Goal: Task Accomplishment & Management: Manage account settings

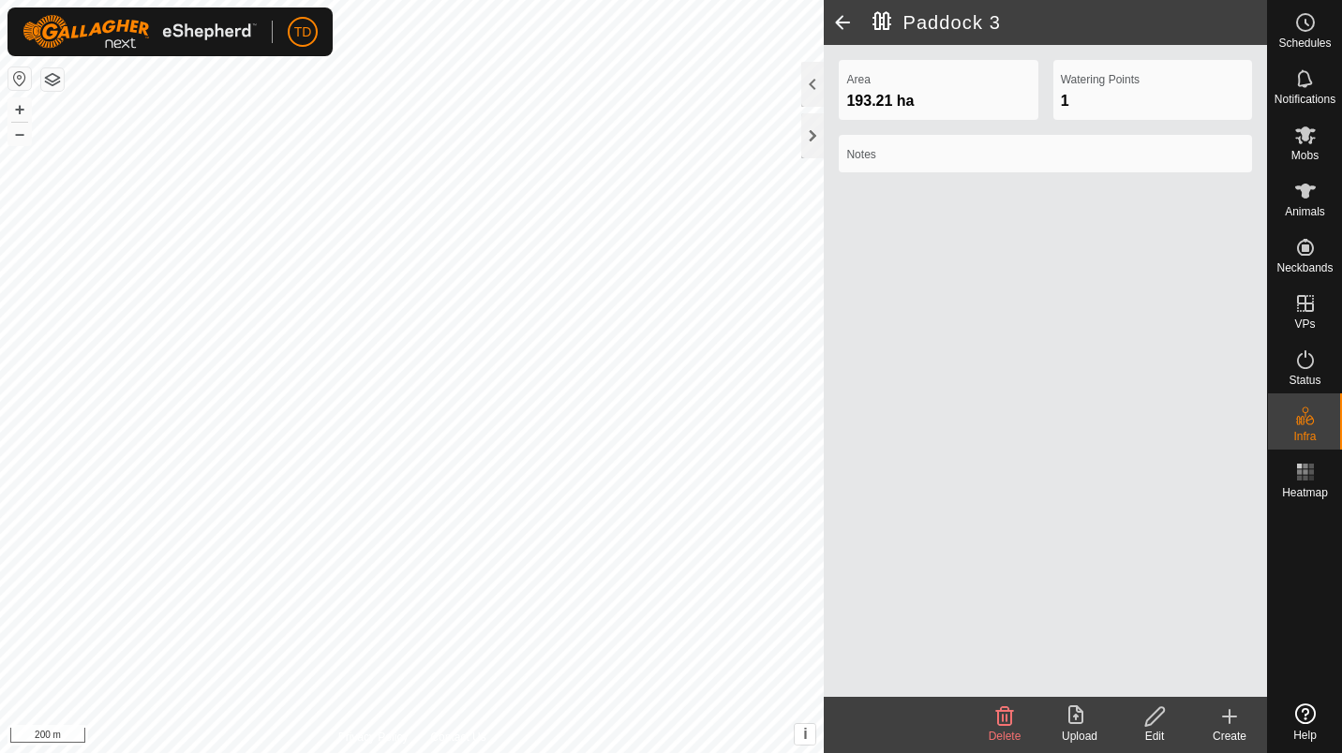
click at [813, 141] on div at bounding box center [812, 135] width 22 height 45
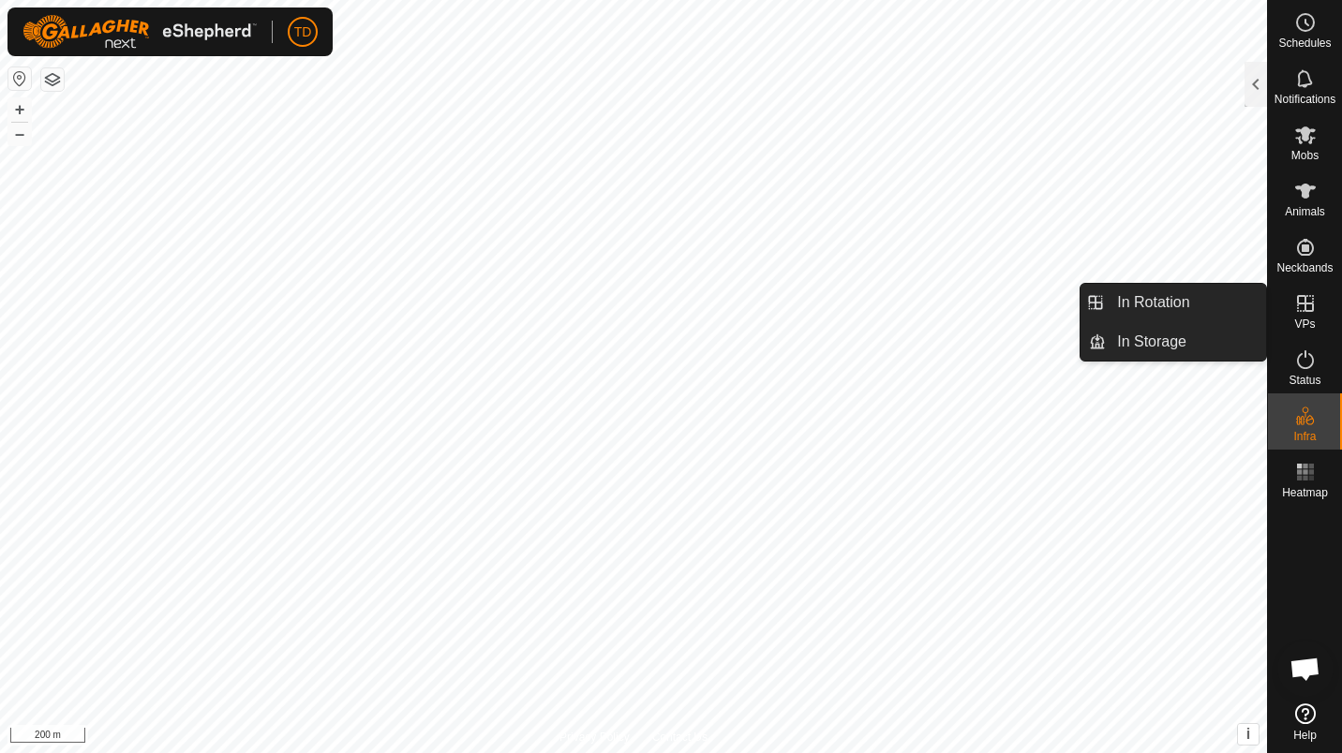
click at [1320, 320] on div "VPs" at bounding box center [1305, 309] width 74 height 56
click at [1311, 319] on span "VPs" at bounding box center [1304, 324] width 21 height 11
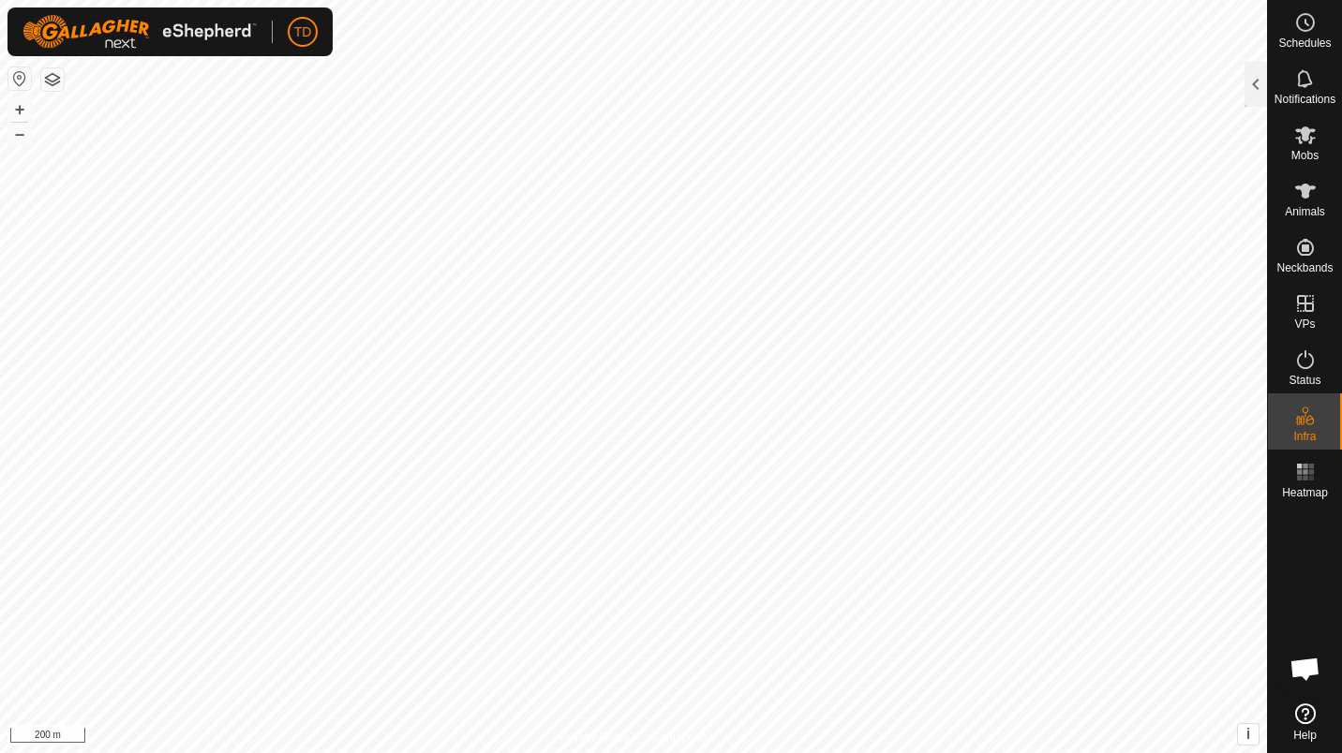
click at [1253, 93] on div at bounding box center [1255, 84] width 22 height 45
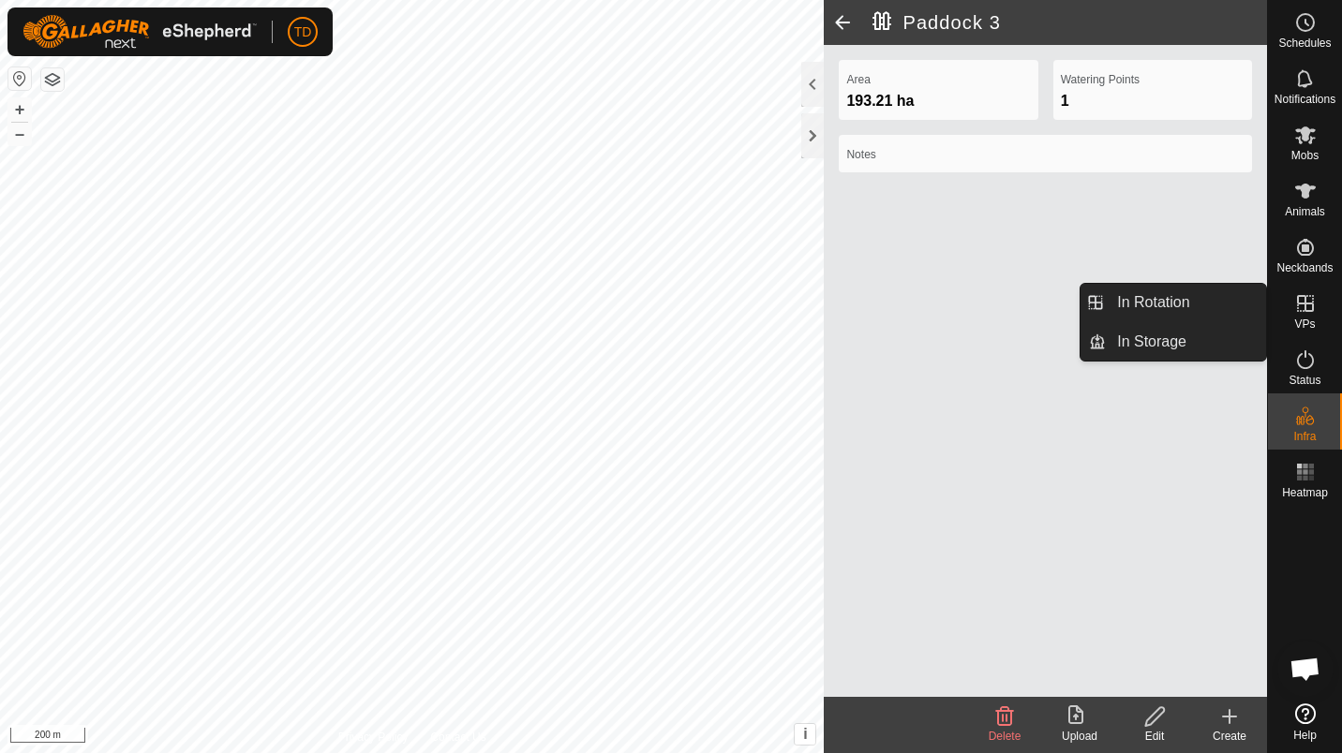
click at [1301, 306] on icon at bounding box center [1305, 303] width 22 height 22
click at [1234, 309] on link "In Rotation" at bounding box center [1186, 302] width 160 height 37
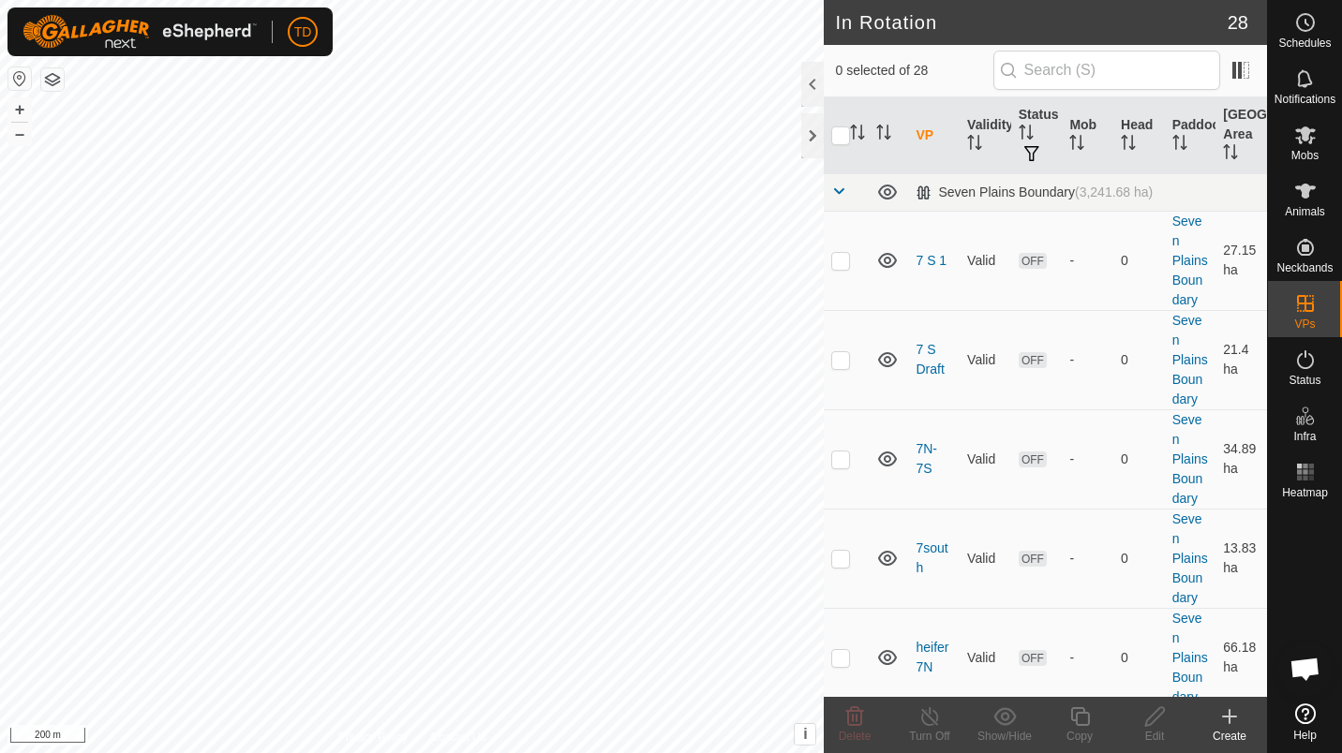
click at [1232, 722] on icon at bounding box center [1229, 717] width 22 height 22
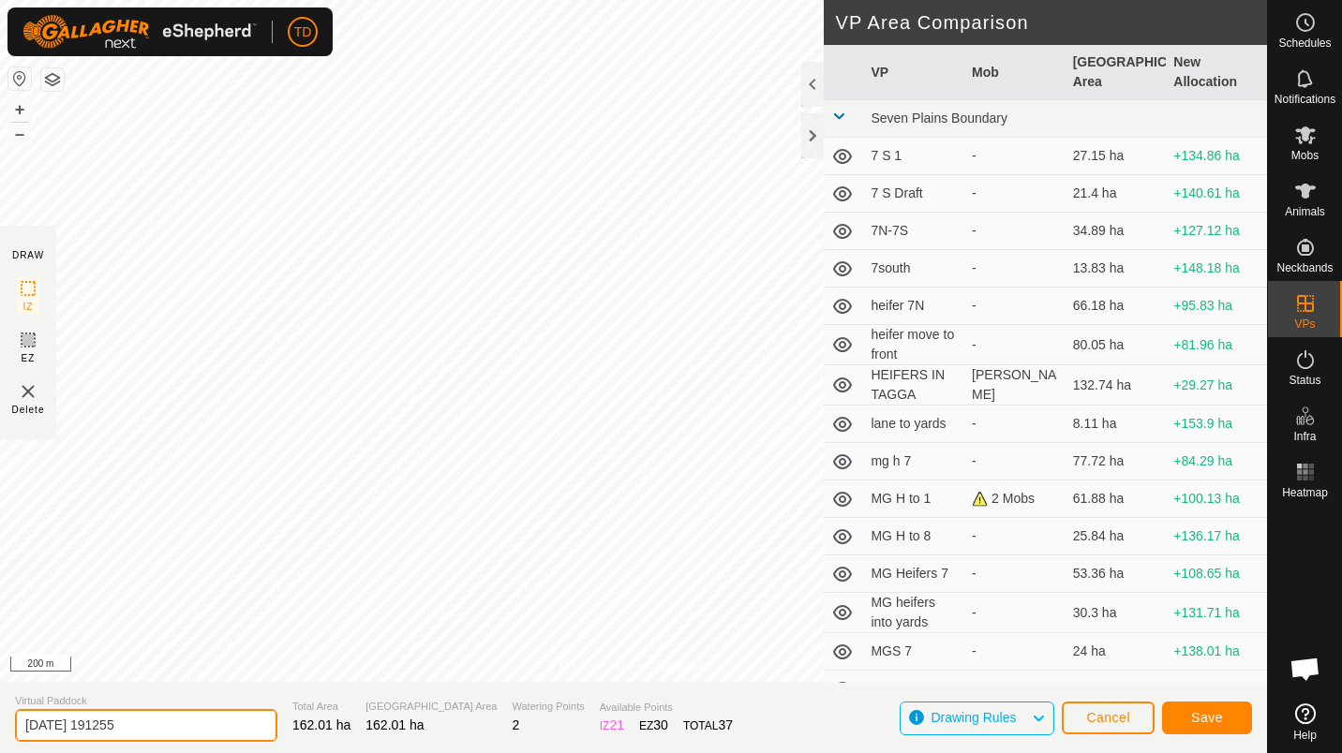
click at [184, 722] on input "[DATE] 191255" at bounding box center [146, 725] width 262 height 33
drag, startPoint x: 184, startPoint y: 722, endPoint x: 97, endPoint y: 736, distance: 88.1
click at [97, 736] on input "[DATE] 191255" at bounding box center [146, 725] width 262 height 33
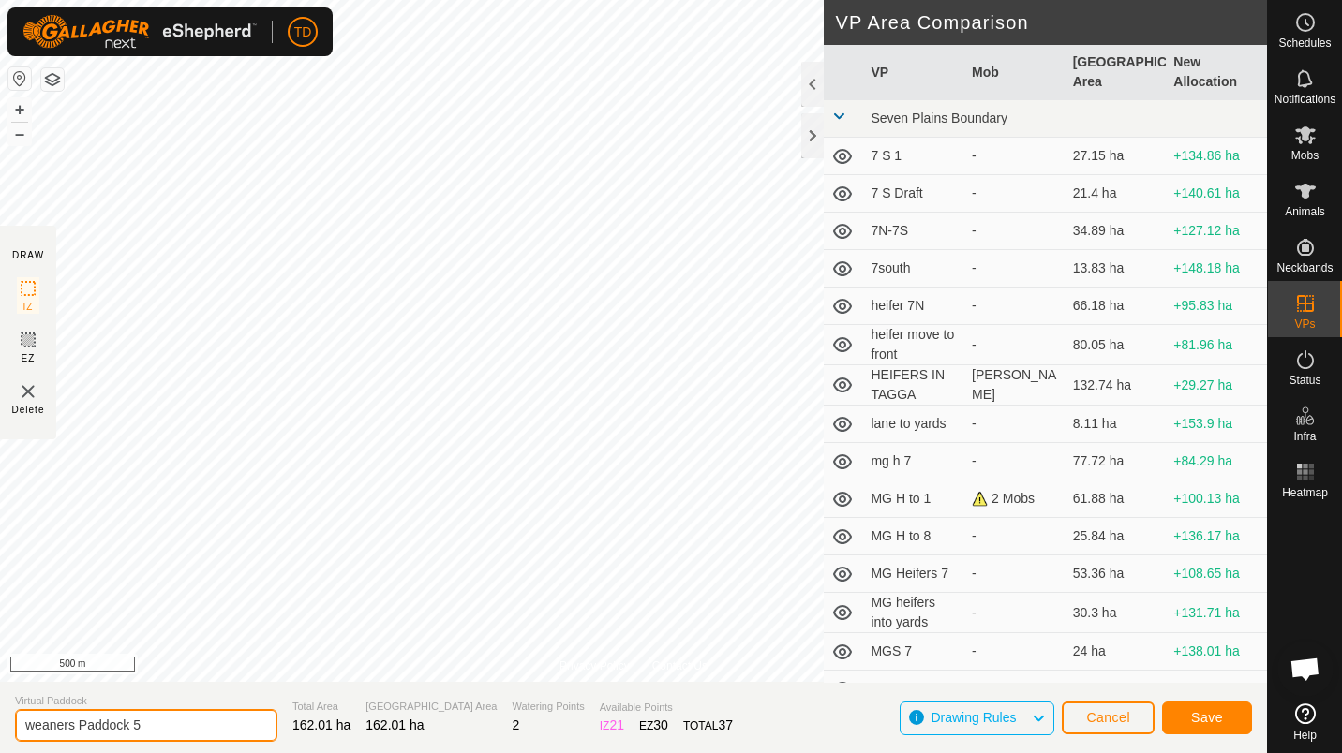
type input "weaners Paddock 5"
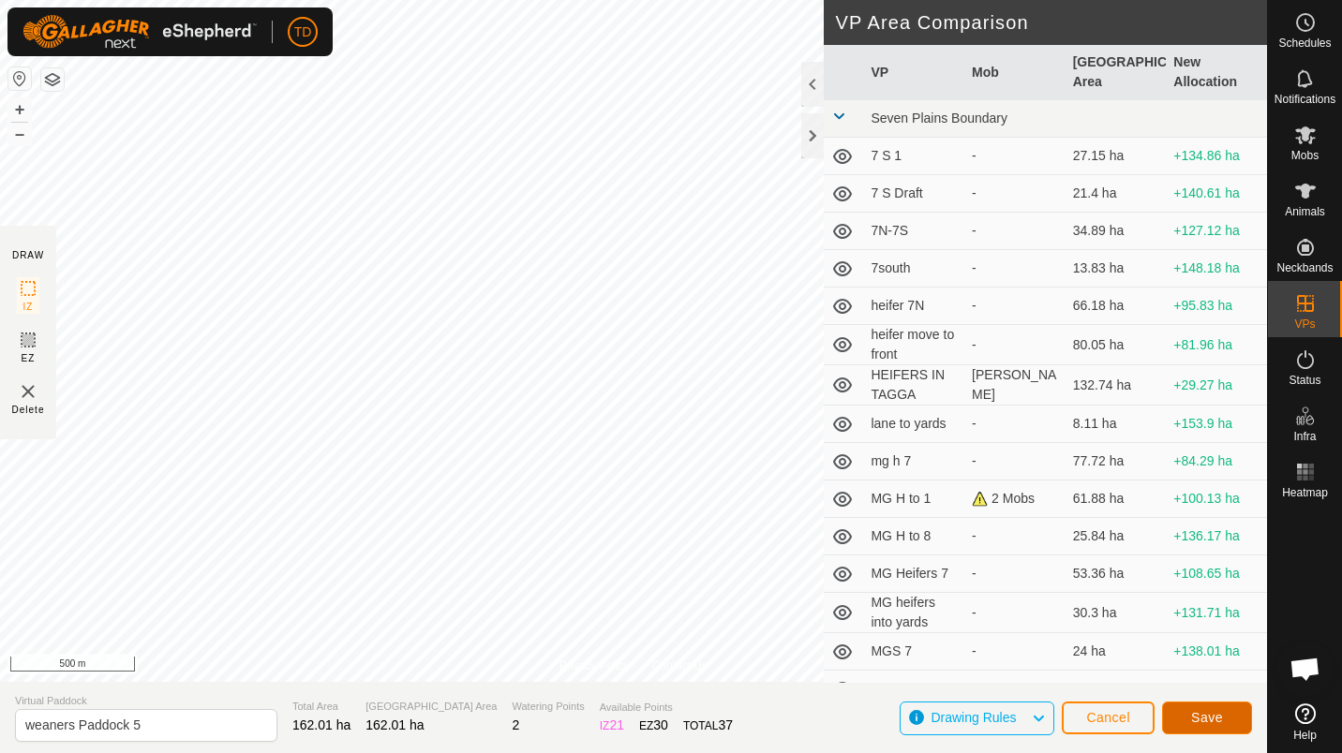
click at [1214, 721] on span "Save" at bounding box center [1207, 717] width 32 height 15
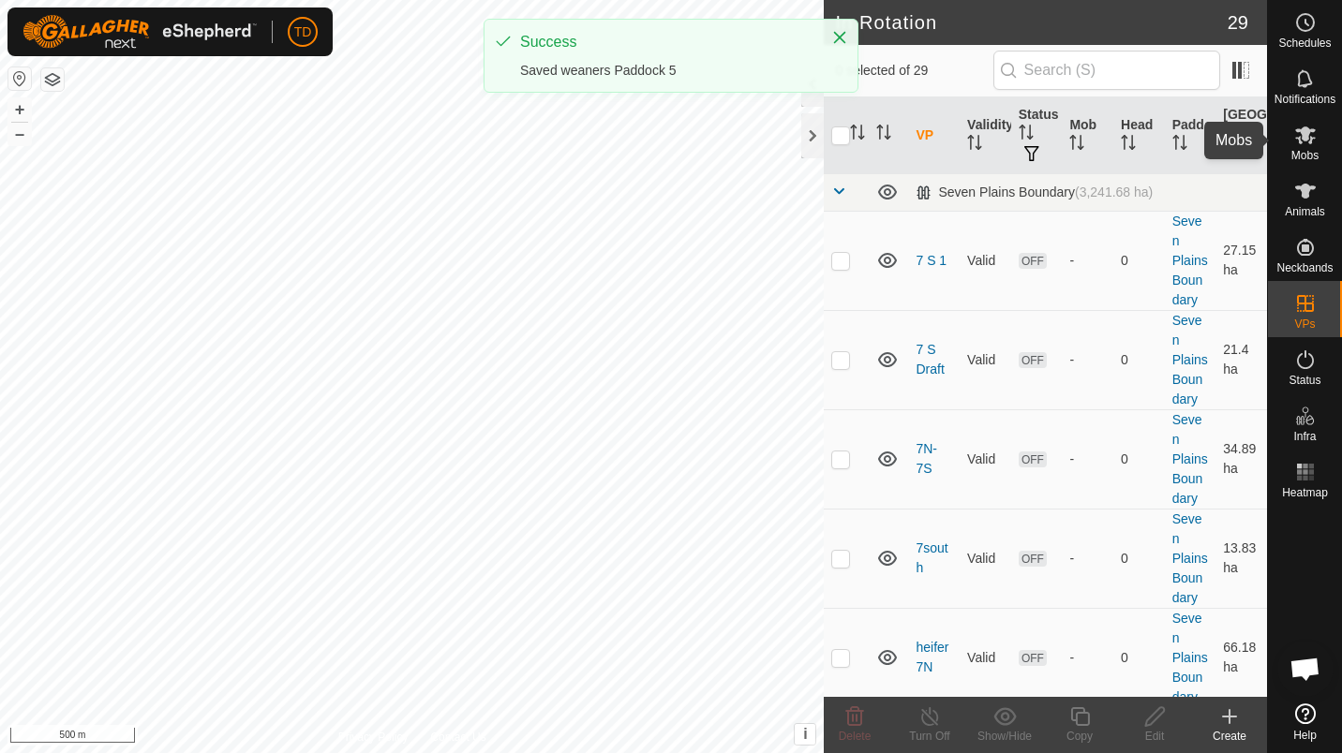
click at [1314, 137] on icon at bounding box center [1305, 135] width 22 height 22
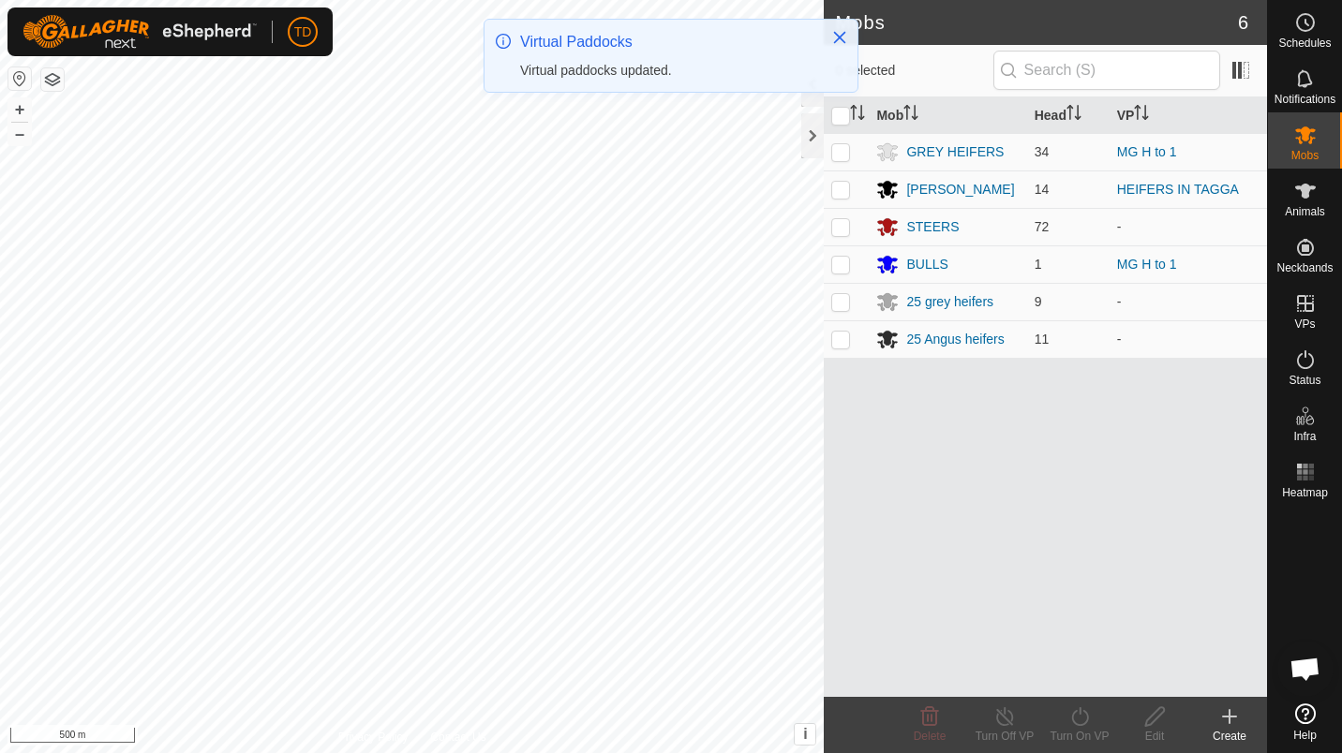
click at [843, 222] on p-checkbox at bounding box center [840, 226] width 19 height 15
checkbox input "true"
click at [840, 299] on p-checkbox at bounding box center [840, 301] width 19 height 15
checkbox input "true"
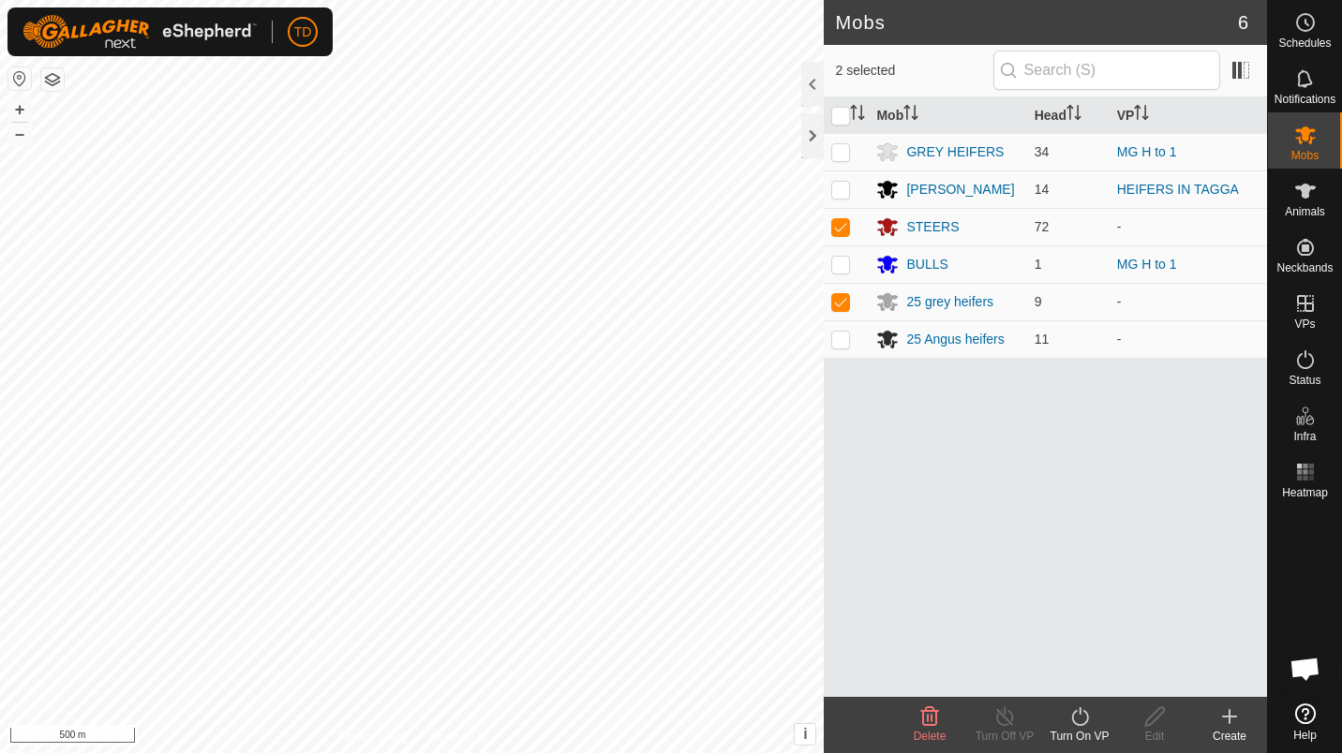
click at [843, 332] on p-tablecheckbox at bounding box center [840, 339] width 19 height 15
checkbox input "true"
click at [1080, 726] on icon at bounding box center [1079, 717] width 23 height 22
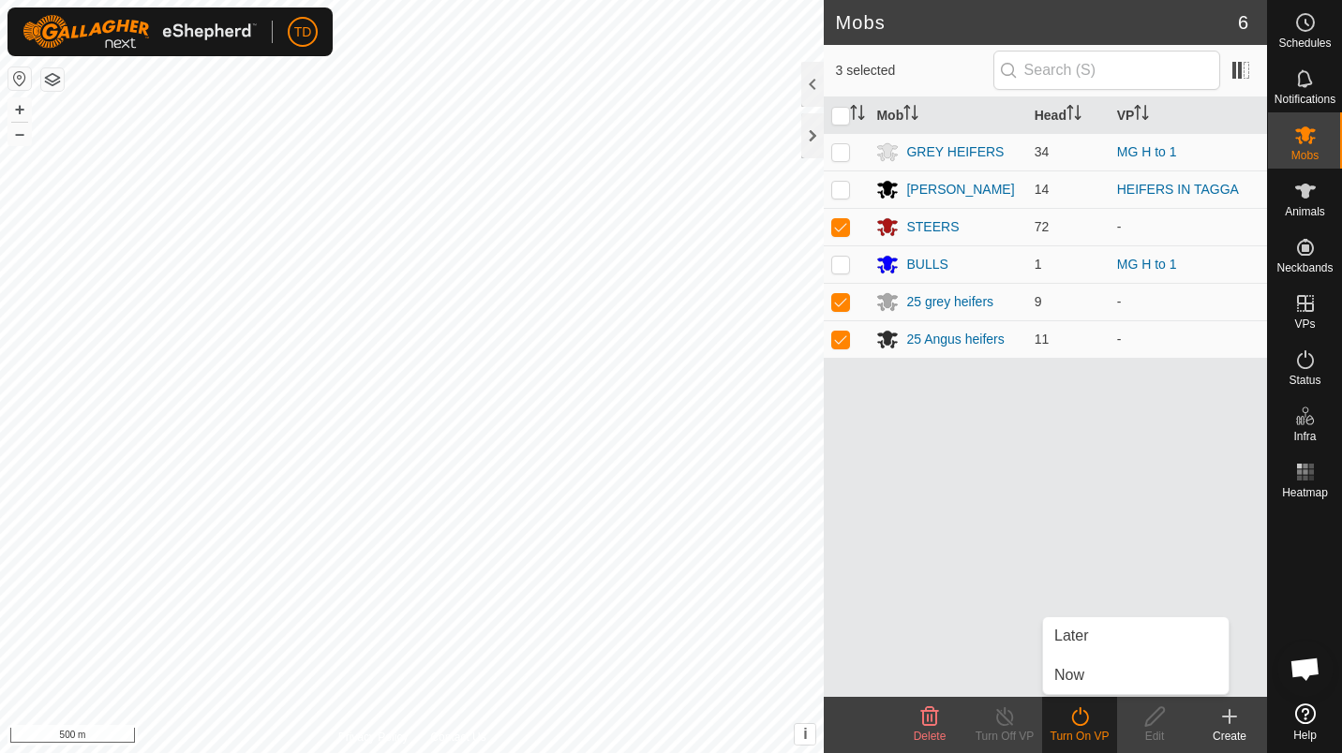
click at [1065, 676] on link "Now" at bounding box center [1136, 675] width 186 height 37
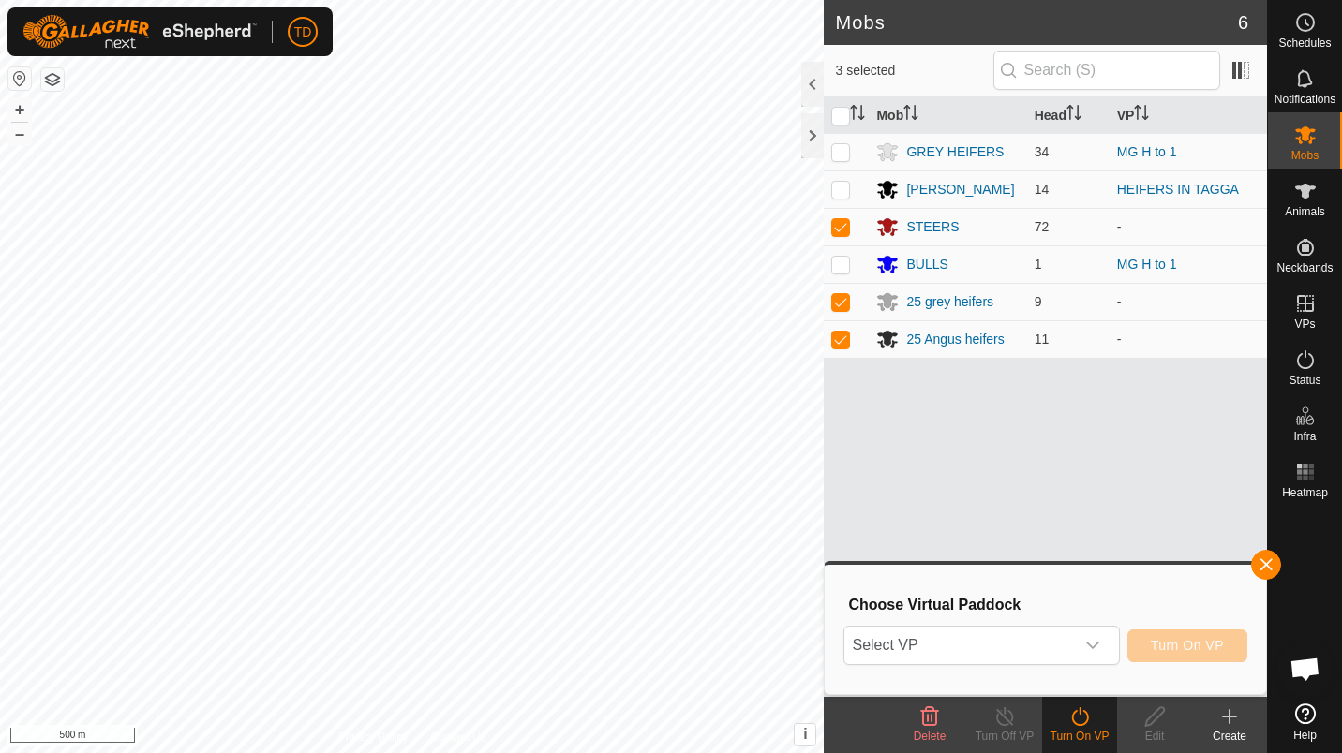
click at [979, 642] on span "Select VP" at bounding box center [958, 645] width 229 height 37
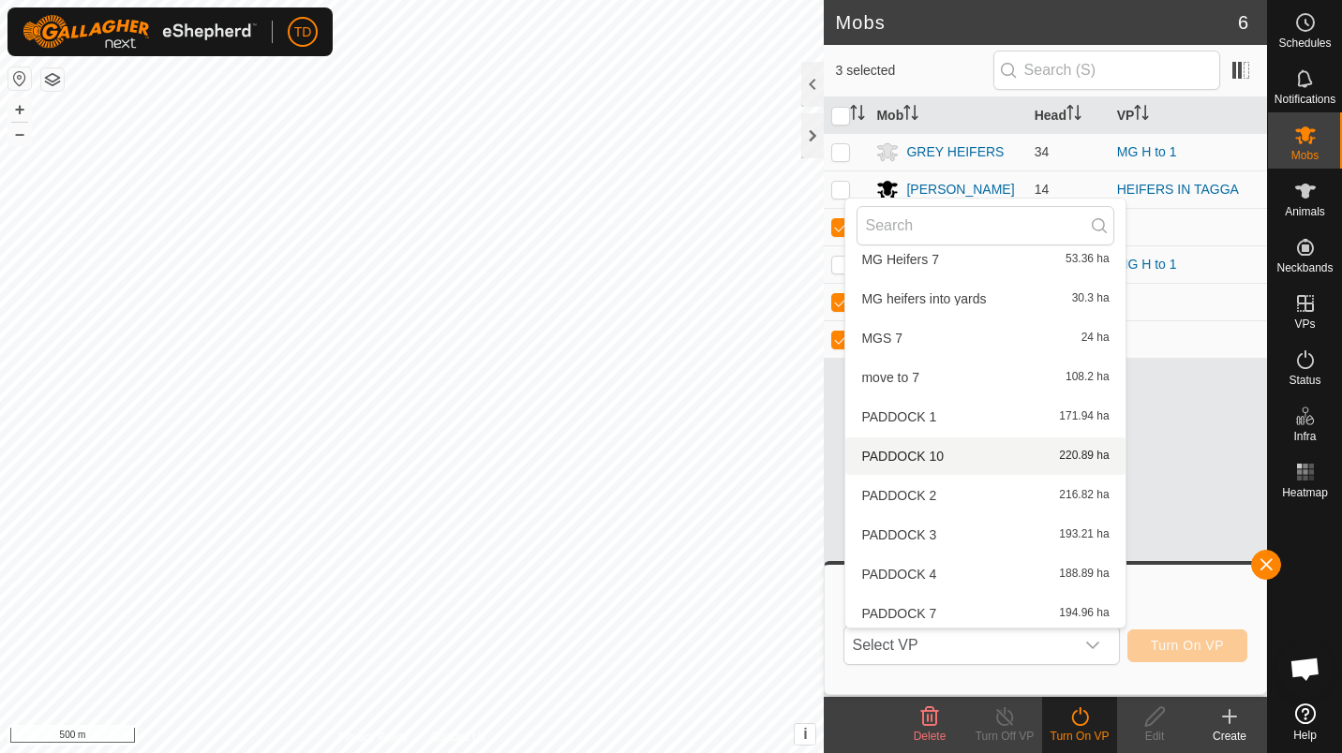
scroll to position [808, 0]
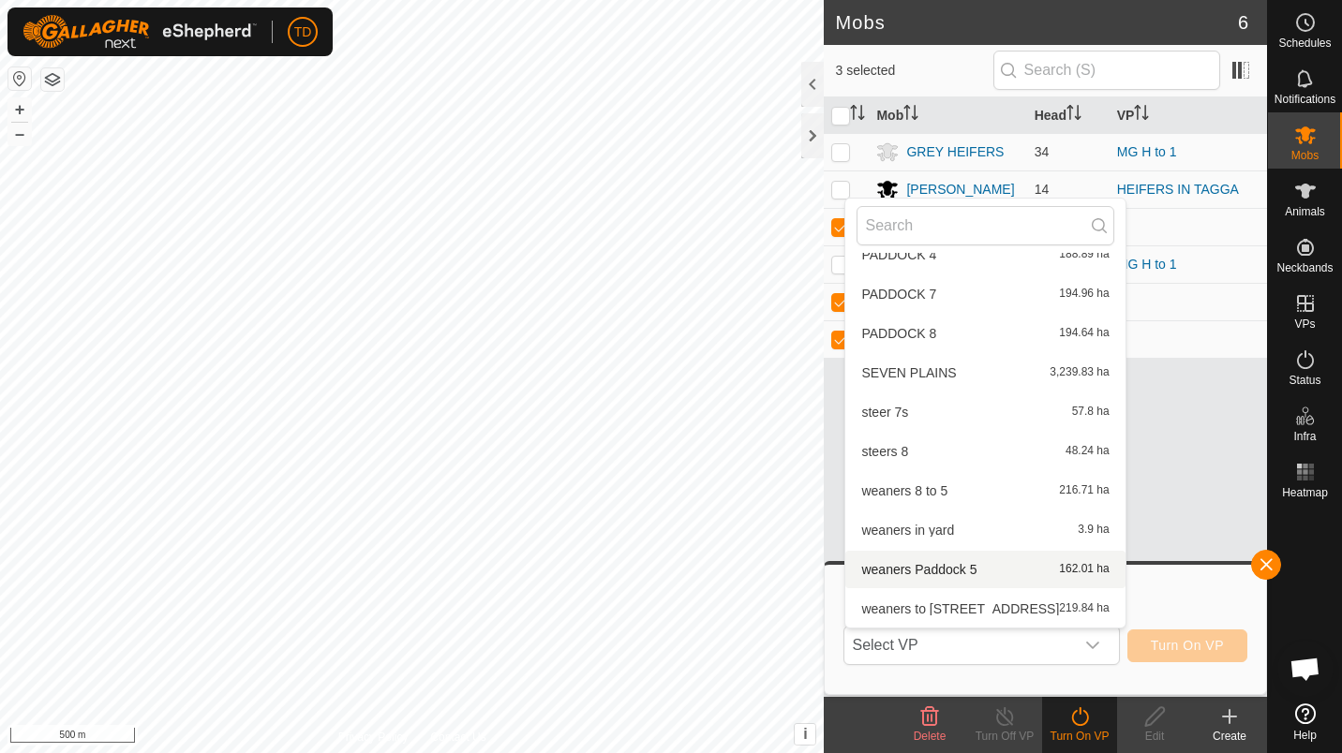
click at [961, 573] on li "weaners Paddock 5 162.01 ha" at bounding box center [984, 569] width 279 height 37
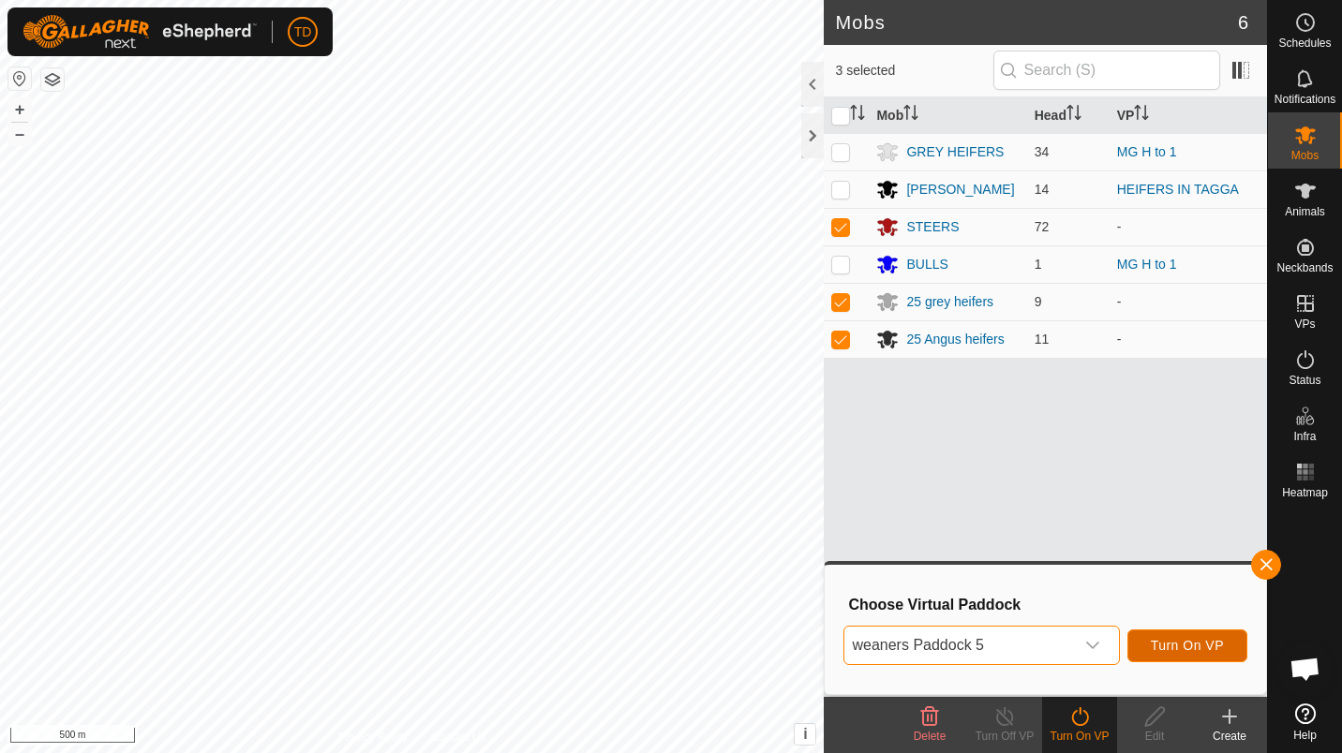
click at [1180, 643] on span "Turn On VP" at bounding box center [1187, 645] width 73 height 15
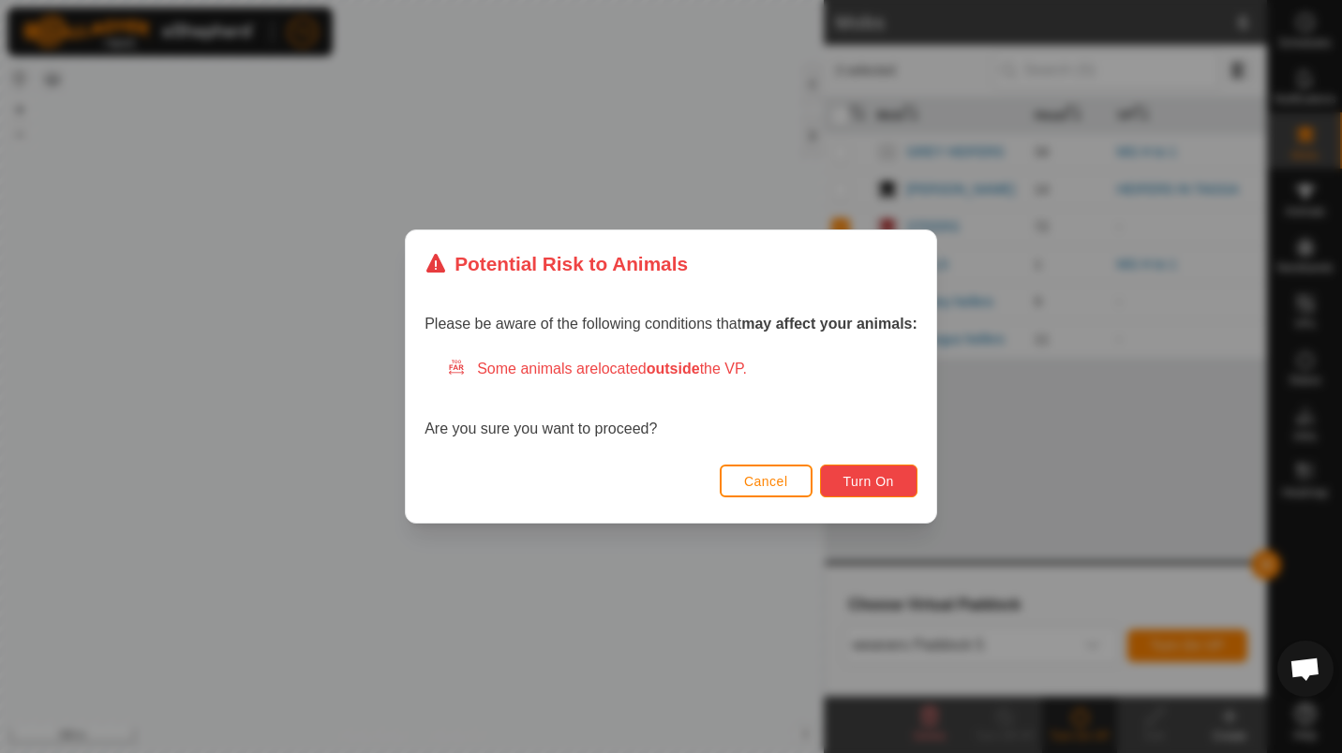
click at [879, 489] on span "Turn On" at bounding box center [868, 481] width 51 height 15
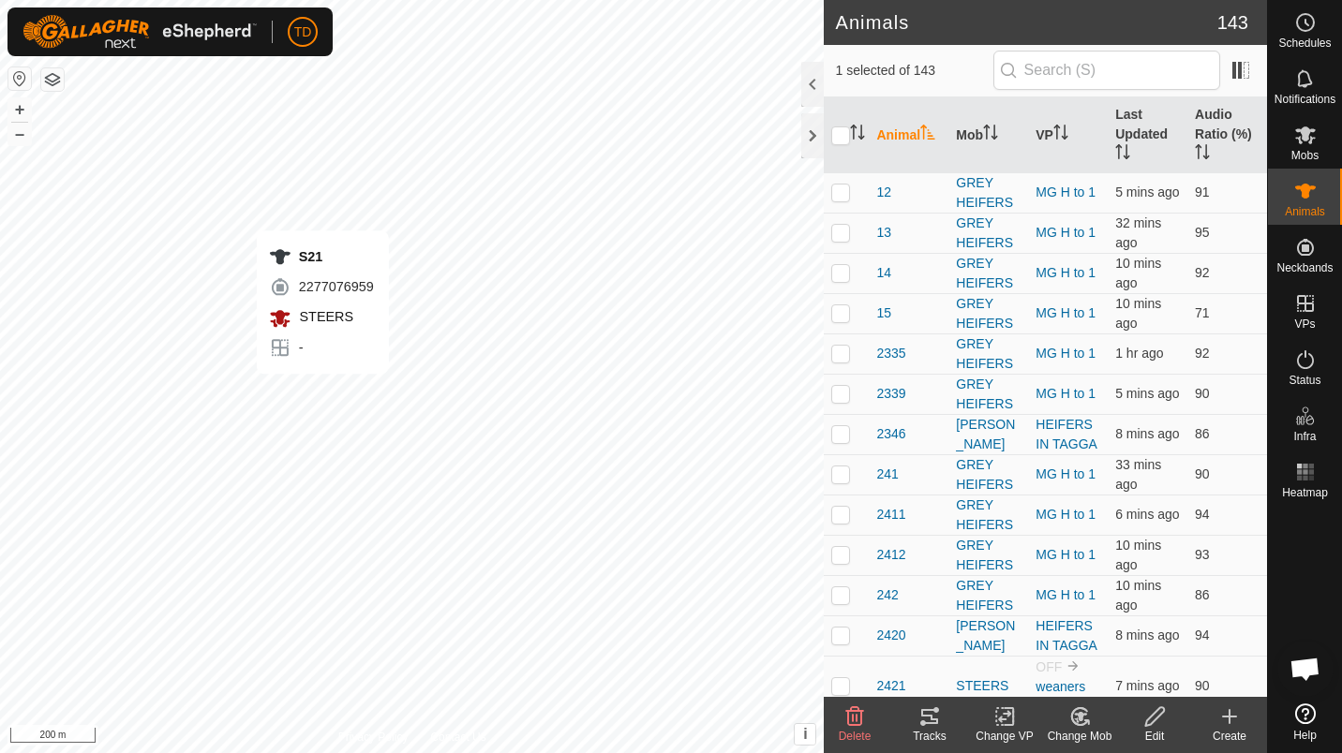
checkbox input "false"
checkbox input "true"
checkbox input "false"
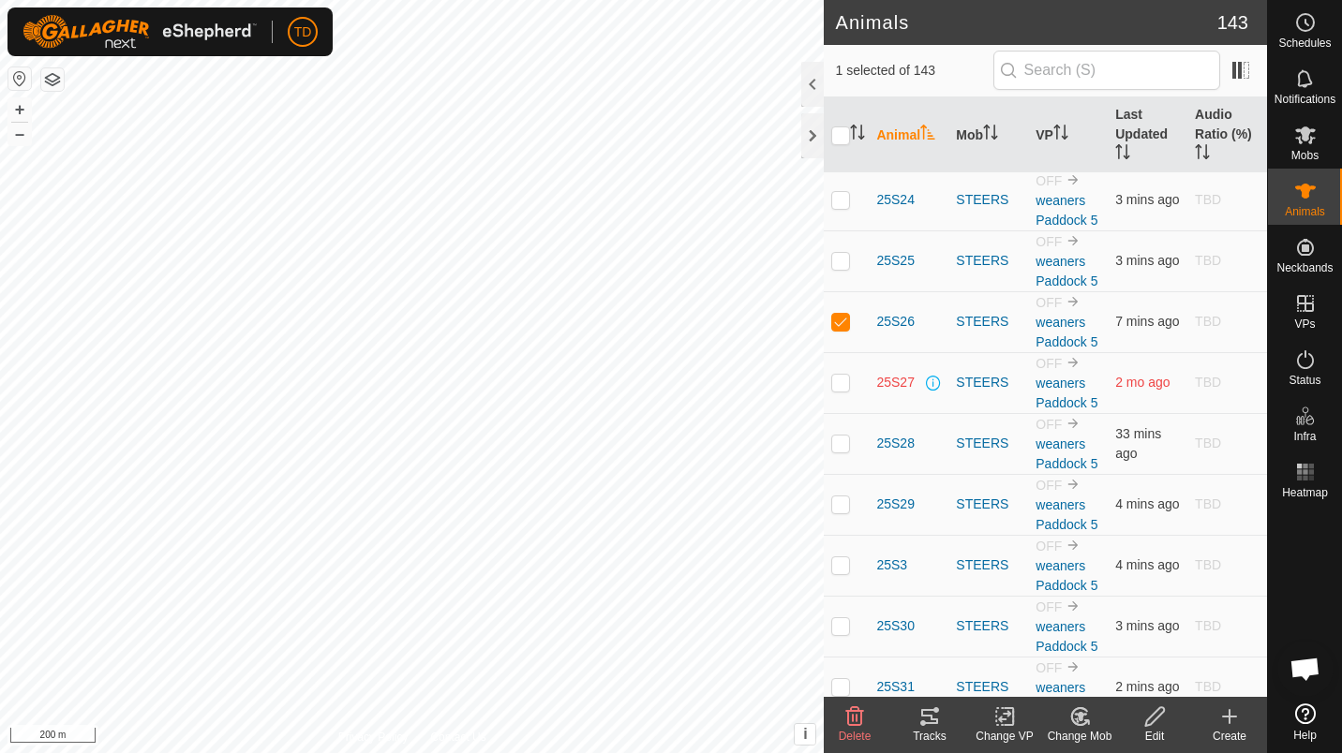
scroll to position [3969, 0]
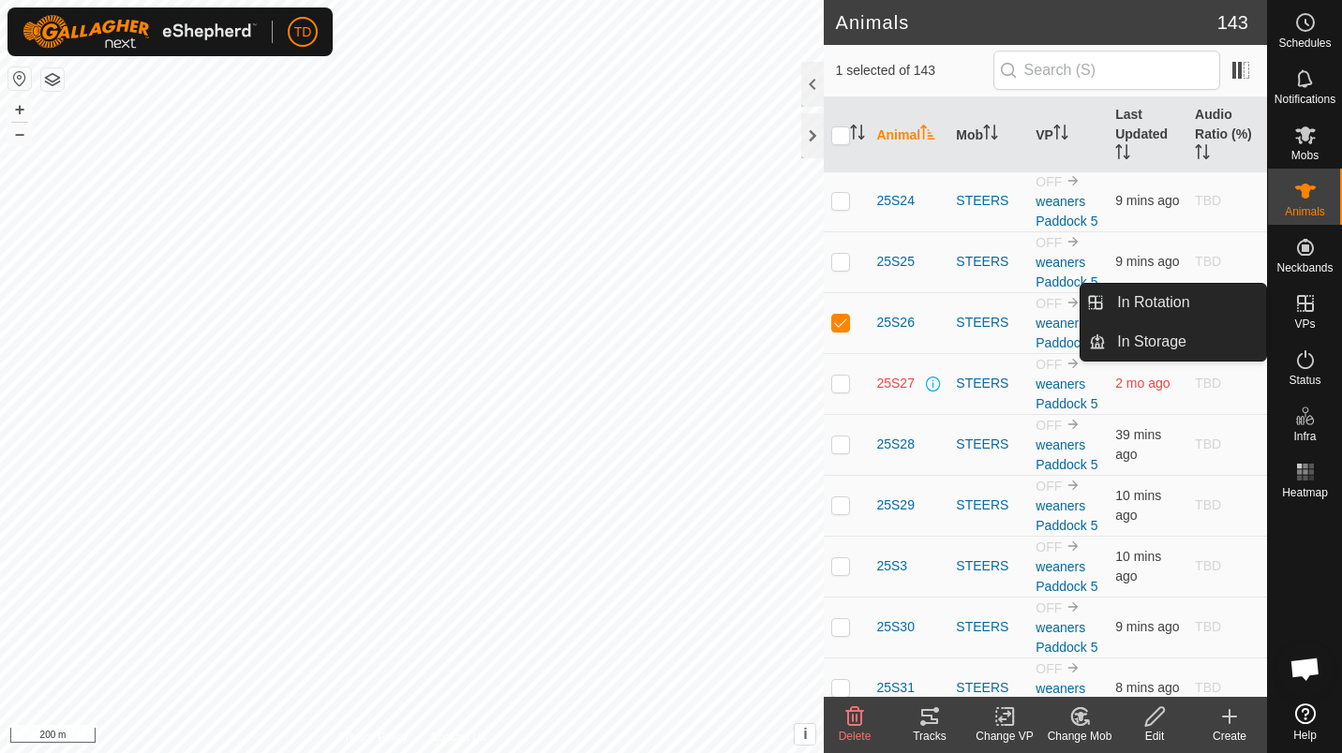
click at [1309, 305] on icon at bounding box center [1305, 303] width 22 height 22
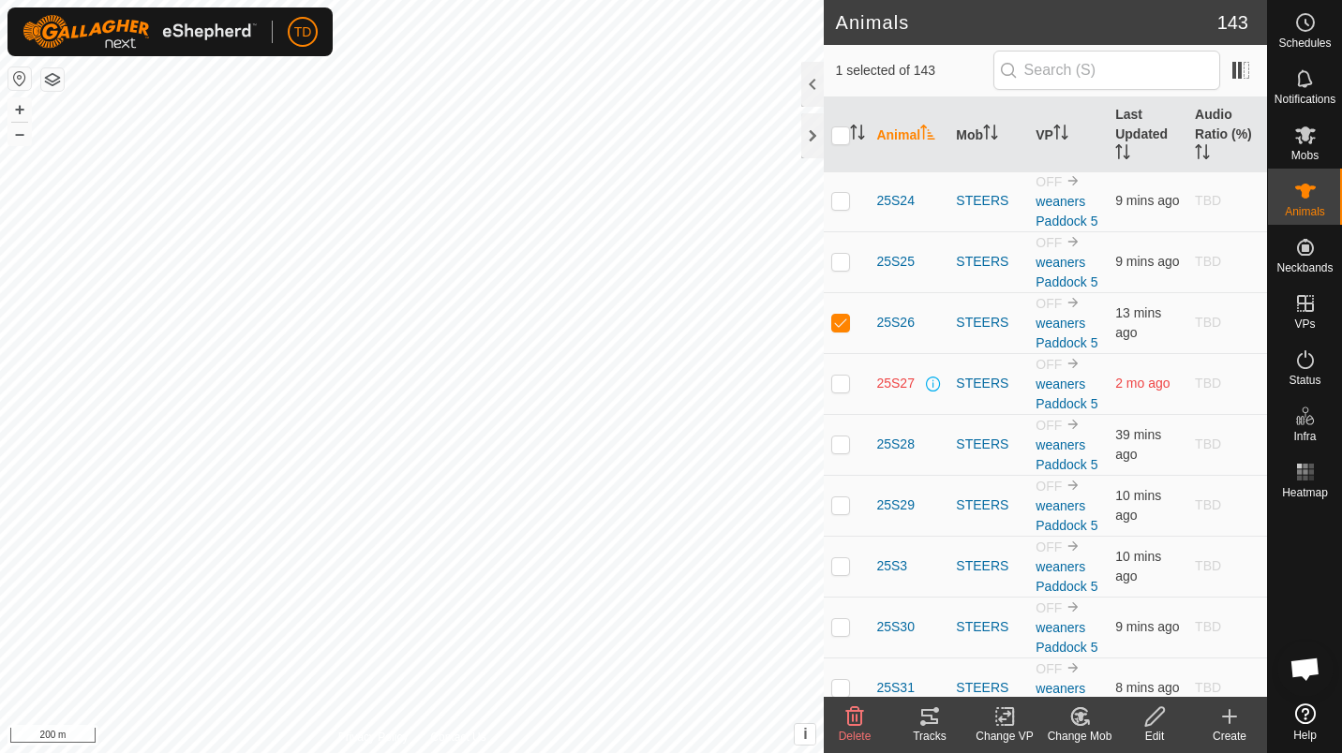
click at [1229, 733] on div "Create" at bounding box center [1229, 736] width 75 height 17
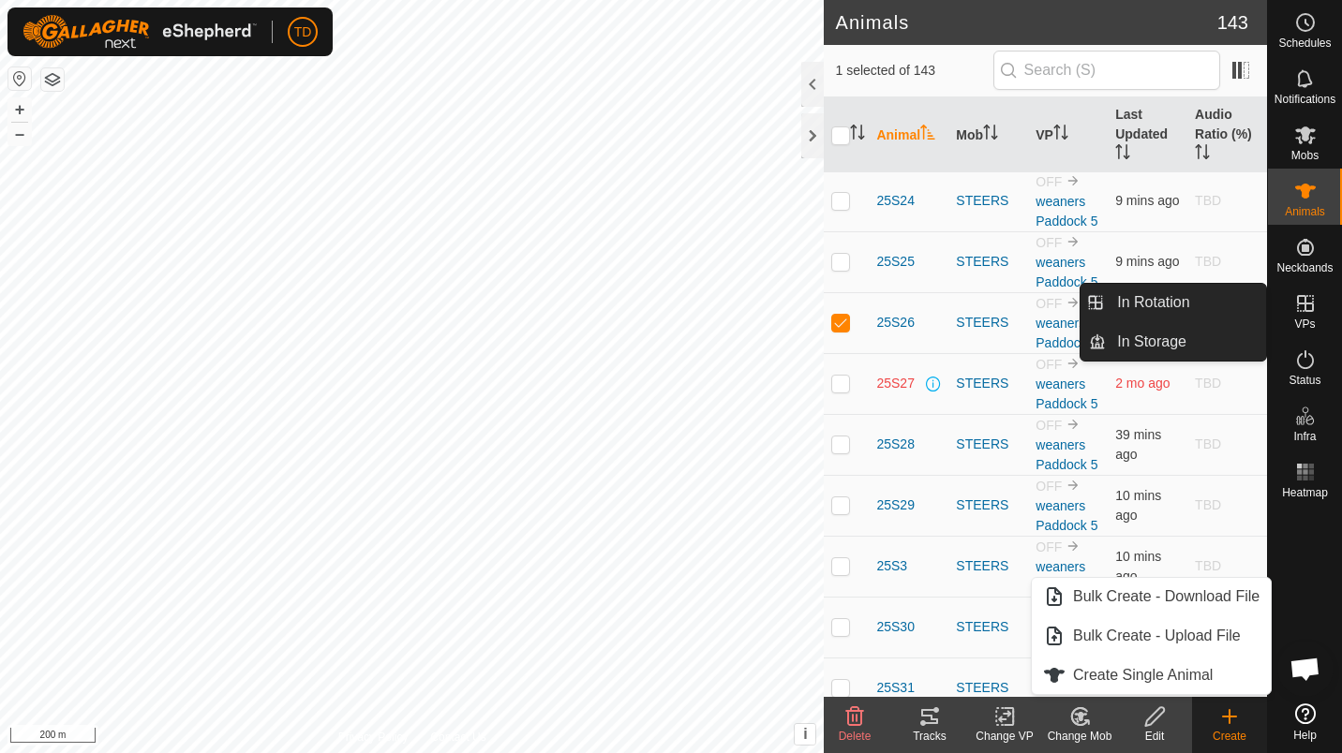
click at [1302, 319] on span "VPs" at bounding box center [1304, 324] width 21 height 11
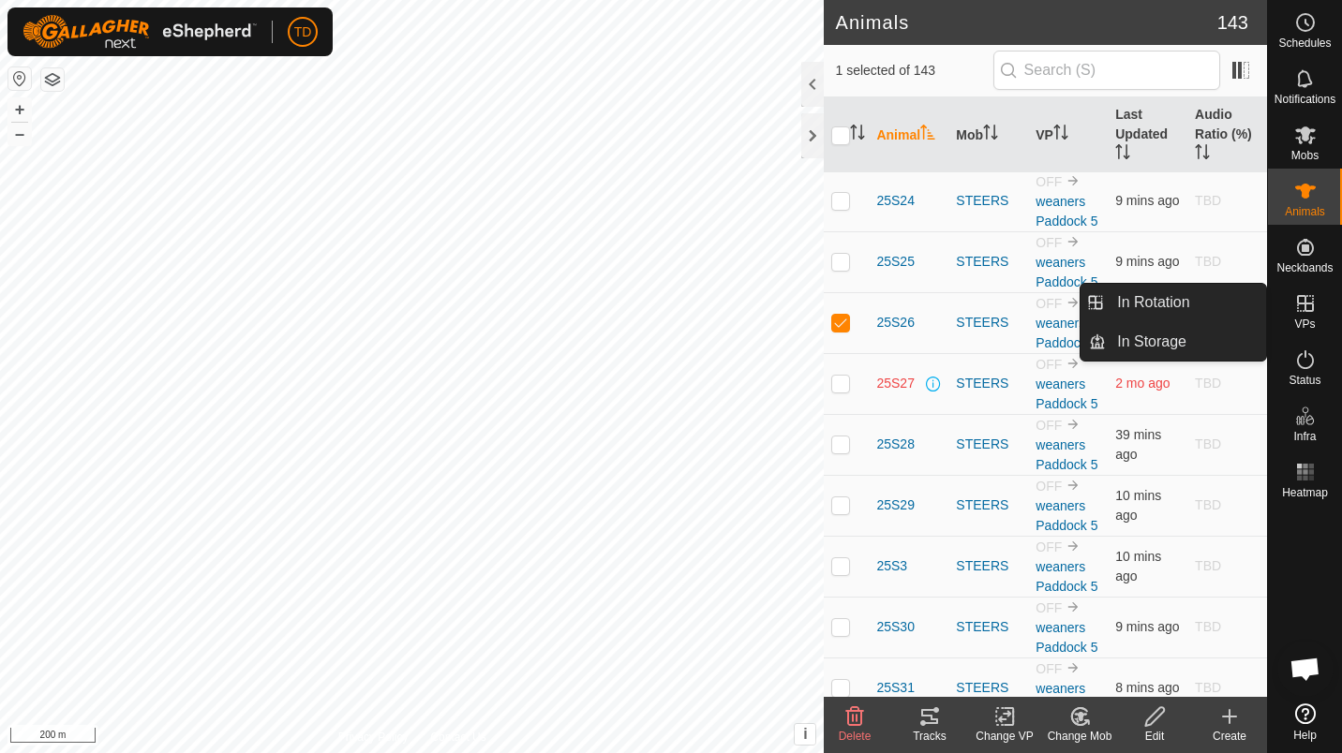
click at [1240, 301] on link "In Rotation" at bounding box center [1186, 302] width 160 height 37
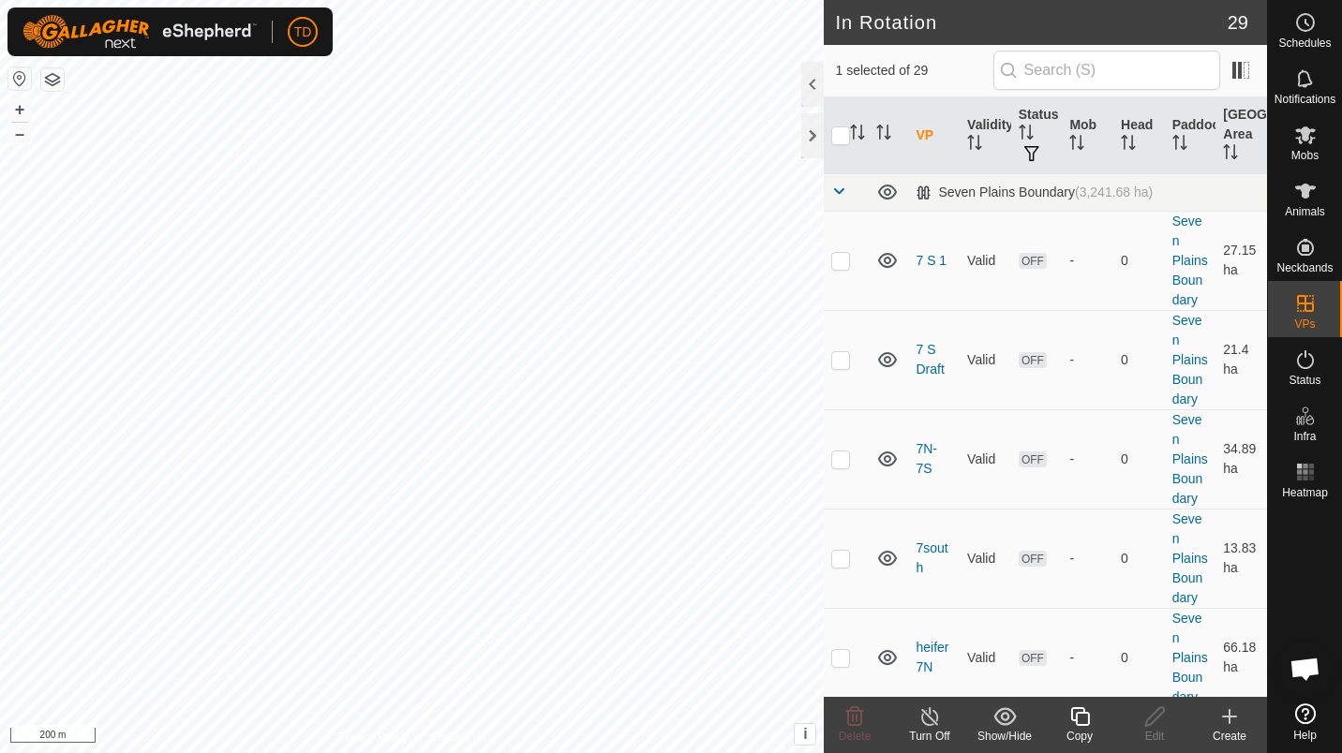
click at [1228, 728] on div "Create" at bounding box center [1229, 736] width 75 height 17
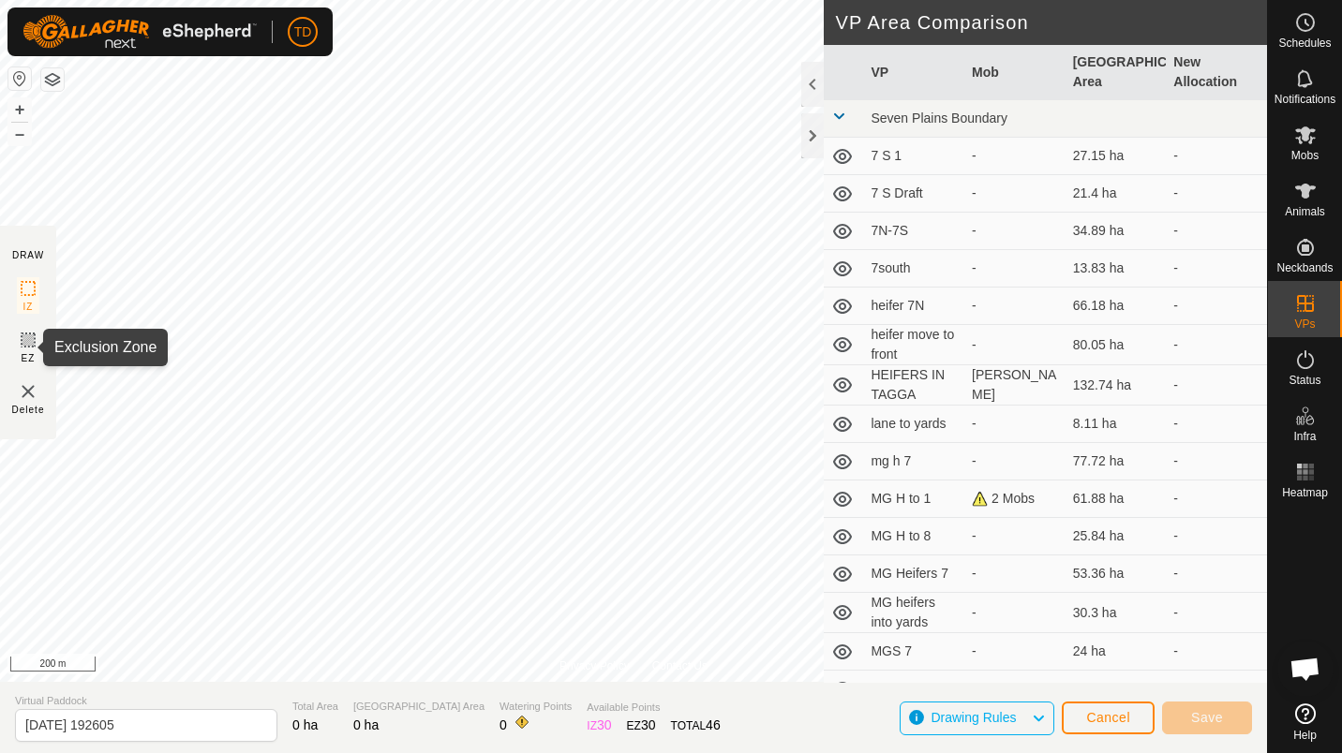
click at [21, 348] on rect at bounding box center [28, 340] width 15 height 15
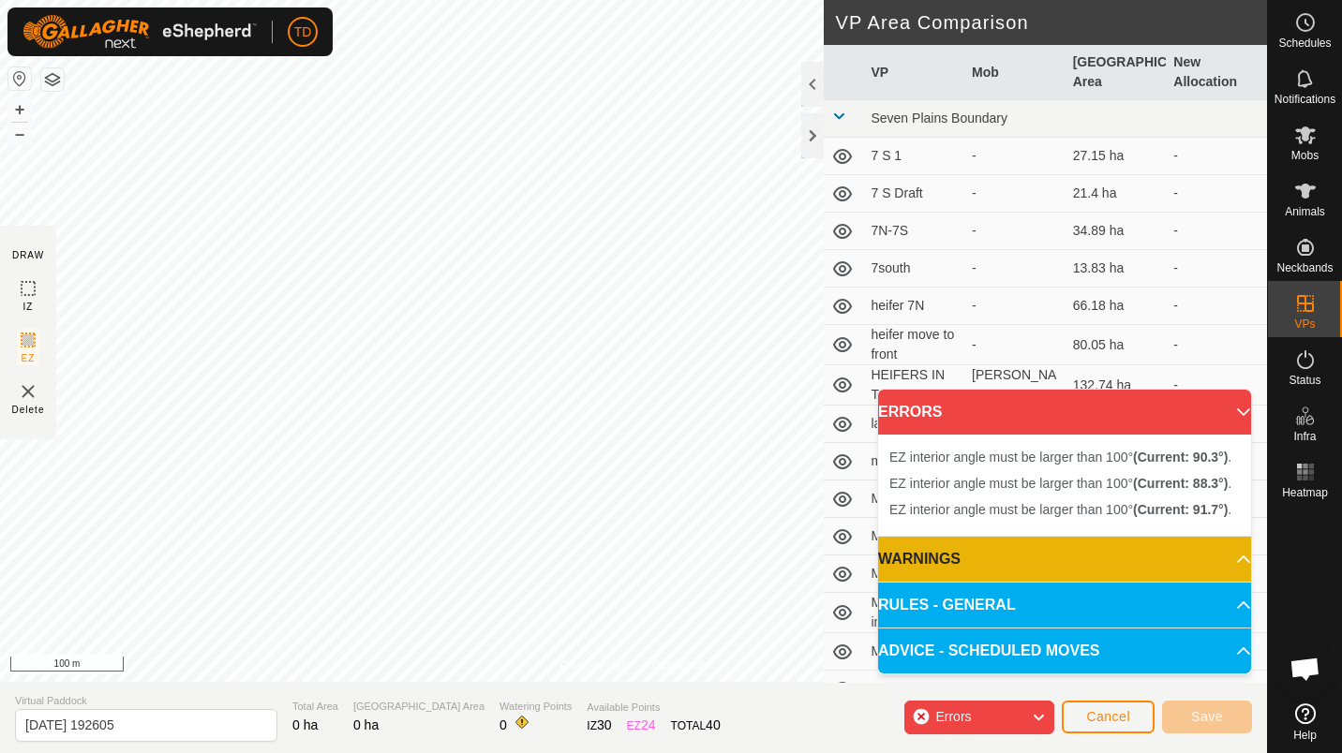
click at [31, 391] on img at bounding box center [28, 391] width 22 height 22
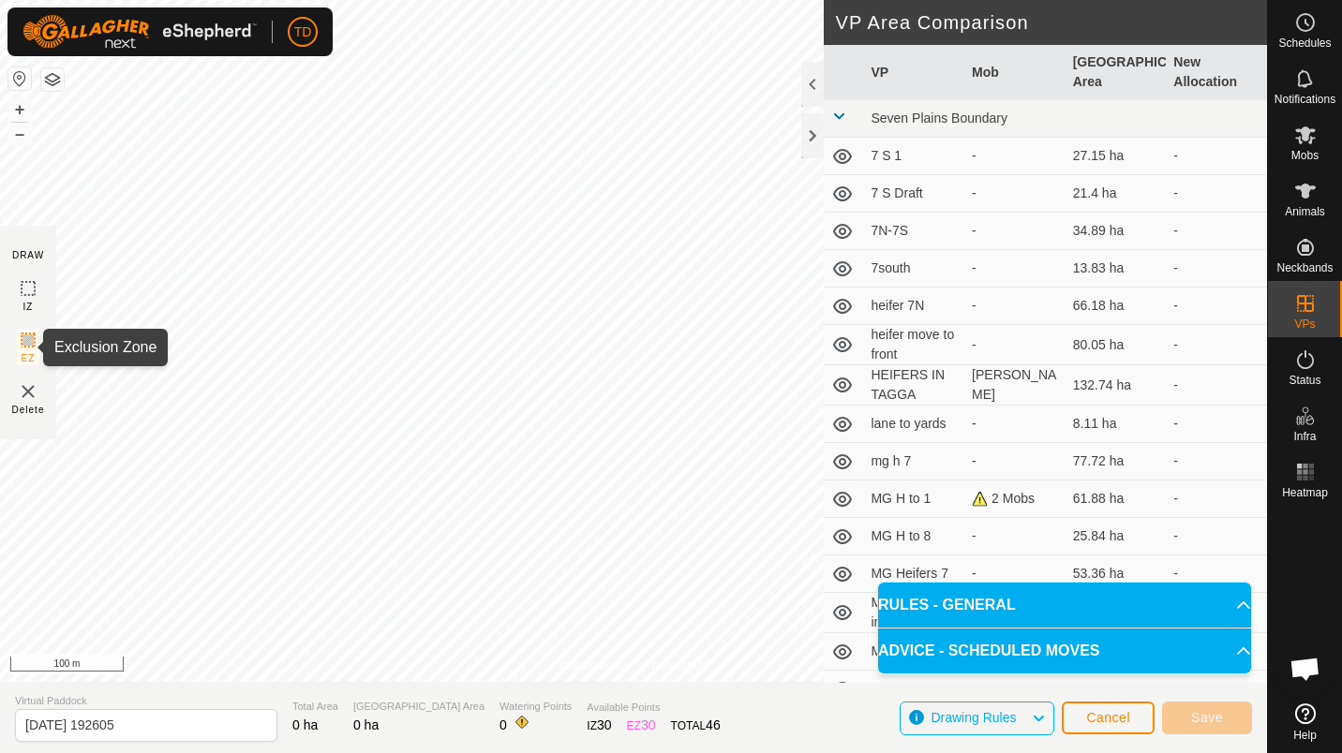
click at [24, 348] on rect at bounding box center [28, 340] width 15 height 15
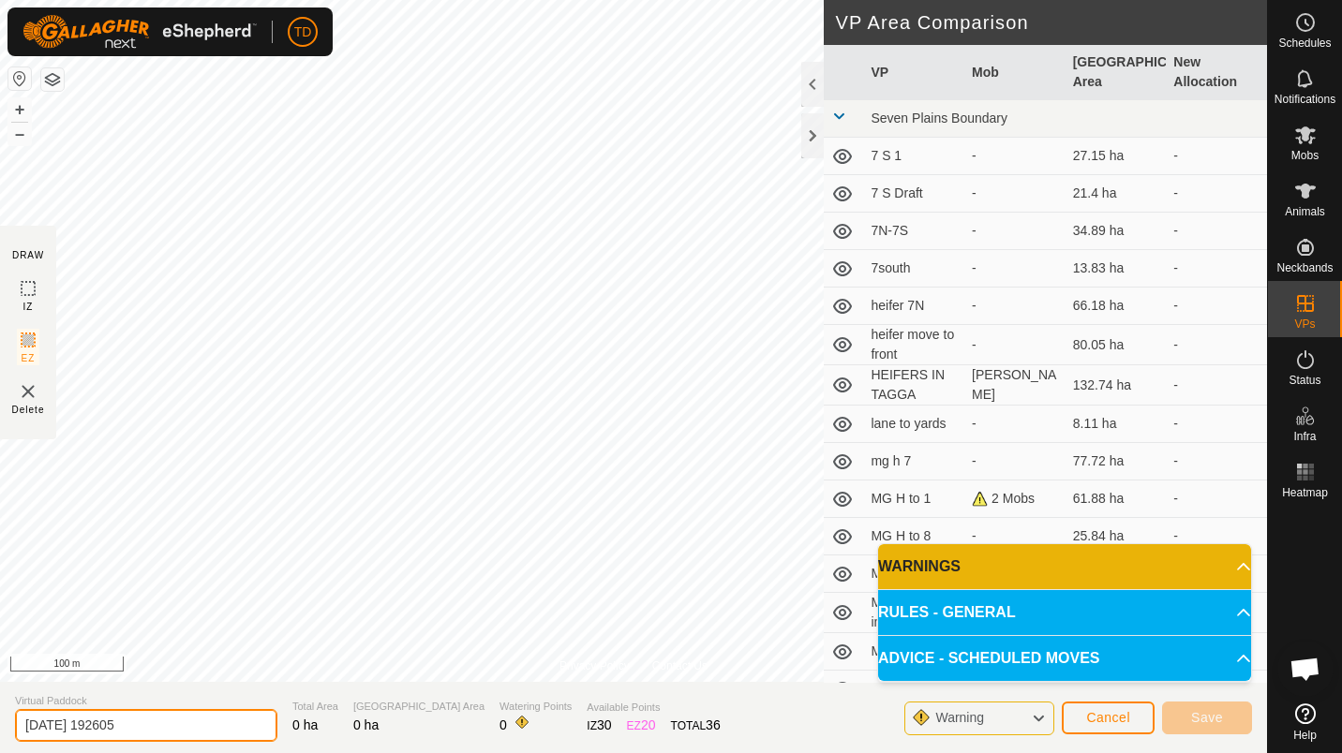
click at [149, 724] on input "[DATE] 192605" at bounding box center [146, 725] width 262 height 33
type input "tip"
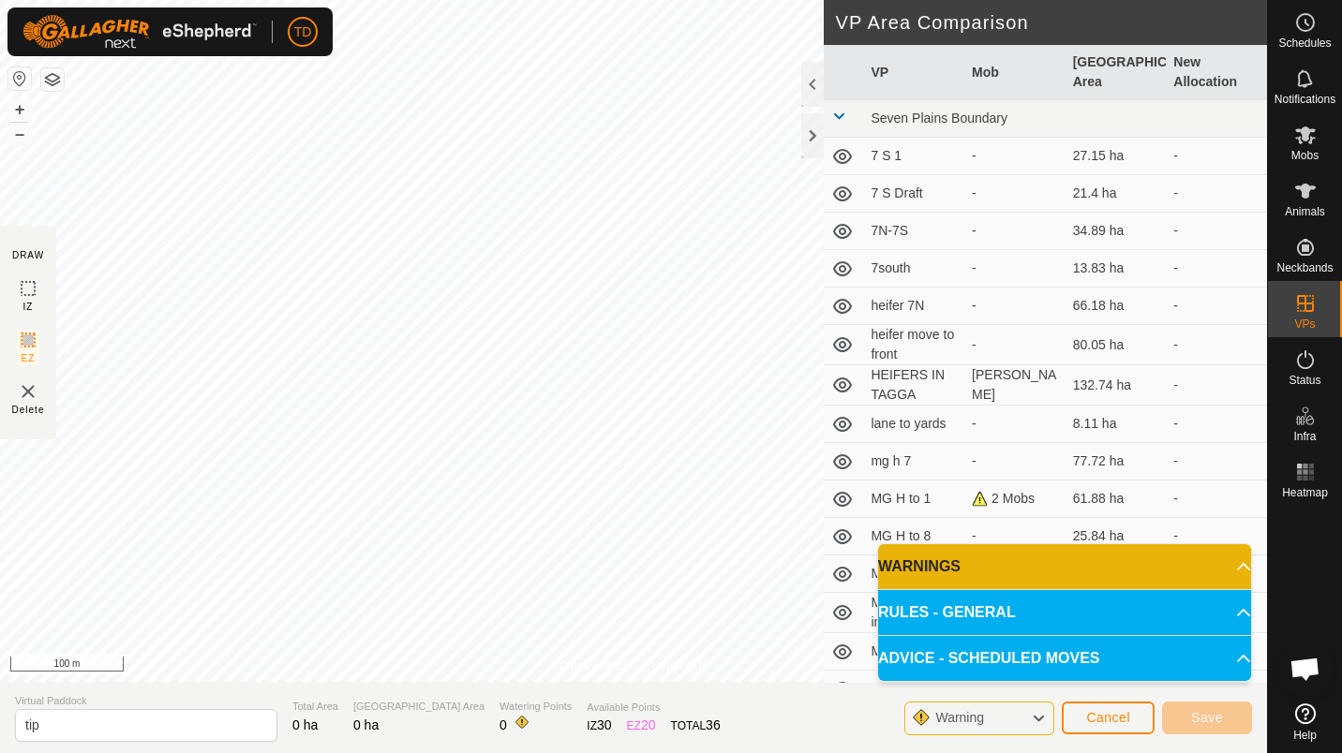
click at [936, 575] on p-accordion-header "WARNINGS" at bounding box center [1064, 566] width 373 height 45
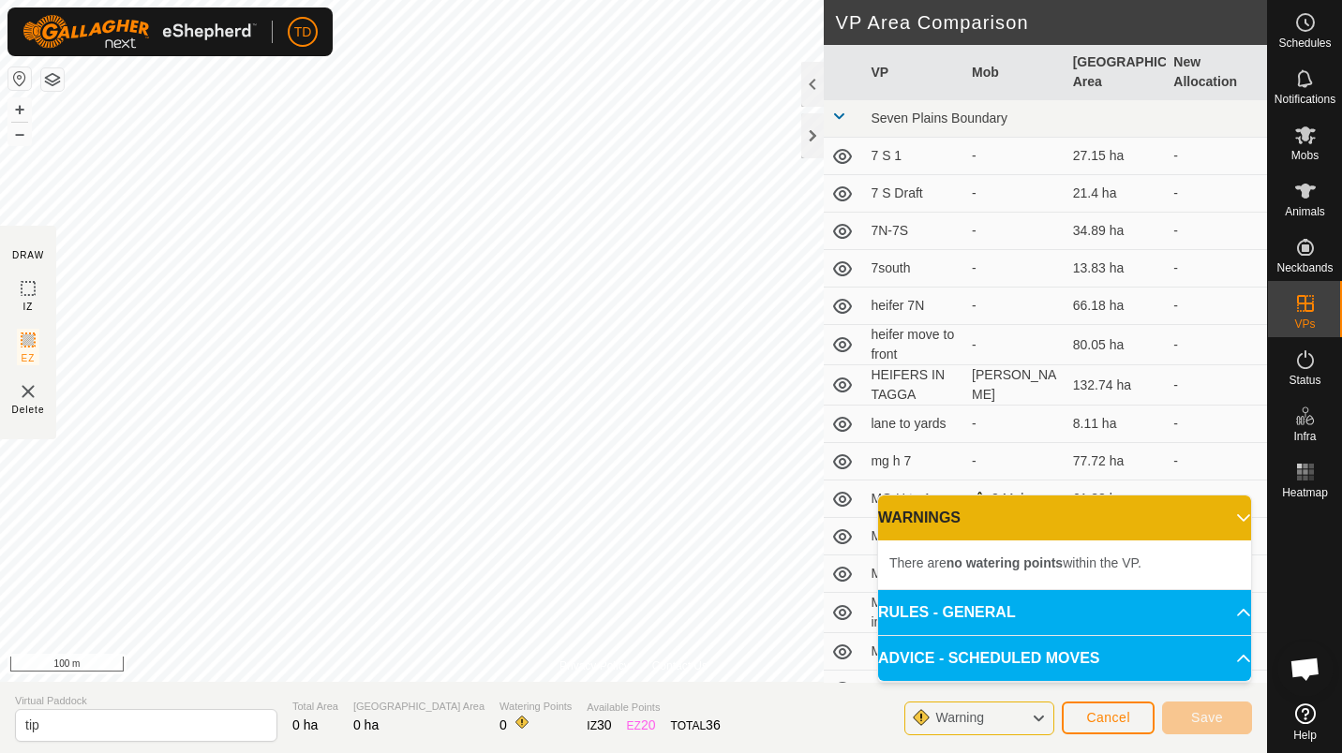
click at [1034, 722] on icon at bounding box center [1038, 719] width 15 height 24
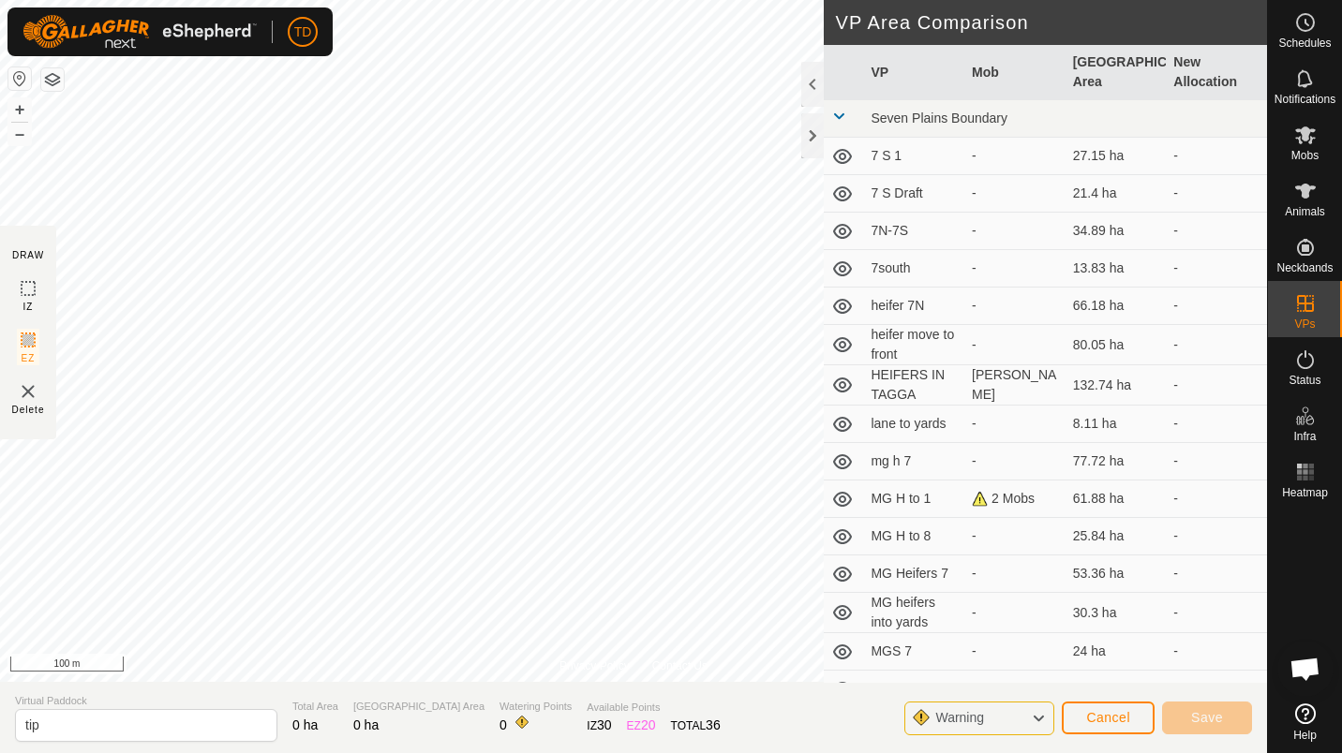
click at [1039, 718] on icon at bounding box center [1038, 719] width 15 height 24
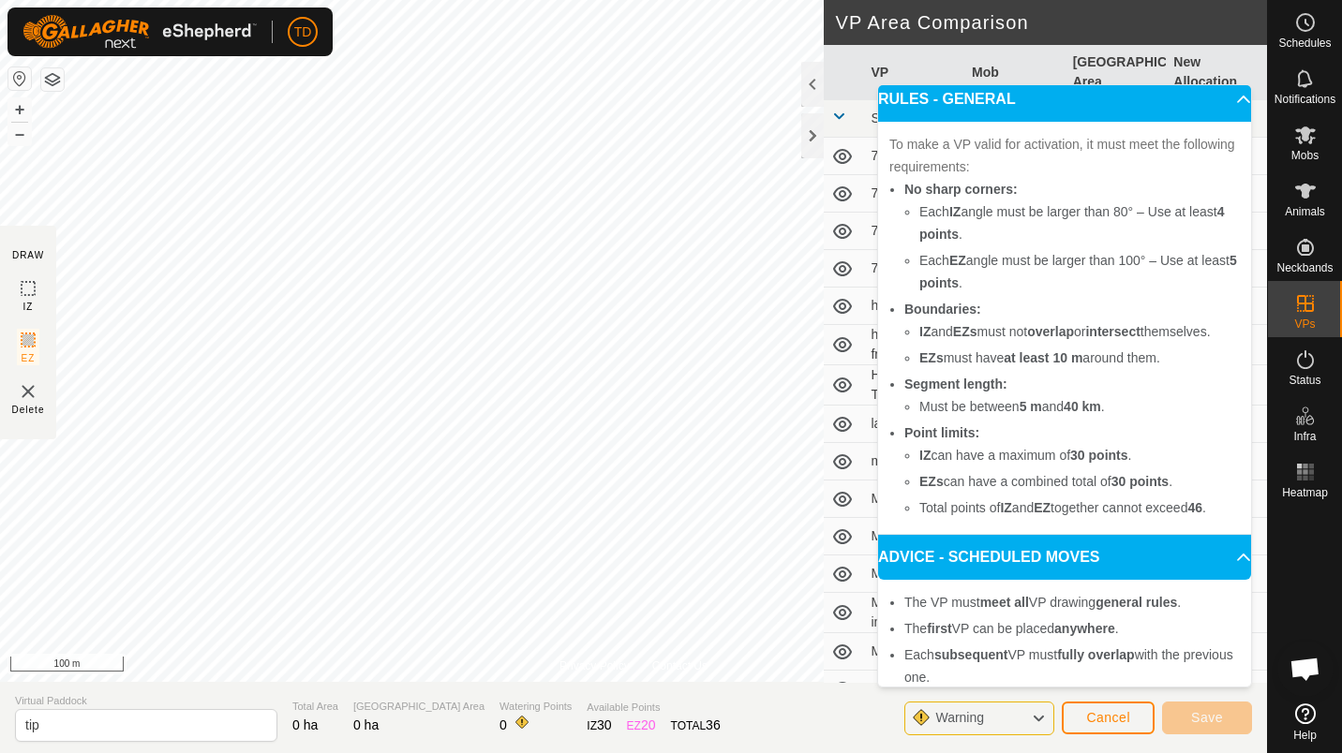
scroll to position [104, 0]
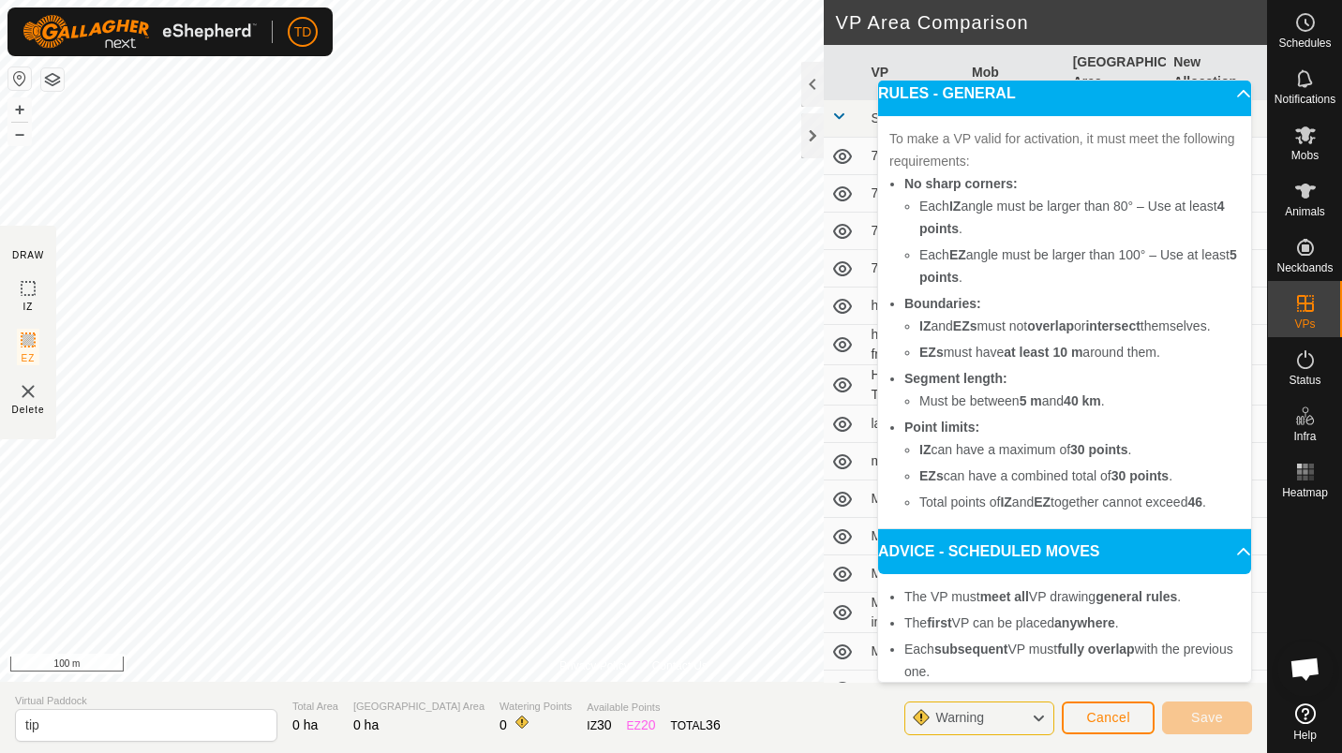
click at [1221, 97] on p-accordion-header "RULES - GENERAL" at bounding box center [1064, 93] width 373 height 45
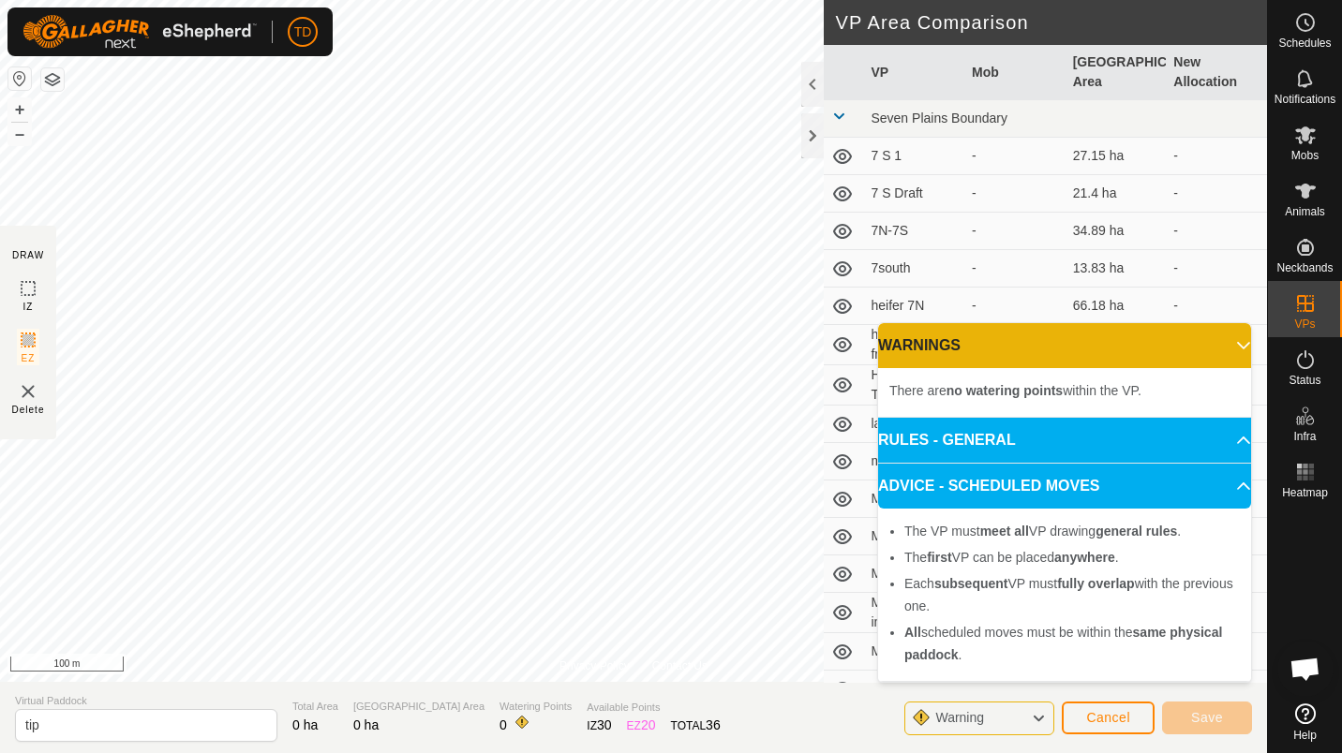
scroll to position [0, 0]
click at [1229, 350] on p-accordion-header "WARNINGS" at bounding box center [1064, 345] width 373 height 45
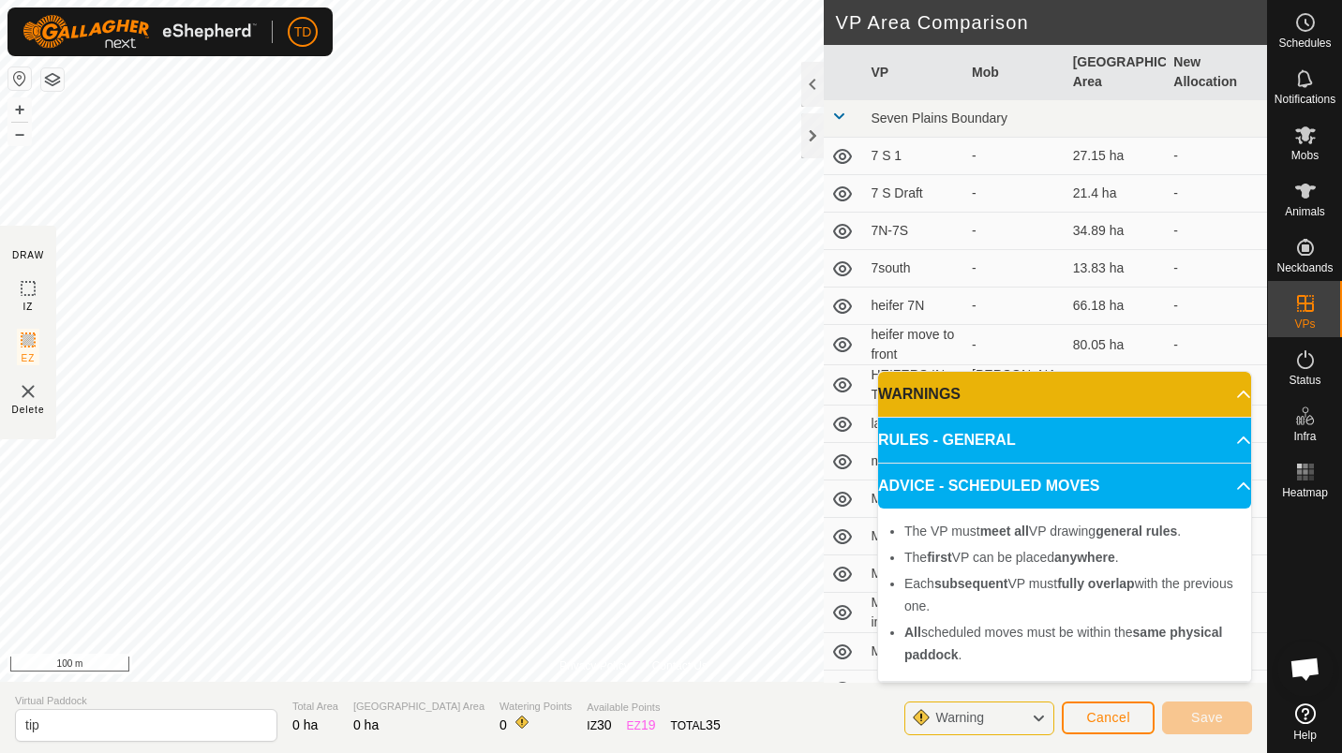
click at [1234, 494] on p-accordion-header "ADVICE - SCHEDULED MOVES" at bounding box center [1064, 486] width 373 height 45
click at [1230, 484] on p-accordion-header "ADVICE - SCHEDULED MOVES" at bounding box center [1064, 486] width 373 height 45
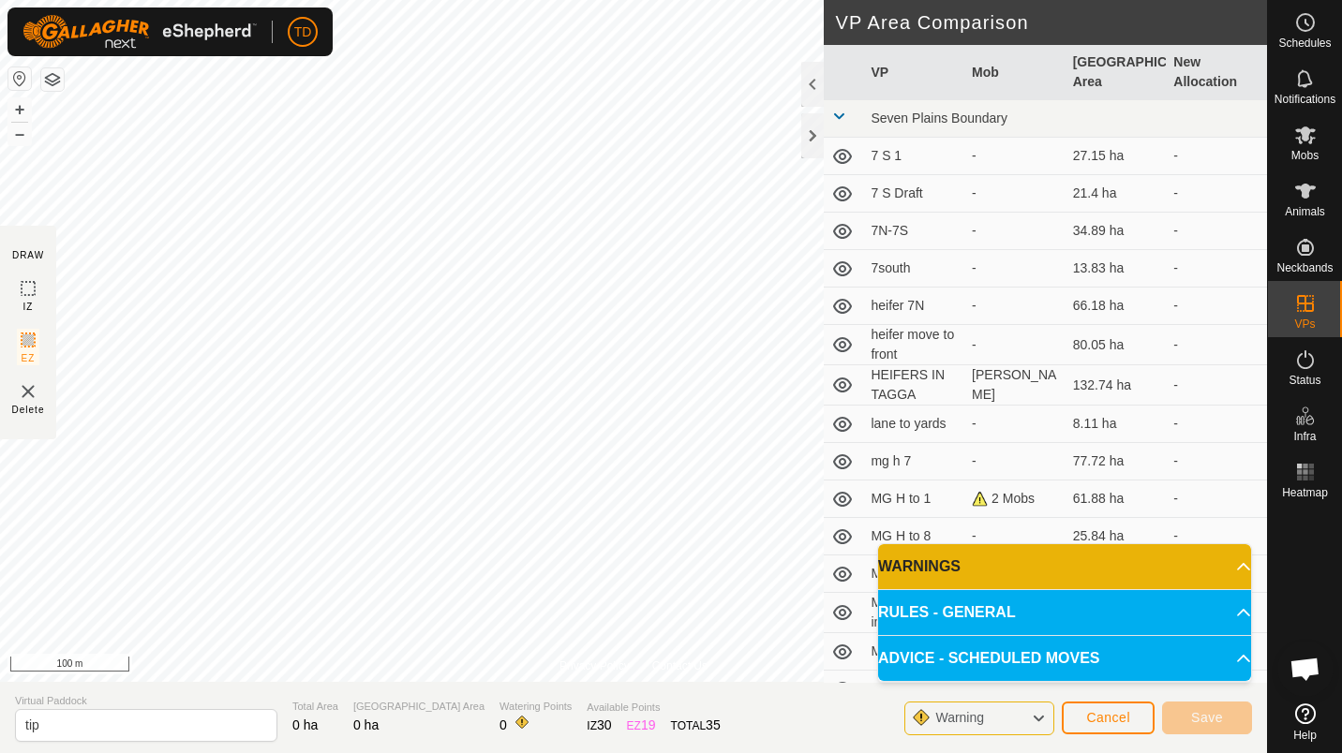
click at [1237, 556] on p-accordion-header "WARNINGS" at bounding box center [1064, 566] width 373 height 45
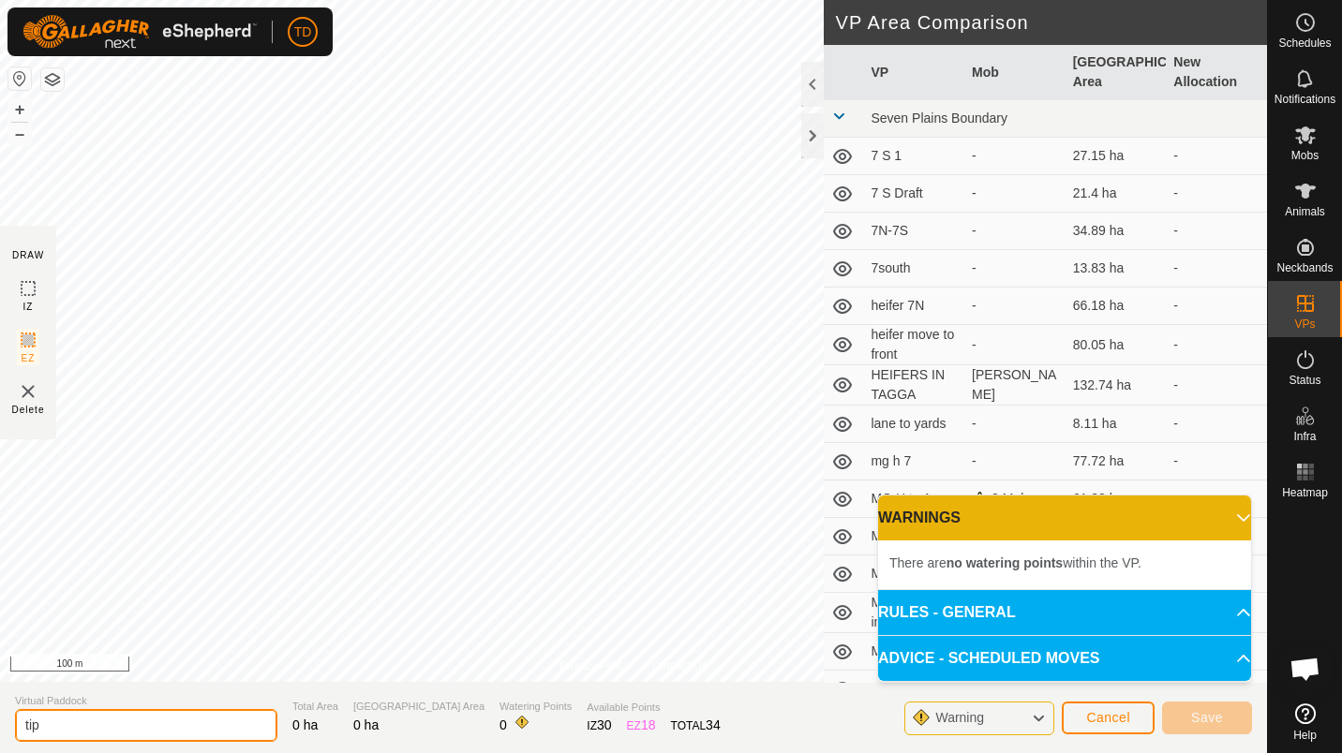
click at [115, 728] on input "tip" at bounding box center [146, 725] width 262 height 33
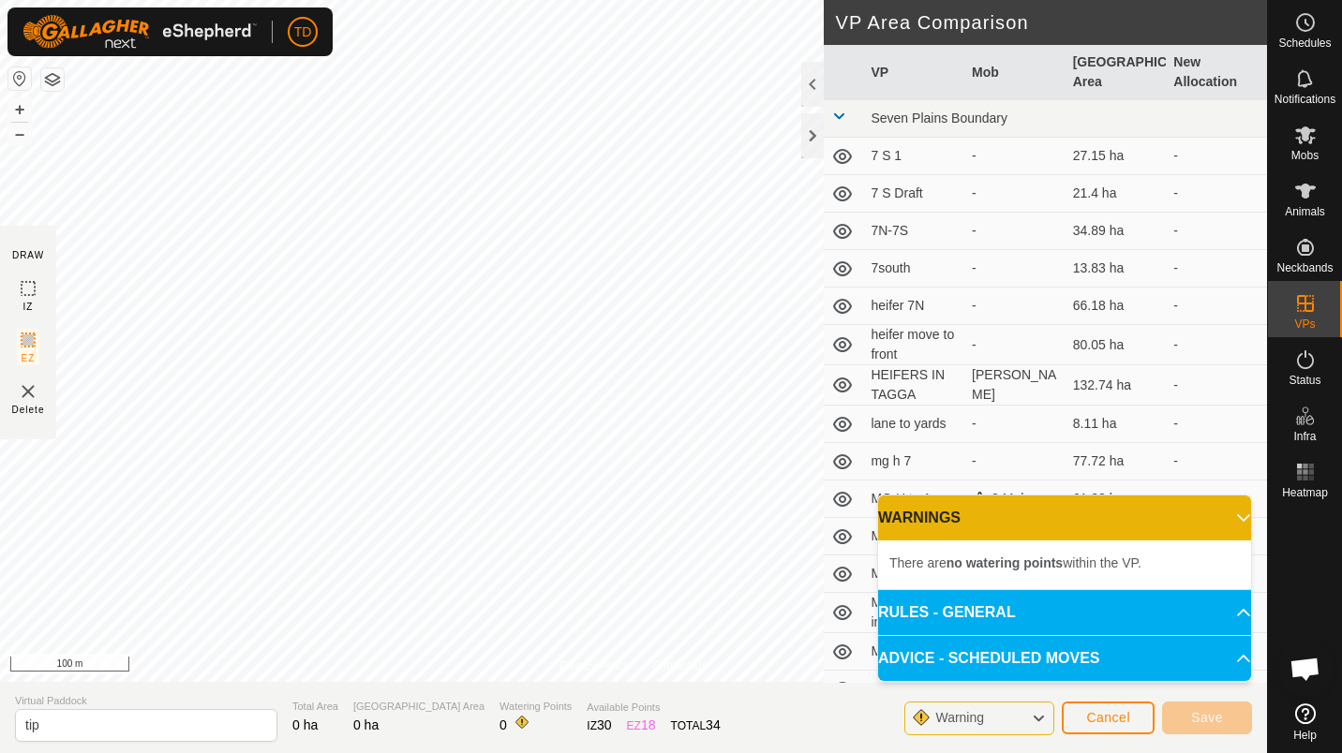
click at [1074, 520] on p-accordion-header "WARNINGS" at bounding box center [1064, 518] width 373 height 45
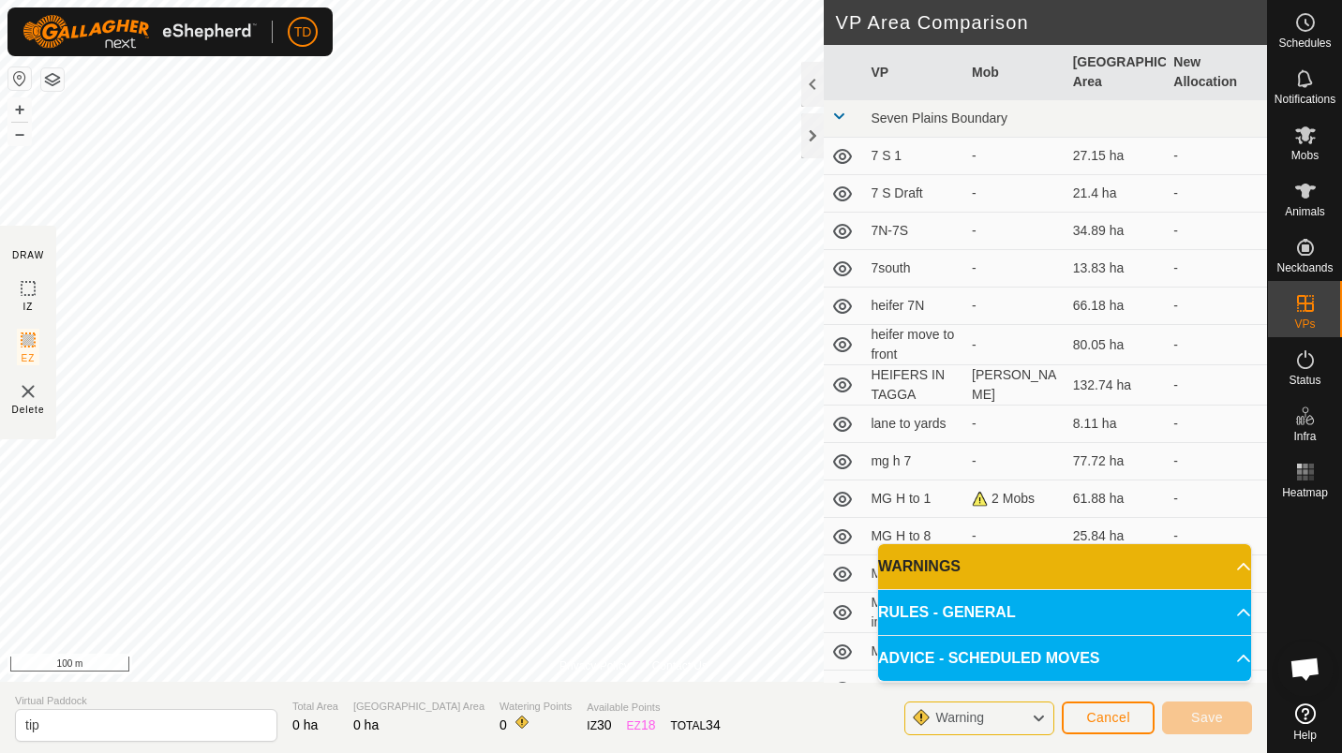
click at [1050, 614] on p-accordion-header "RULES - GENERAL" at bounding box center [1064, 612] width 373 height 45
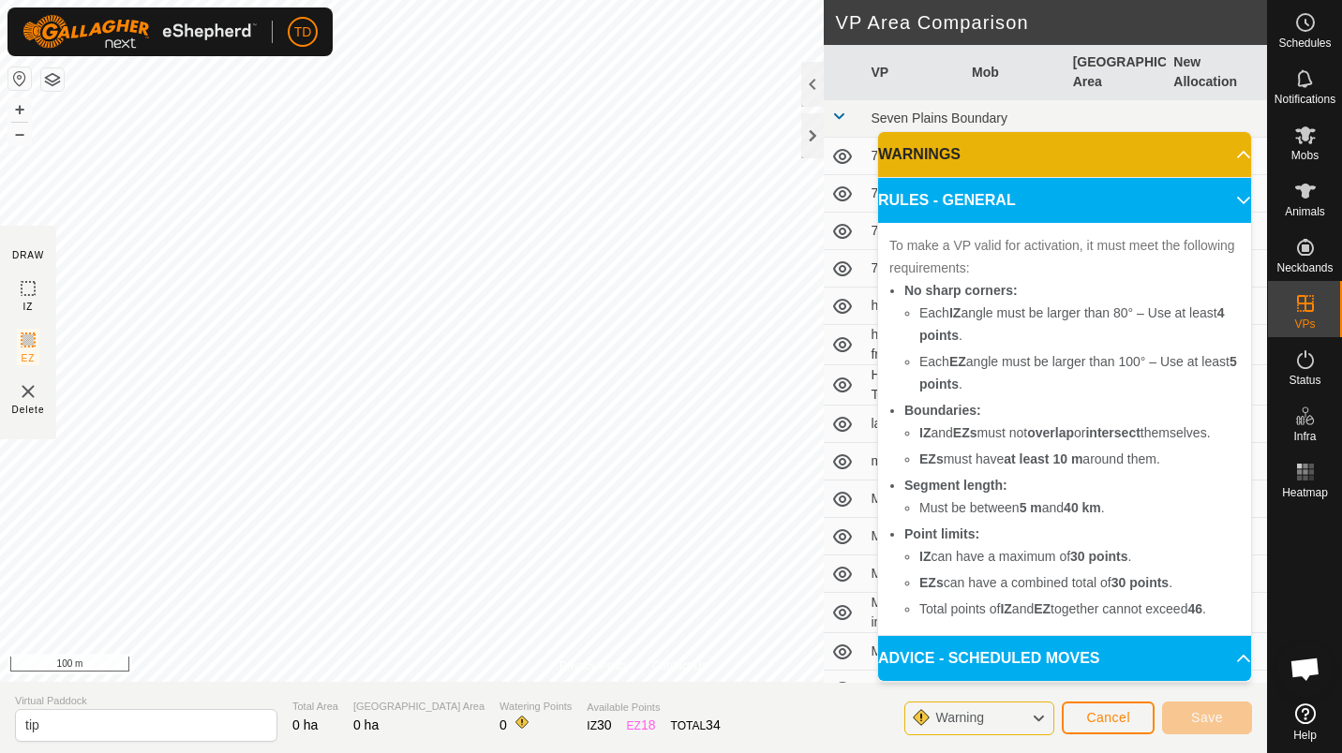
click at [1230, 654] on p-accordion-header "ADVICE - SCHEDULED MOVES" at bounding box center [1064, 658] width 373 height 45
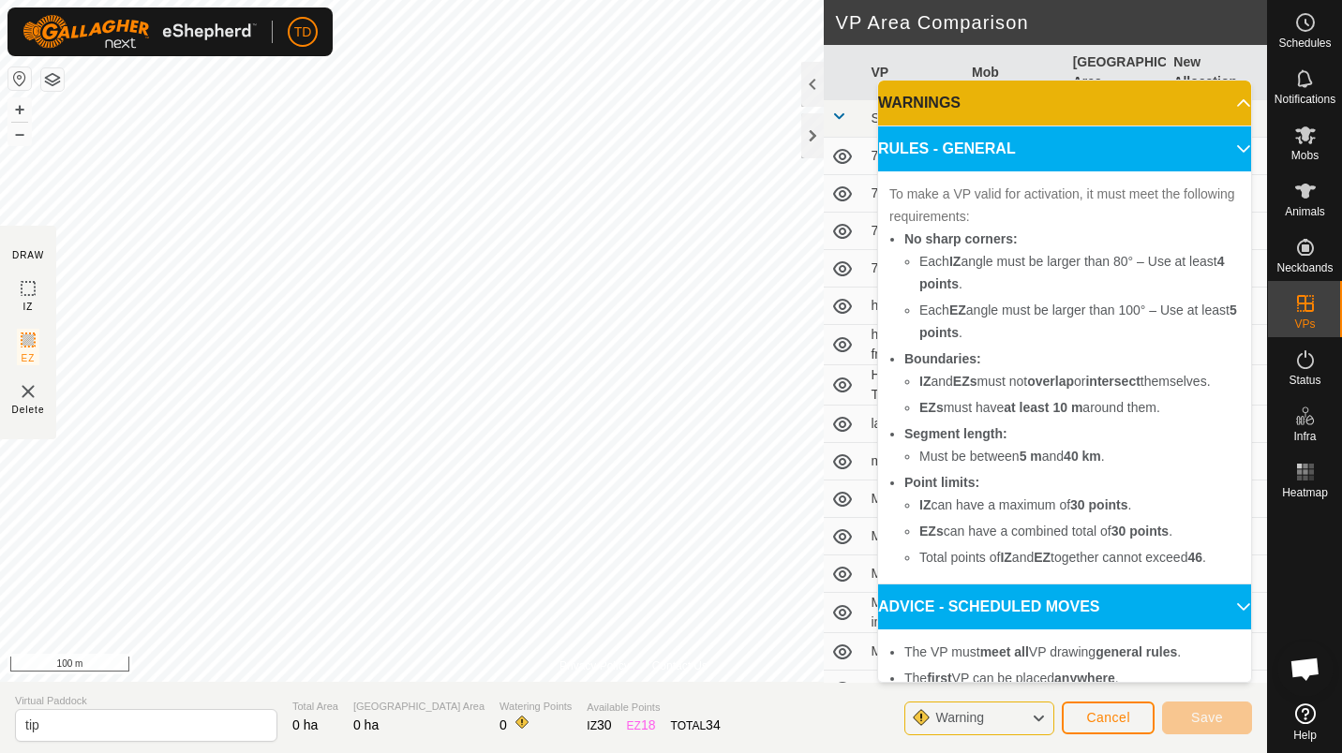
scroll to position [144, 0]
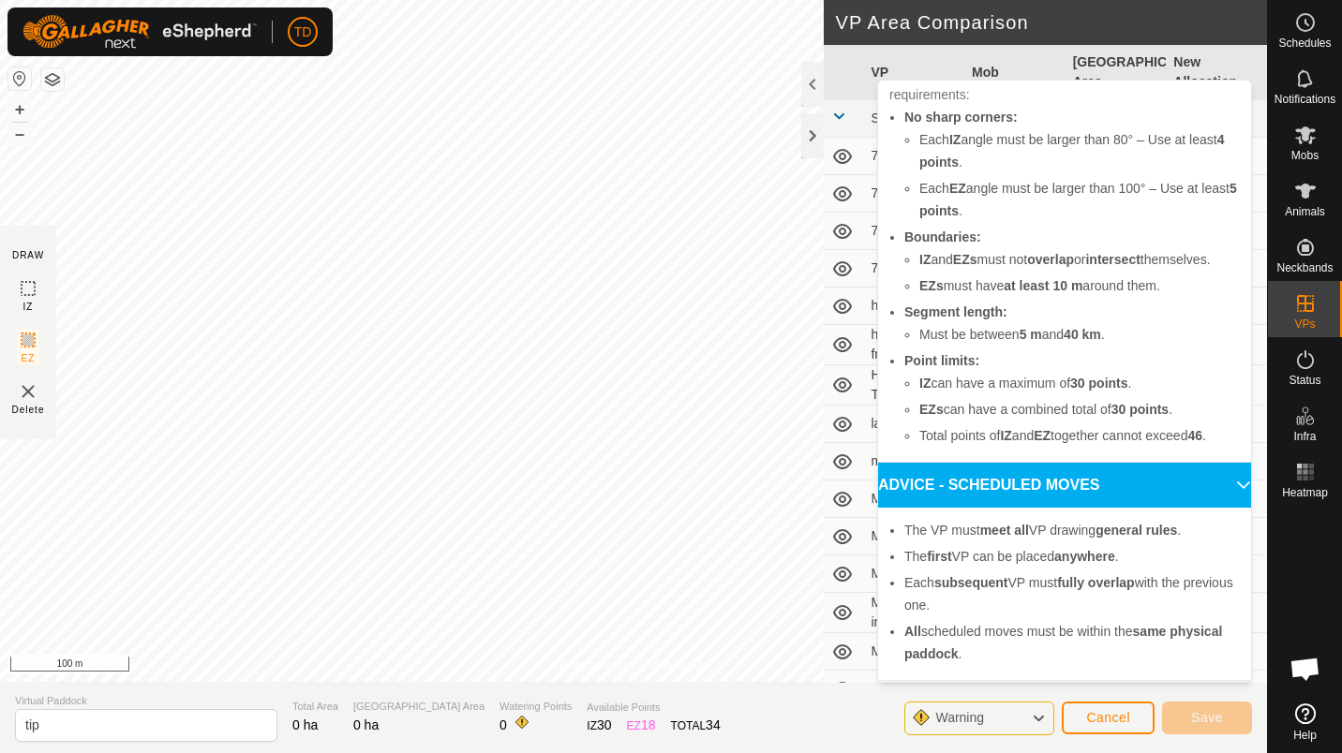
click at [1030, 726] on div "Warning" at bounding box center [979, 719] width 150 height 34
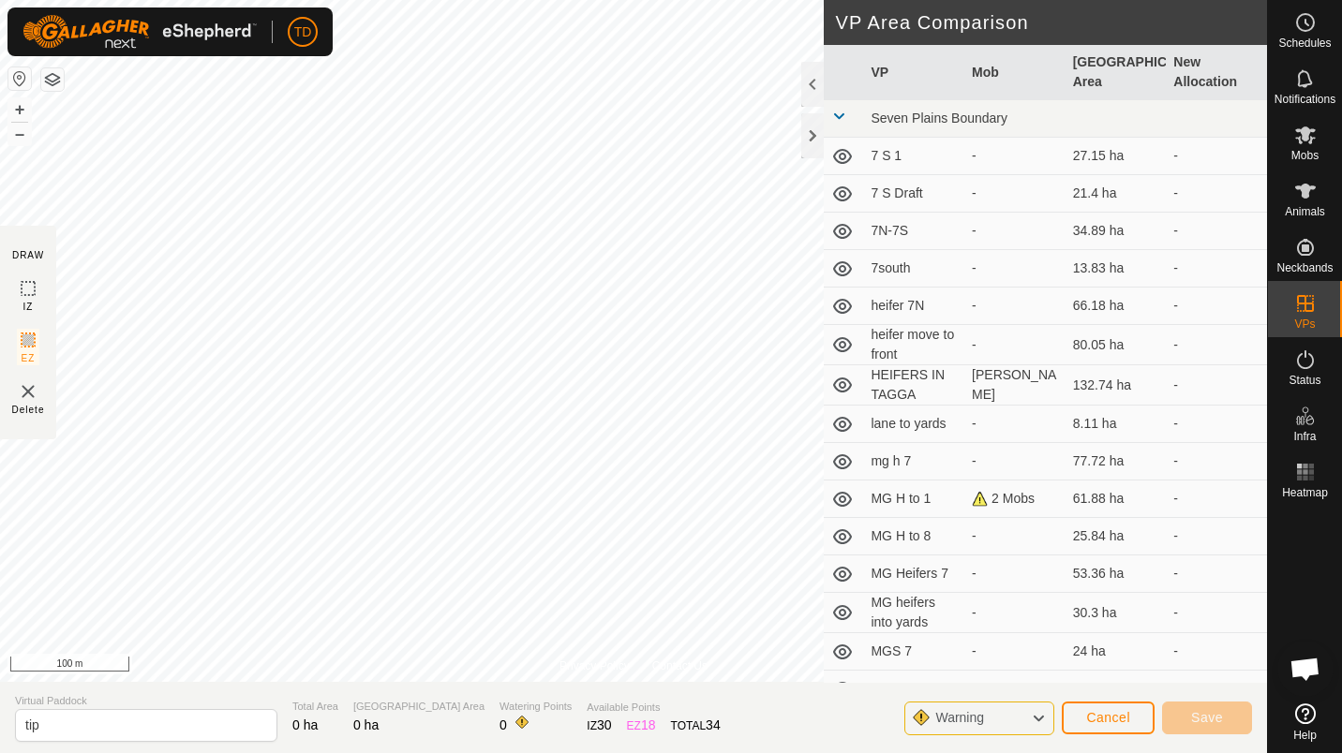
click at [1030, 726] on div "Warning" at bounding box center [979, 719] width 150 height 34
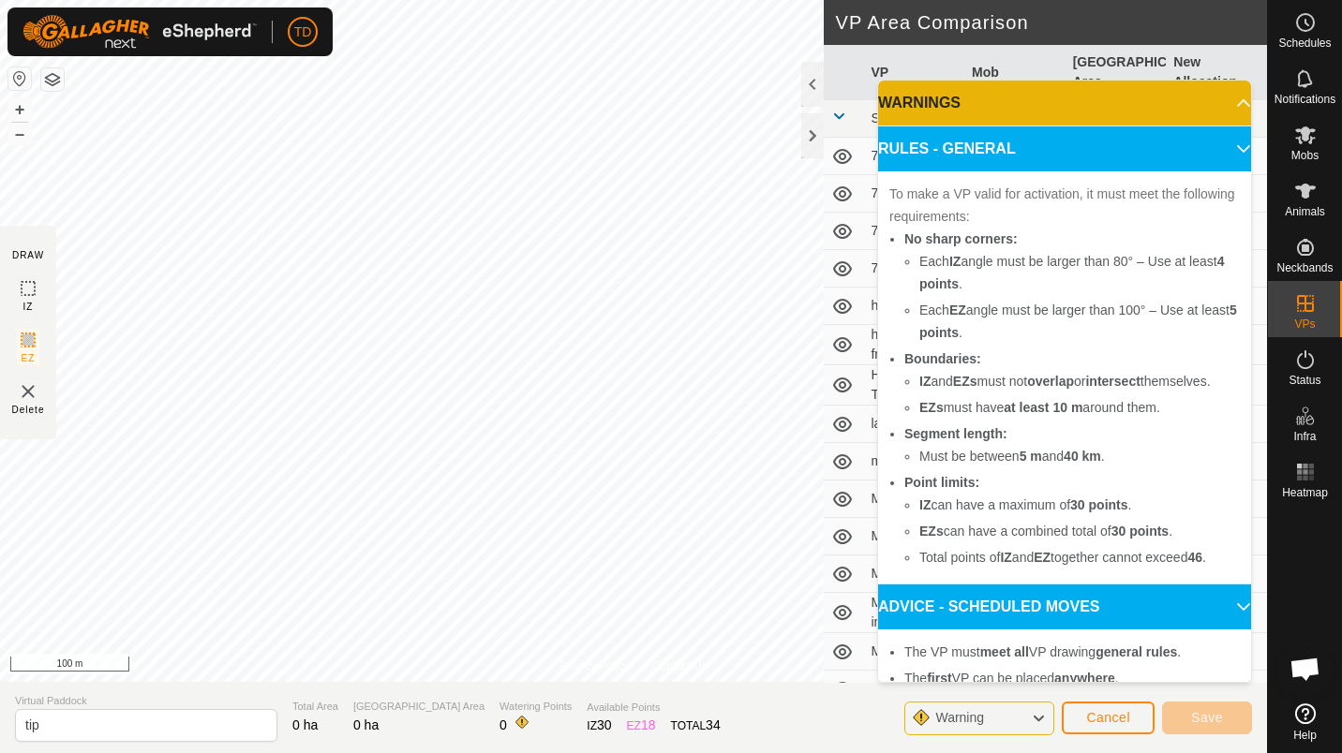
click at [1229, 110] on p-accordion-header "WARNINGS" at bounding box center [1064, 103] width 373 height 45
click at [1213, 109] on p-accordion-header "WARNINGS" at bounding box center [1064, 103] width 373 height 45
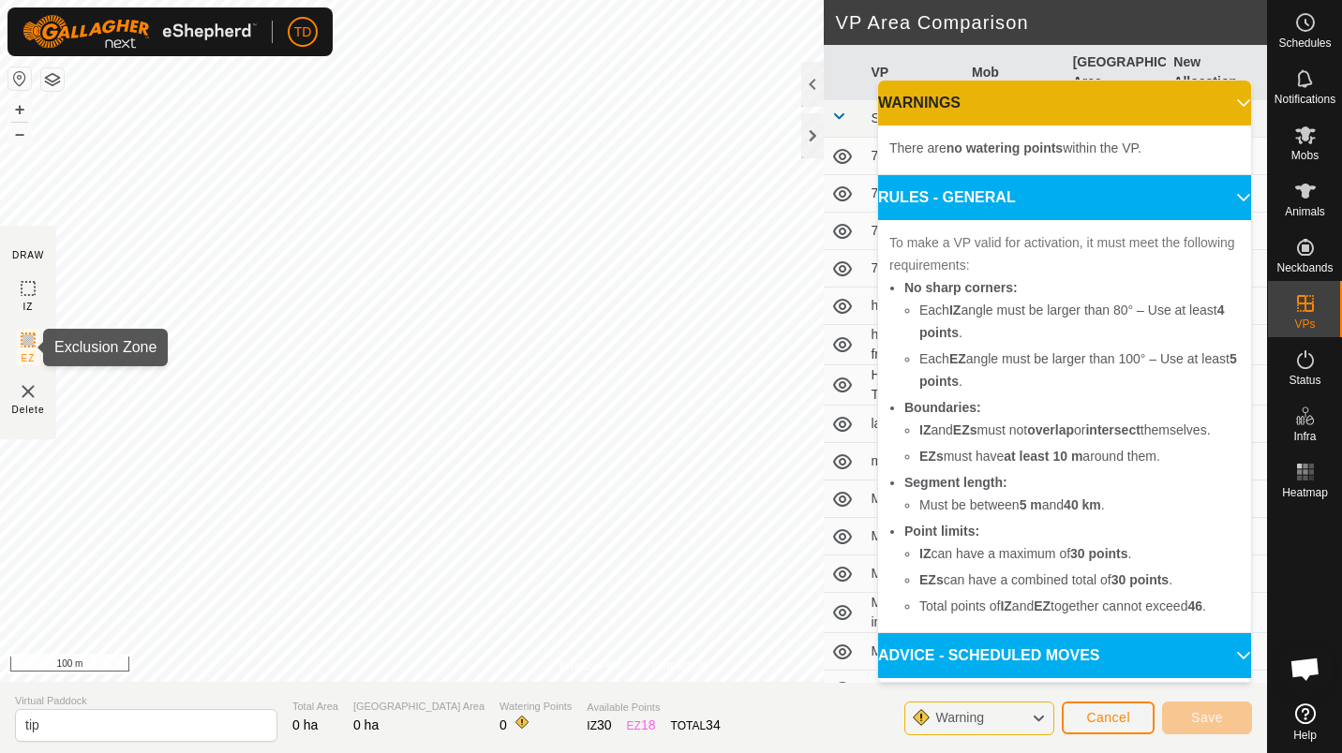
click at [31, 338] on icon at bounding box center [28, 340] width 22 height 22
click at [31, 341] on icon at bounding box center [28, 340] width 22 height 22
click at [1226, 111] on p-accordion-header "WARNINGS" at bounding box center [1064, 103] width 373 height 45
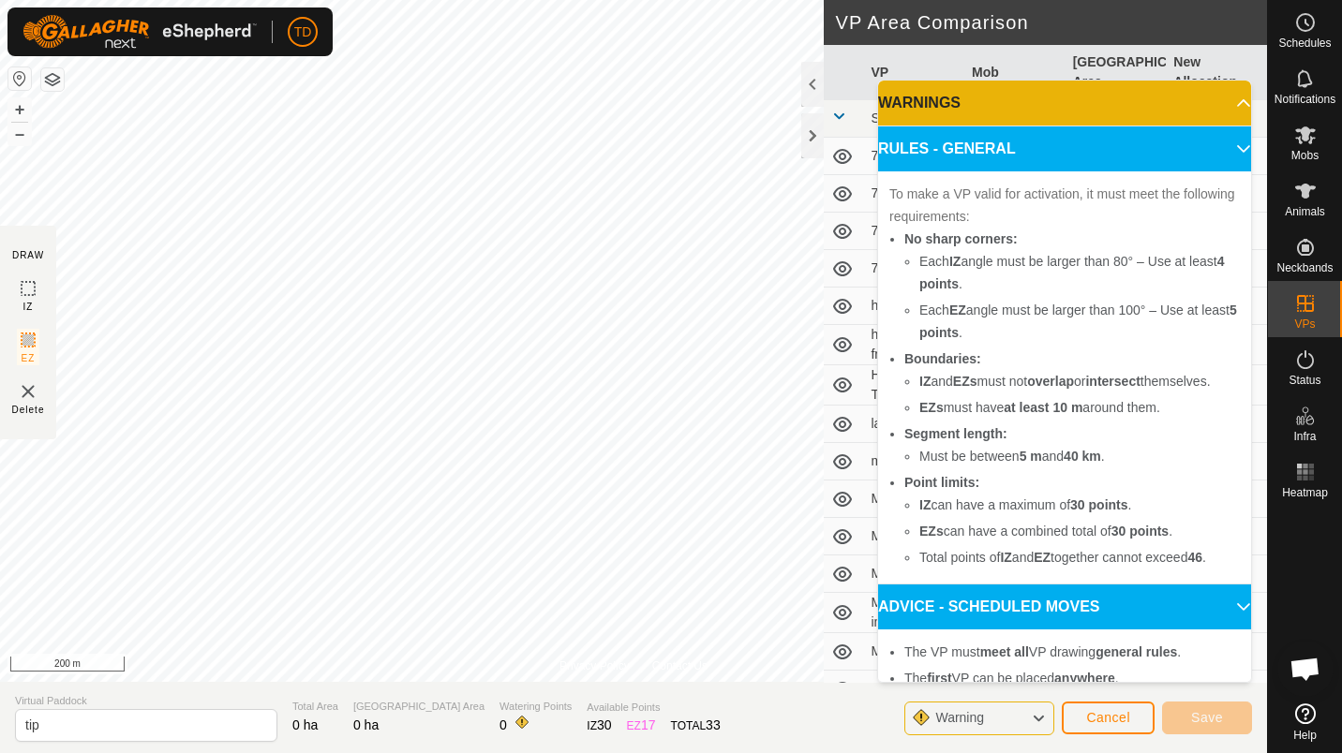
click at [1226, 111] on span at bounding box center [1226, 111] width 0 height 0
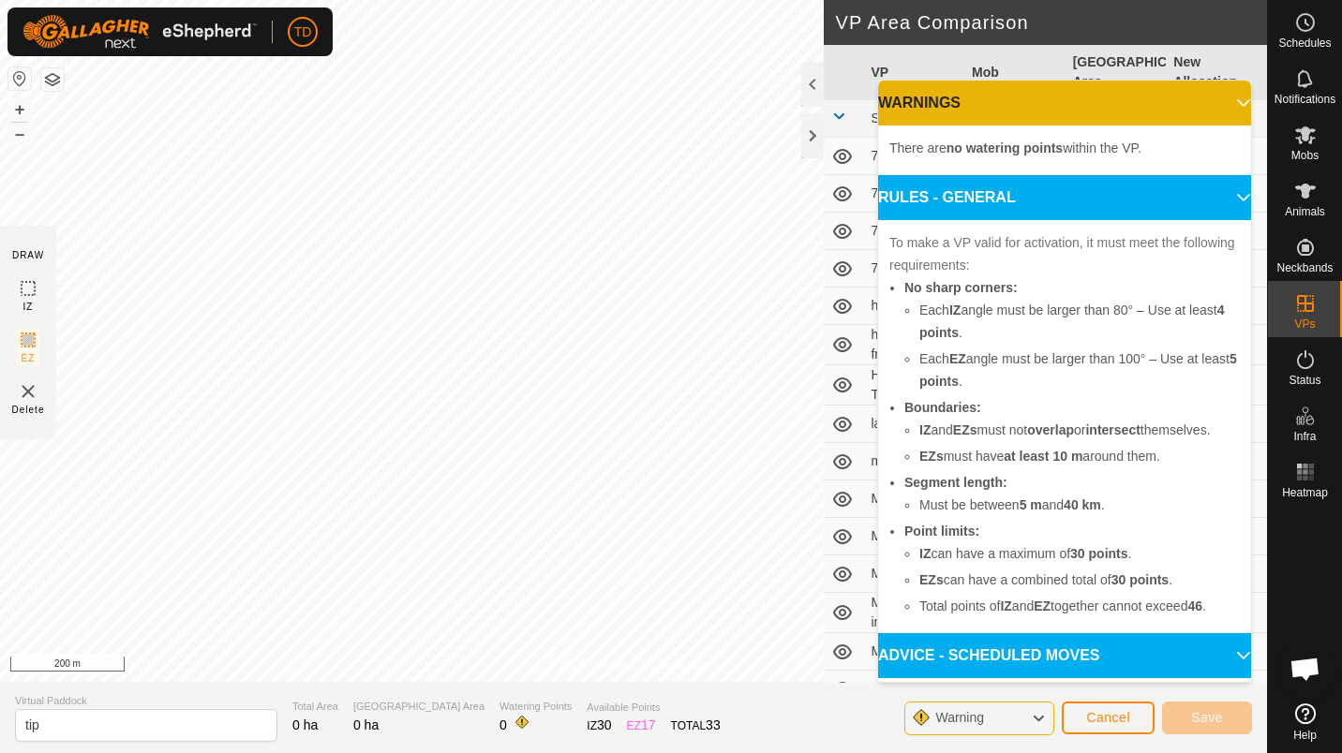
click at [996, 716] on span "Warning" at bounding box center [967, 719] width 64 height 24
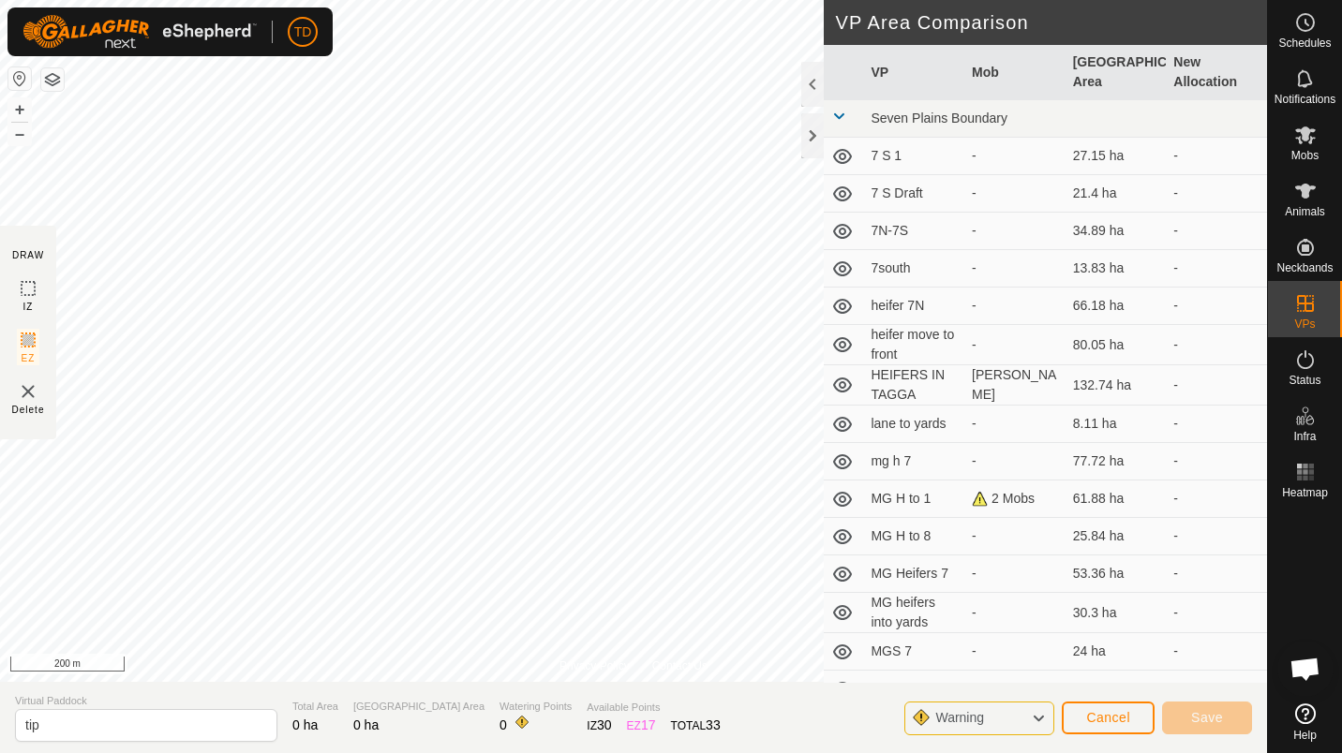
drag, startPoint x: 996, startPoint y: 716, endPoint x: 805, endPoint y: 132, distance: 614.3
click at [805, 132] on div at bounding box center [812, 135] width 22 height 45
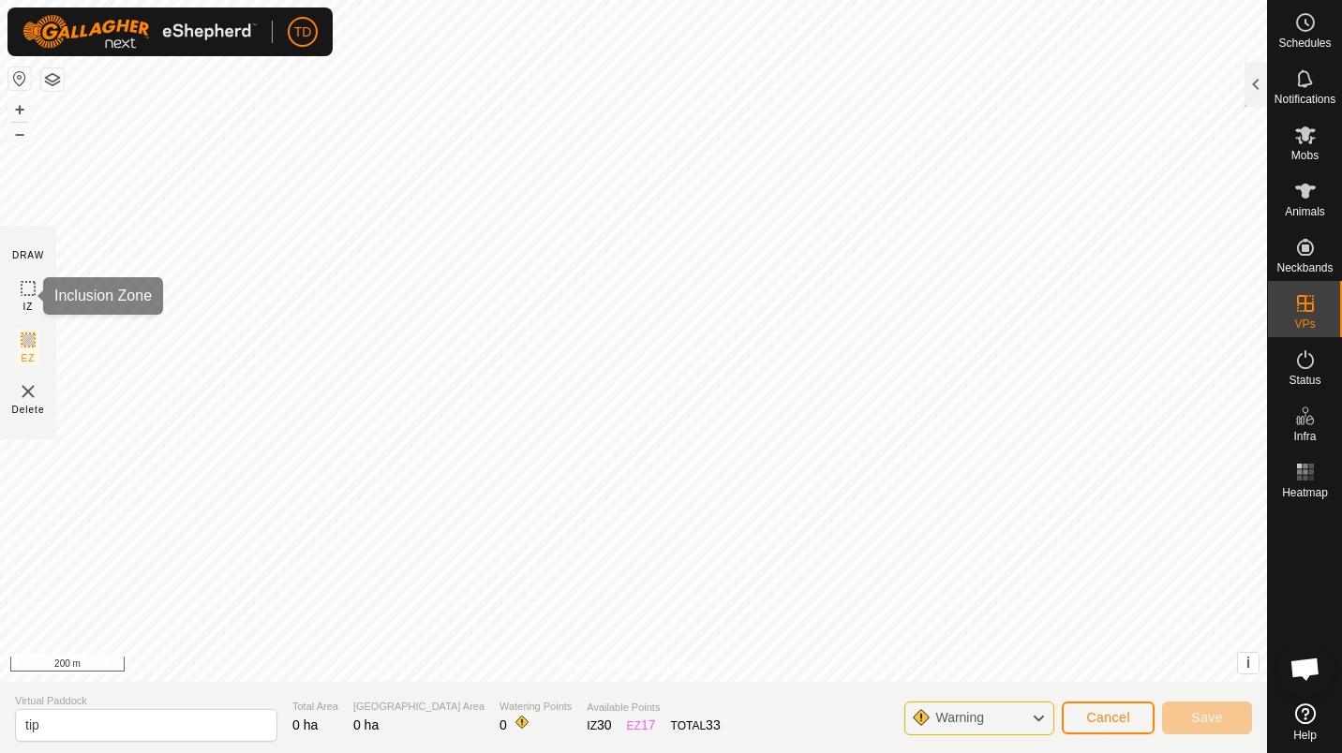
click at [35, 302] on div "IZ" at bounding box center [28, 295] width 22 height 37
click at [28, 404] on span "Delete" at bounding box center [28, 410] width 33 height 14
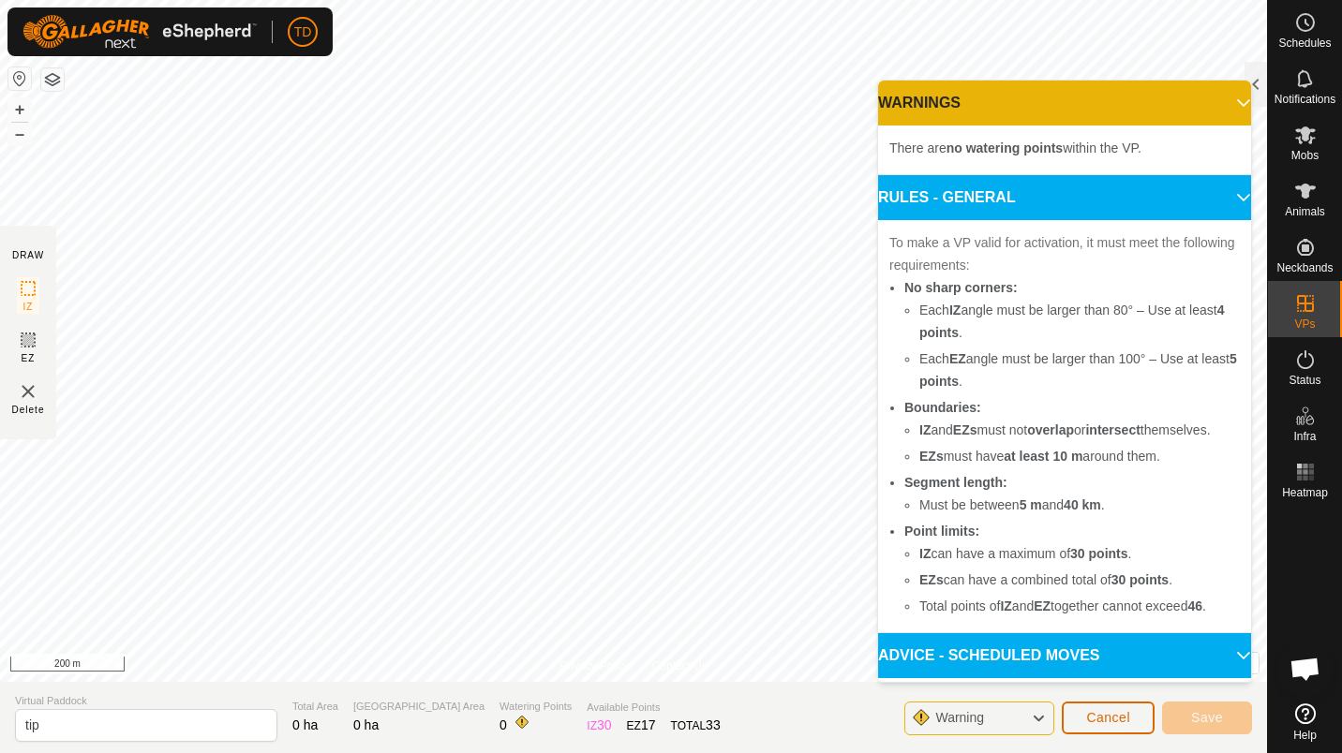
click at [1102, 727] on button "Cancel" at bounding box center [1108, 718] width 93 height 33
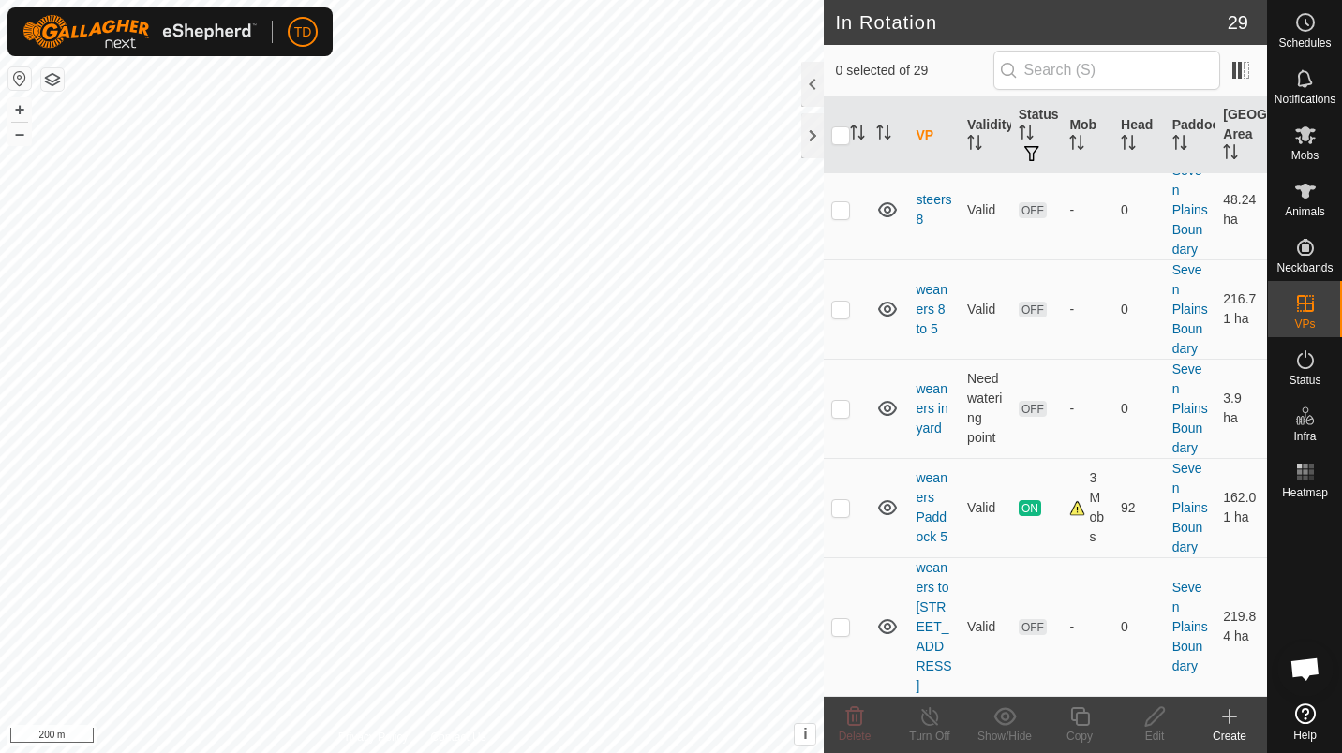
scroll to position [2965, 0]
click at [837, 515] on p-checkbox at bounding box center [840, 507] width 19 height 15
checkbox input "true"
click at [1078, 722] on icon at bounding box center [1079, 717] width 23 height 22
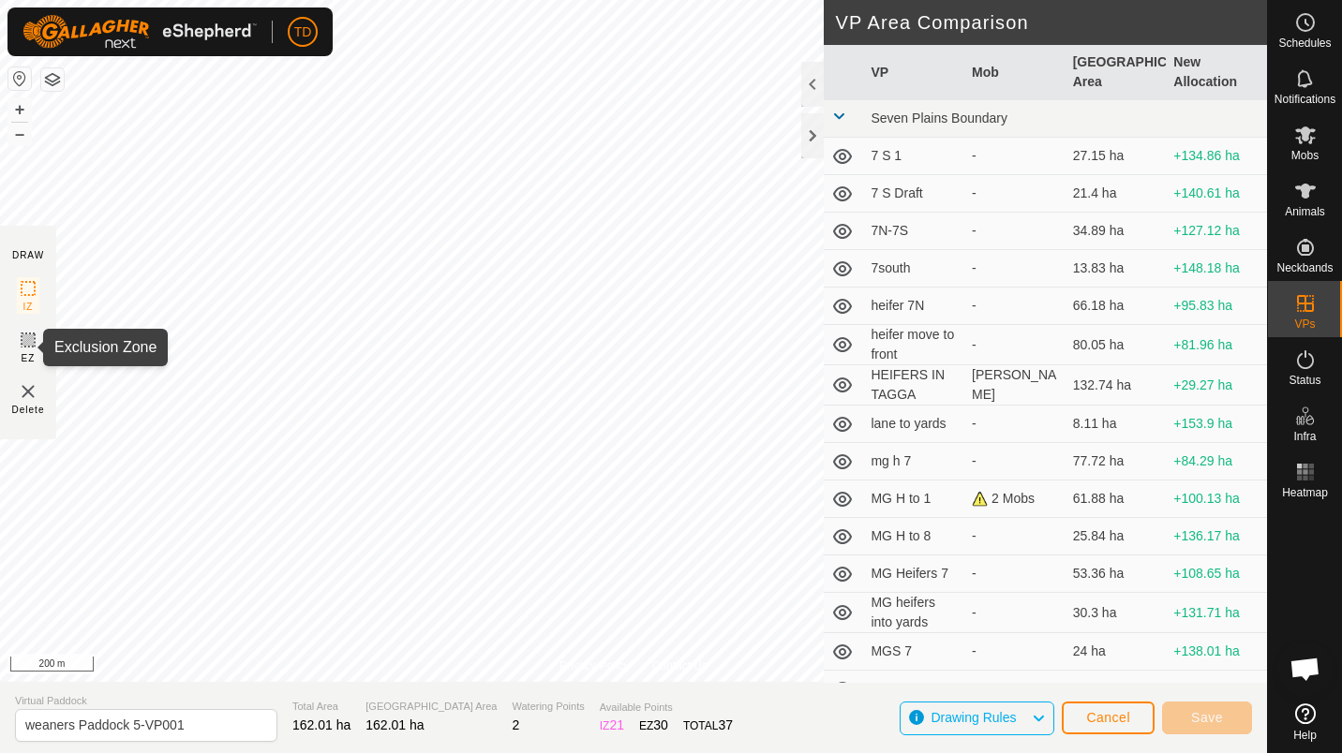
click at [28, 343] on icon at bounding box center [27, 340] width 11 height 11
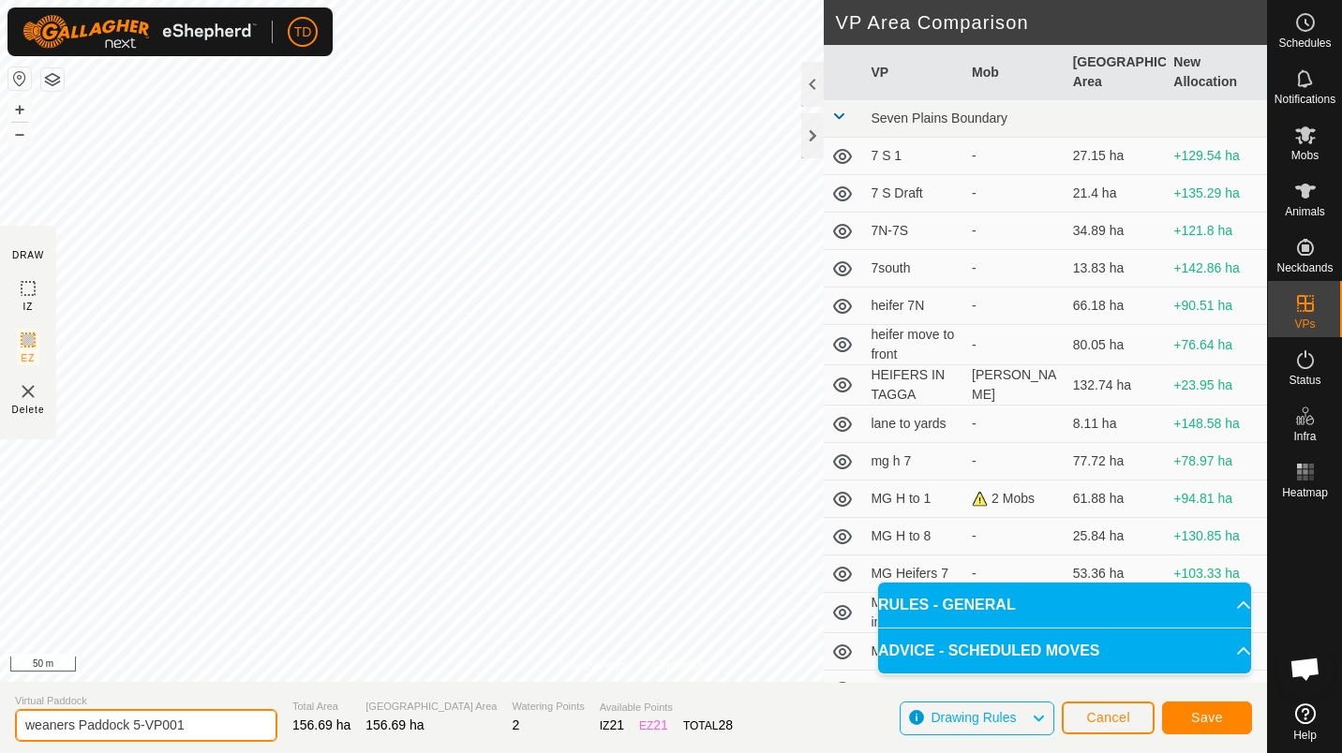
click at [173, 730] on input "weaners Paddock 5-VP001" at bounding box center [146, 725] width 262 height 33
type input "weaners Paddock 5-no tip"
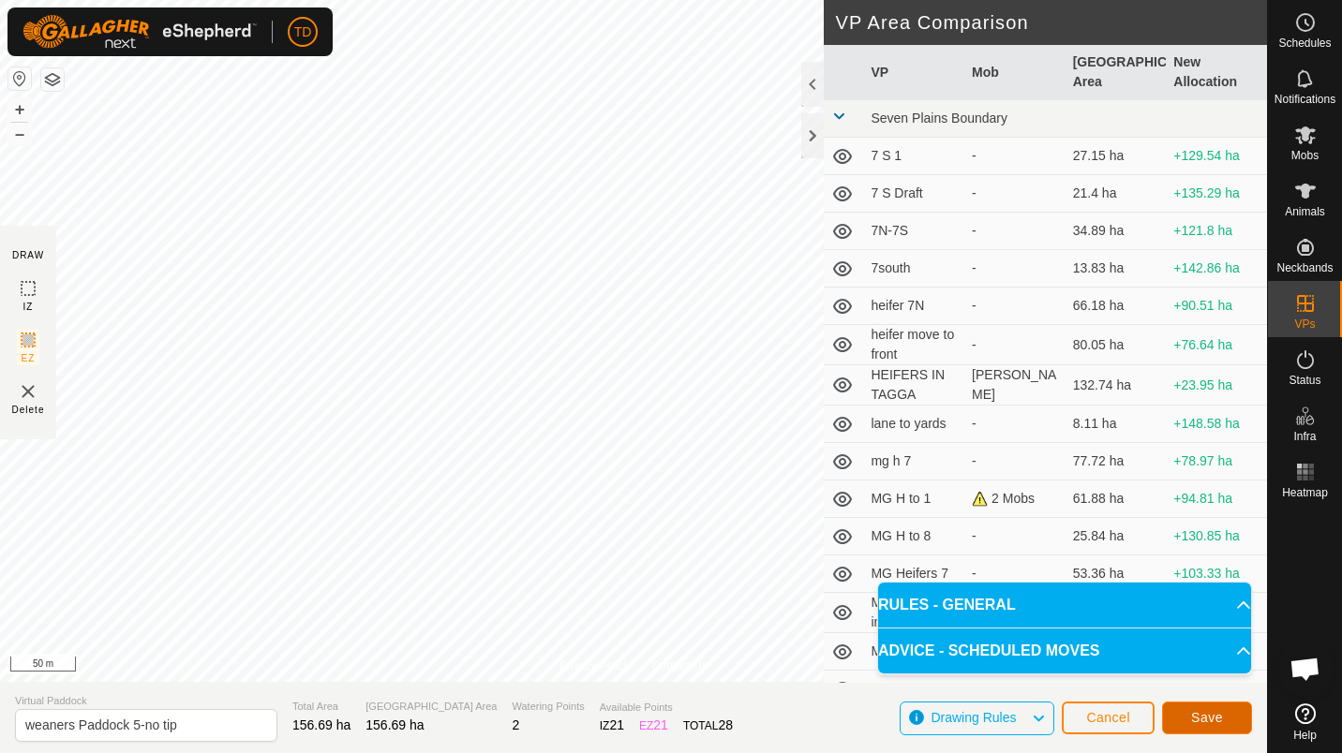
click at [1183, 722] on button "Save" at bounding box center [1207, 718] width 90 height 33
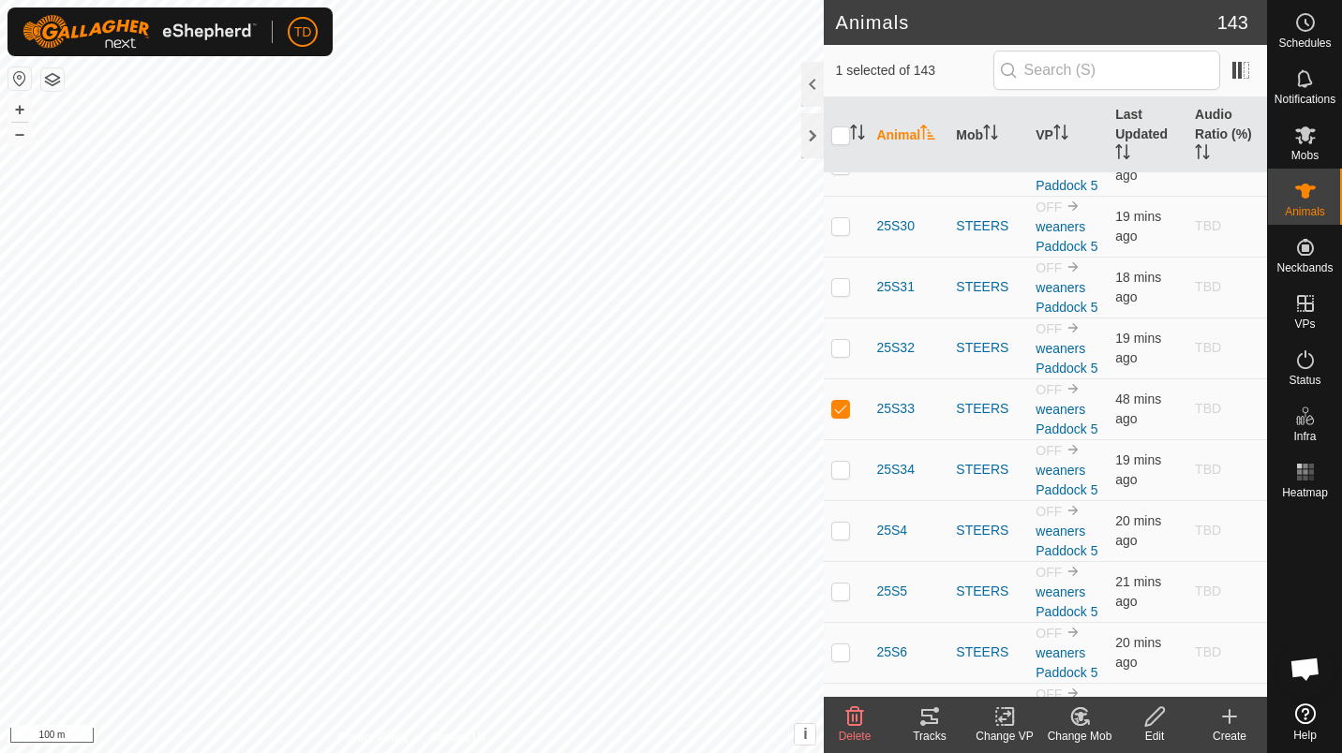
scroll to position [4370, 0]
checkbox input "true"
checkbox input "false"
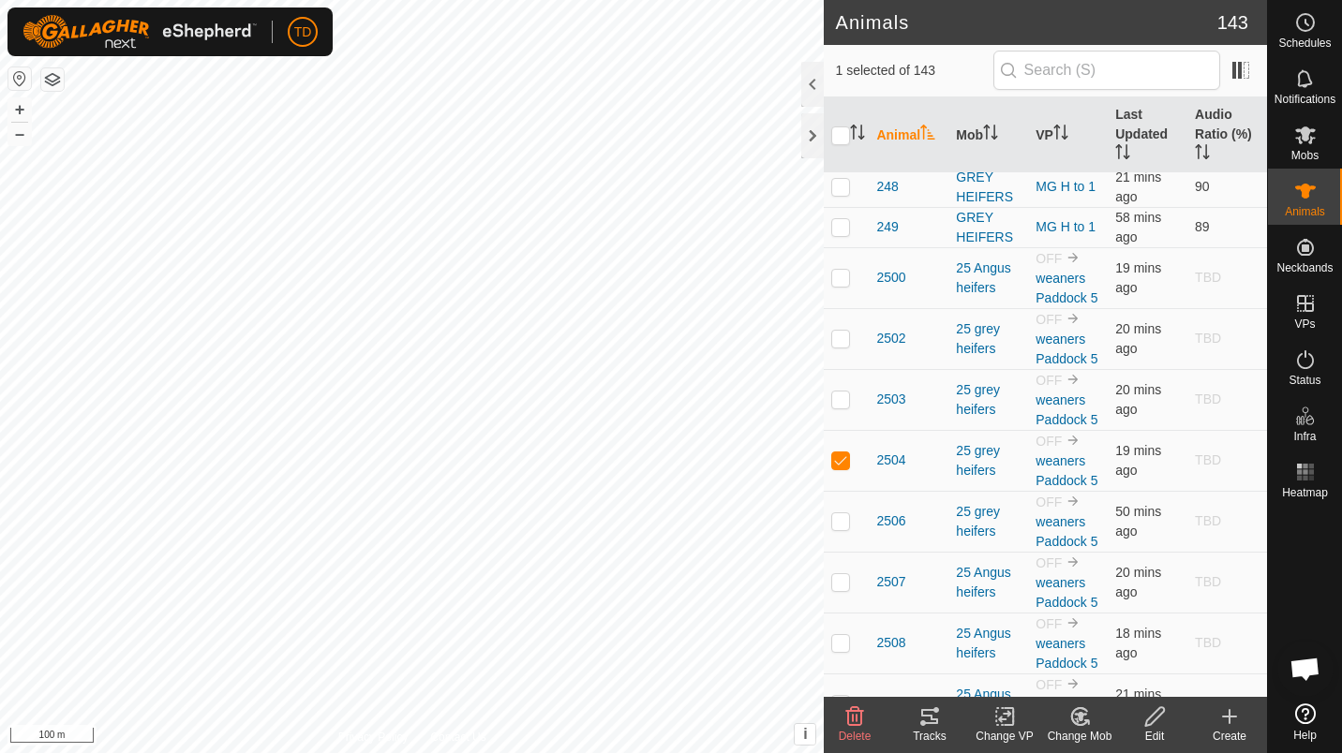
scroll to position [2186, 0]
click at [1300, 155] on span "Mobs" at bounding box center [1304, 155] width 27 height 11
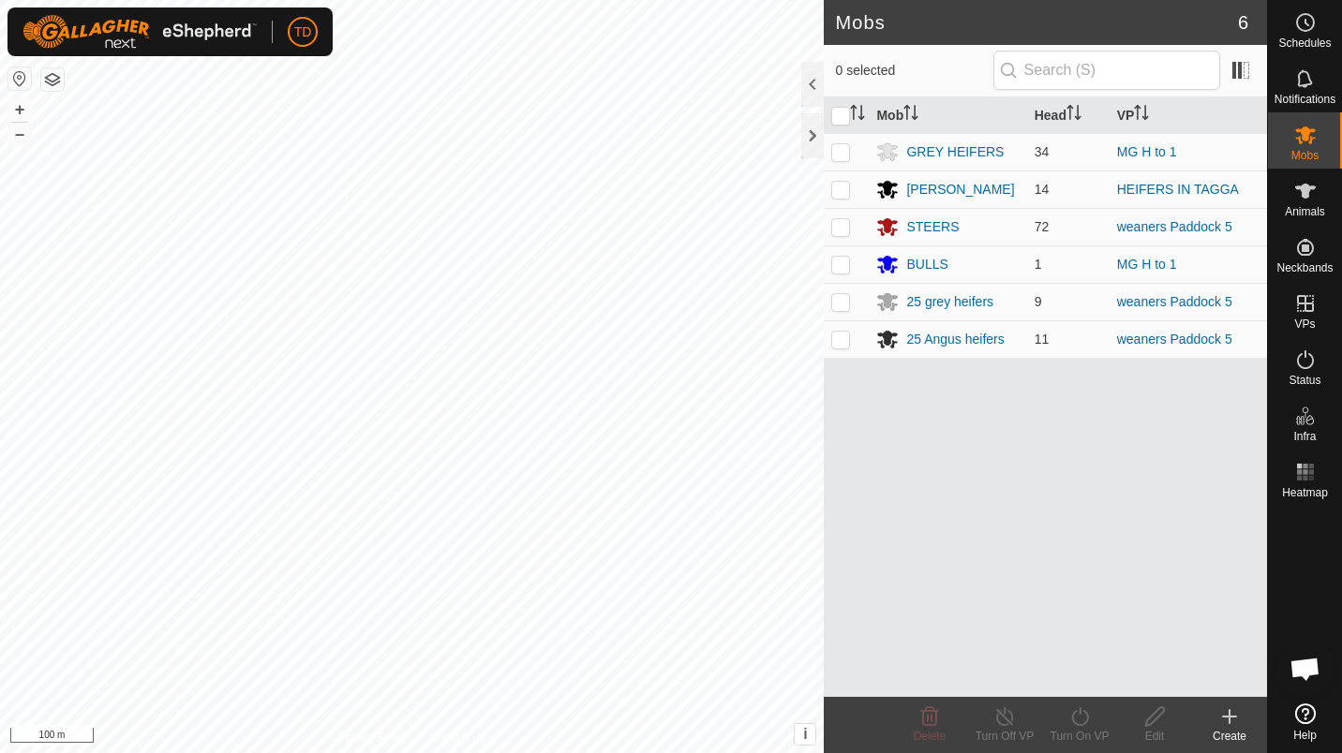
click at [840, 227] on p-checkbox at bounding box center [840, 226] width 19 height 15
checkbox input "true"
click at [837, 299] on p-checkbox at bounding box center [840, 301] width 19 height 15
checkbox input "true"
click at [841, 342] on p-checkbox at bounding box center [840, 339] width 19 height 15
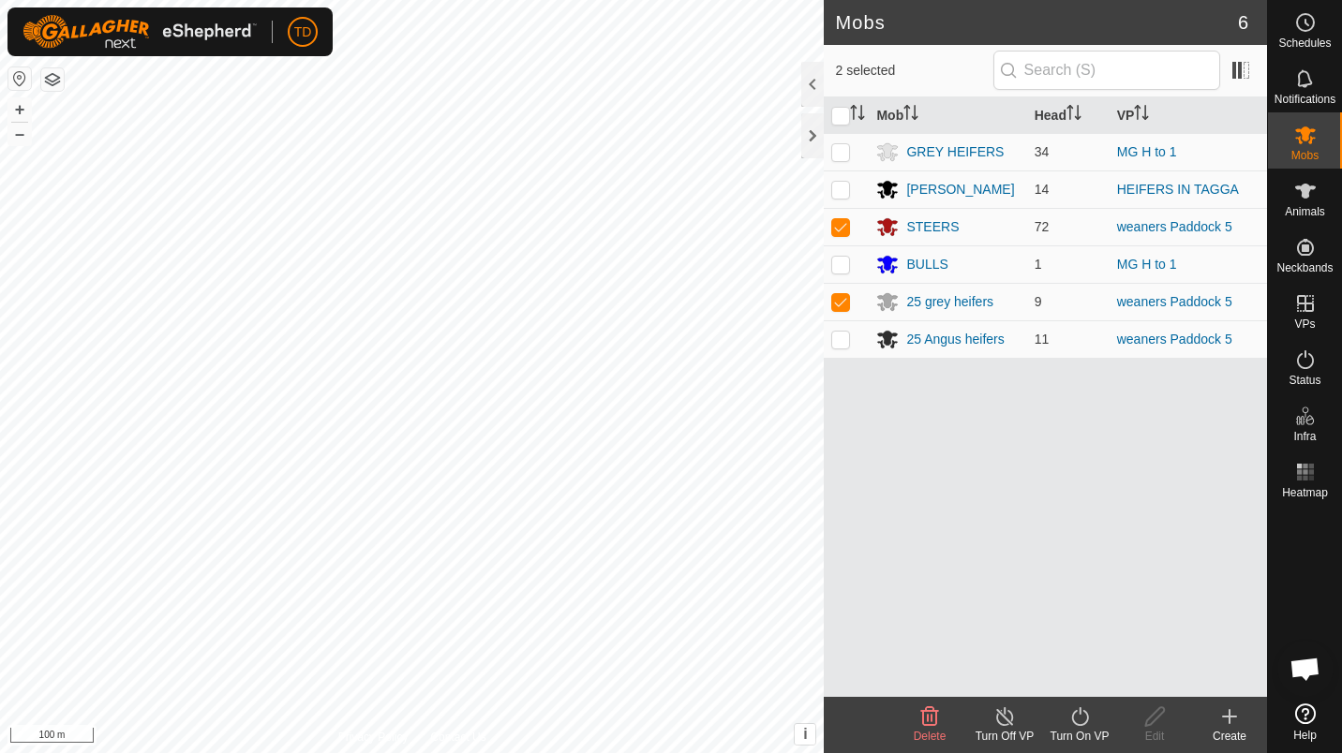
checkbox input "true"
click at [1088, 736] on div "Turn On VP" at bounding box center [1079, 736] width 75 height 17
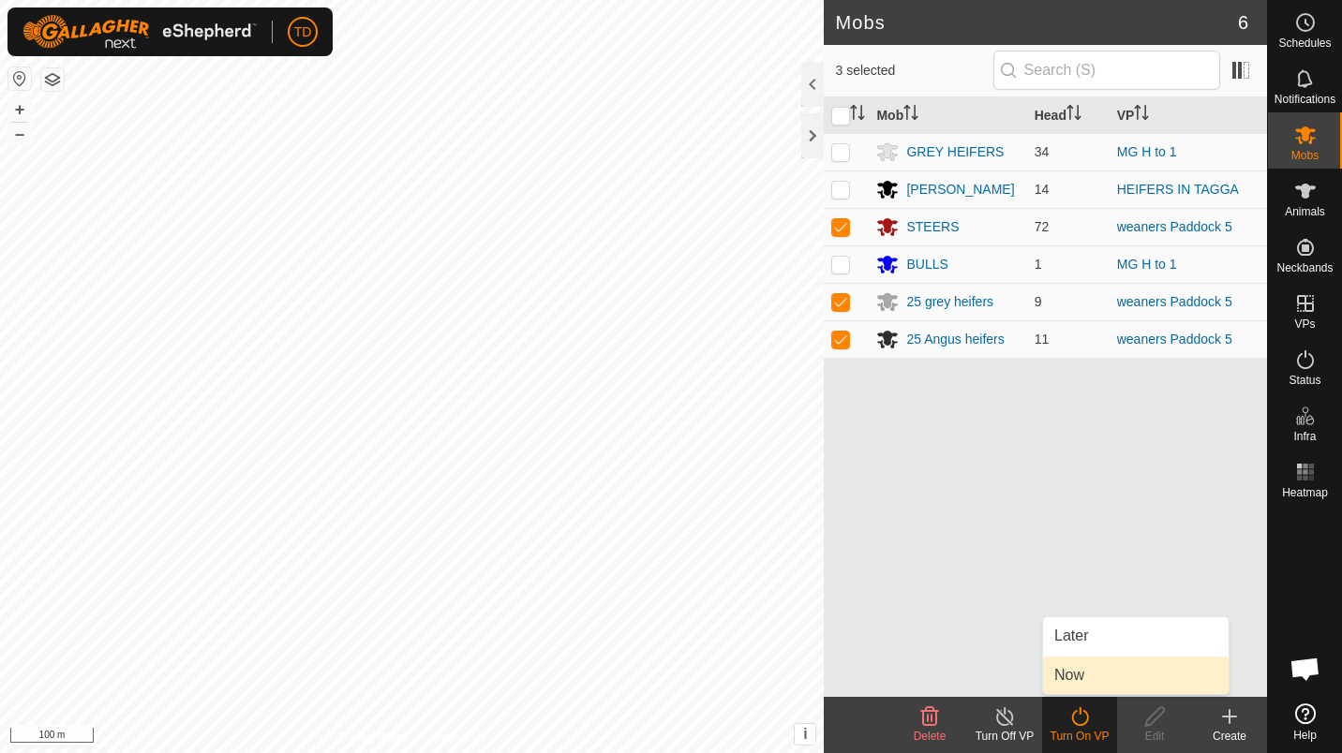
click at [1070, 688] on link "Now" at bounding box center [1136, 675] width 186 height 37
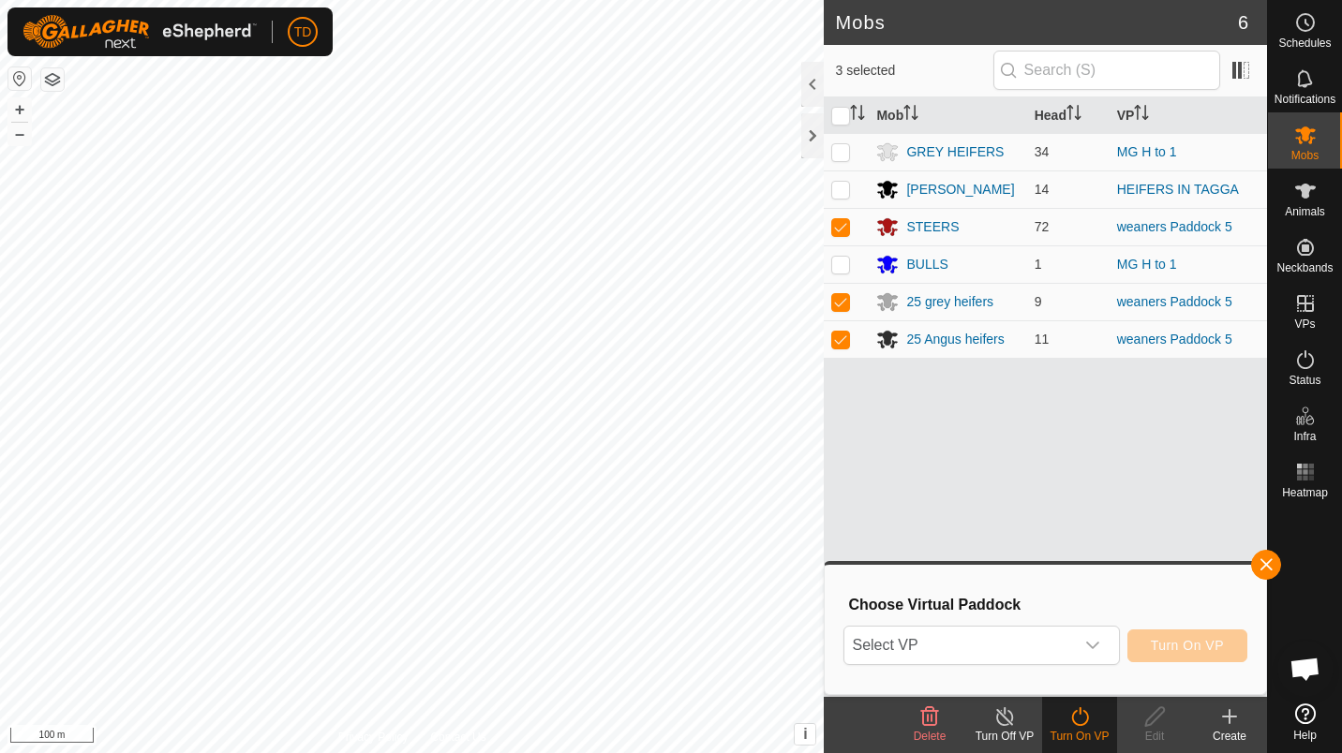
click at [960, 640] on span "Select VP" at bounding box center [958, 645] width 229 height 37
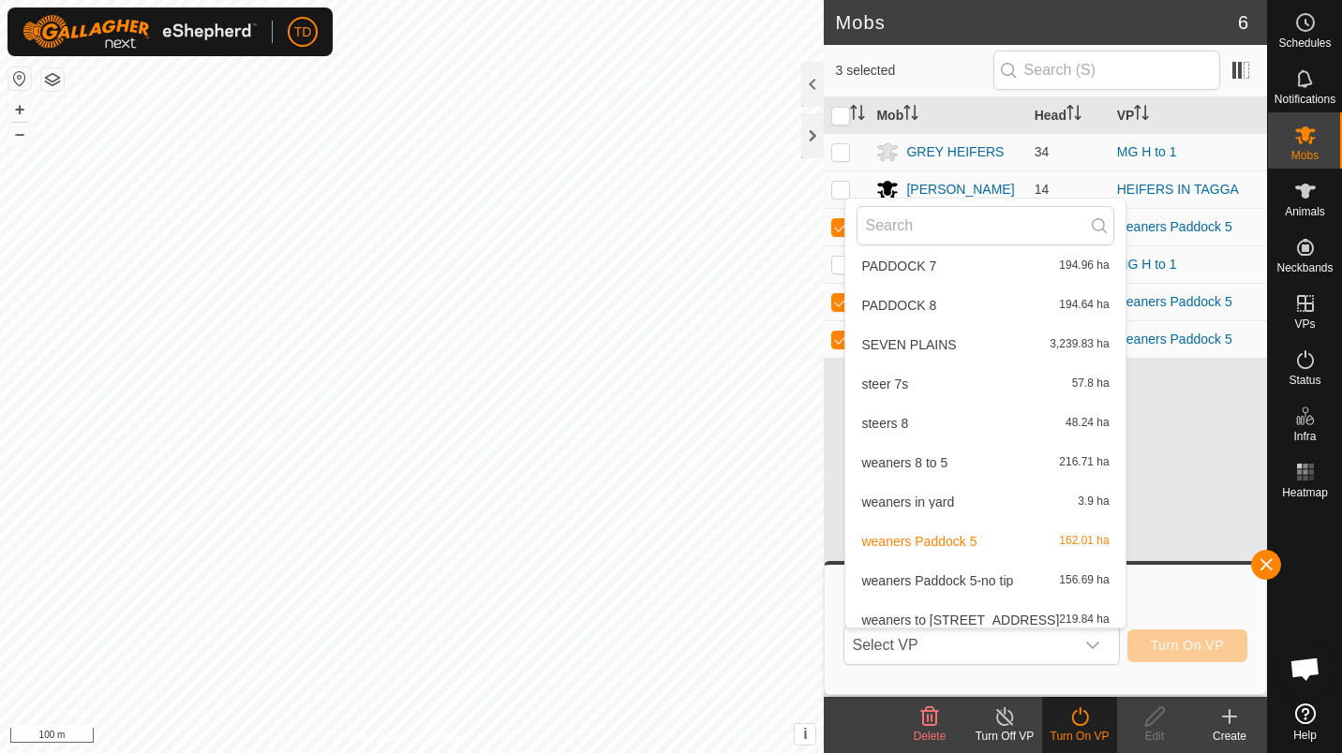
scroll to position [847, 0]
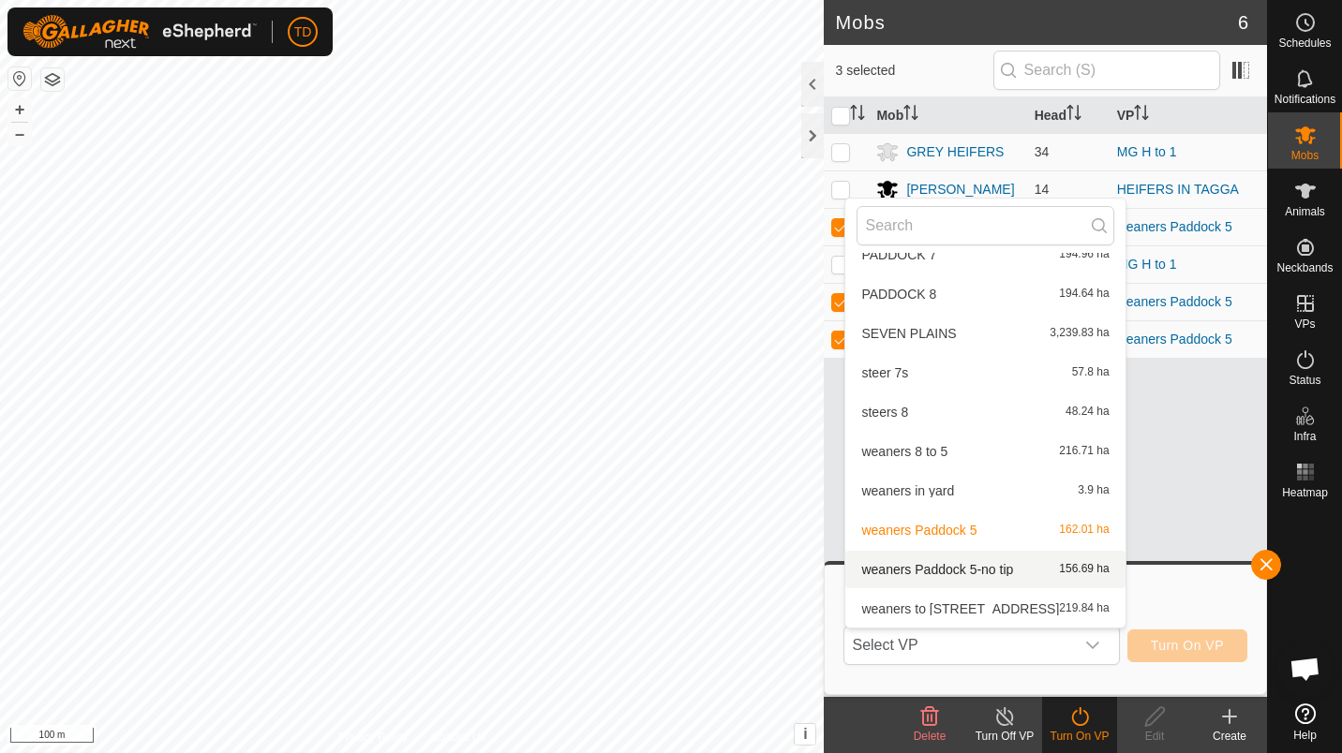
click at [990, 565] on li "weaners Paddock 5-no tip 156.69 ha" at bounding box center [984, 569] width 279 height 37
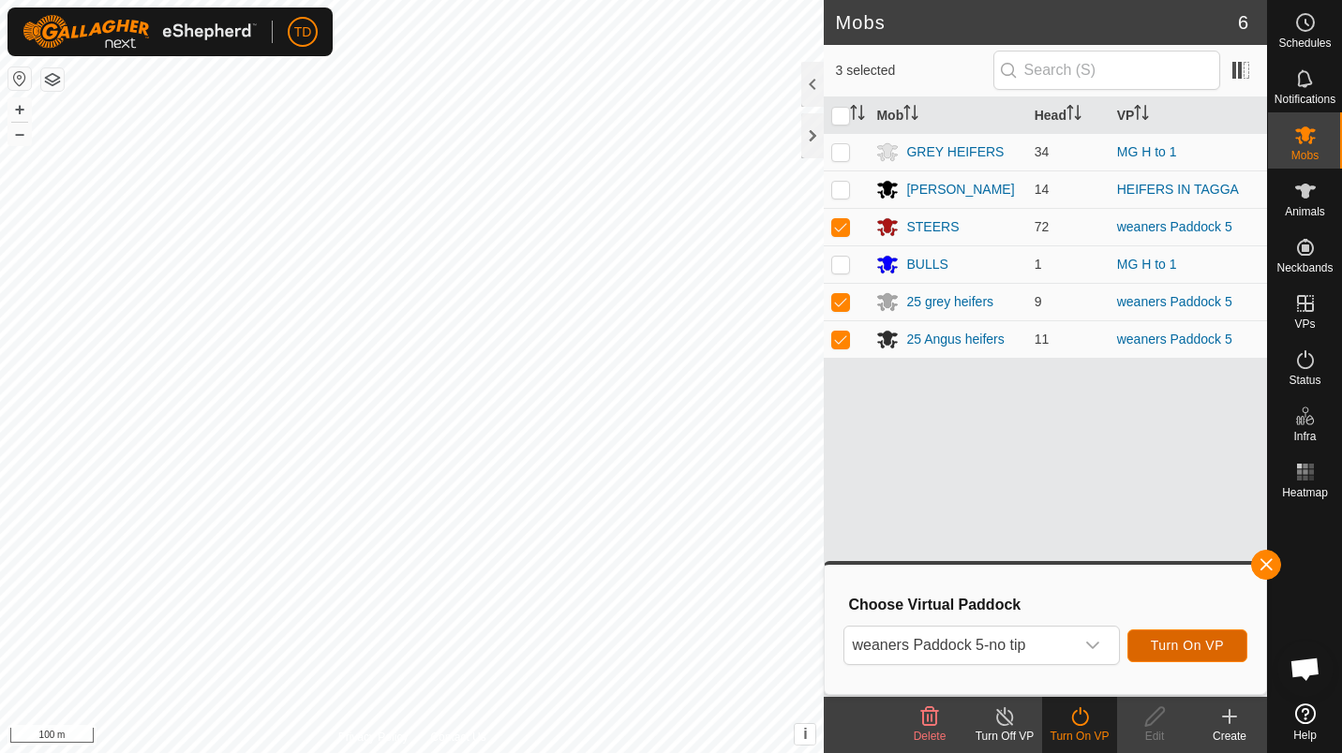
click at [1175, 648] on span "Turn On VP" at bounding box center [1187, 645] width 73 height 15
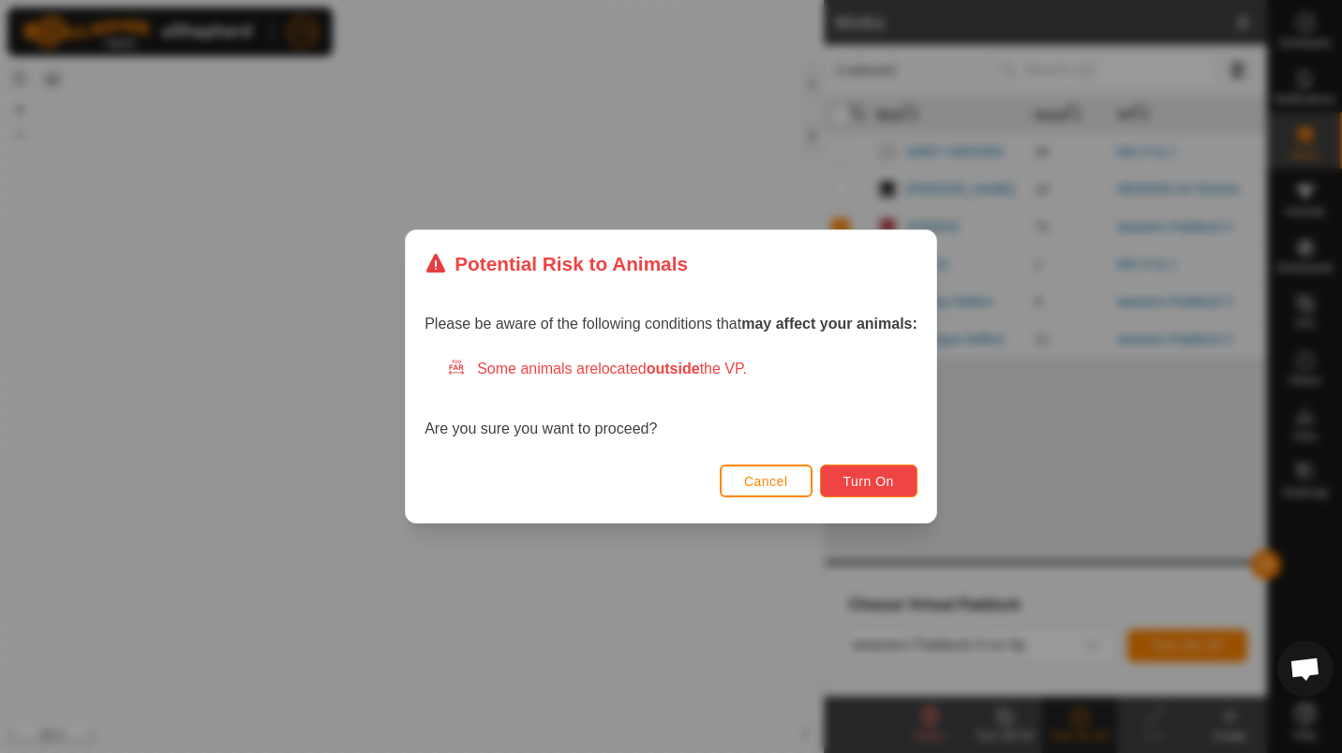
click at [849, 483] on span "Turn On" at bounding box center [868, 481] width 51 height 15
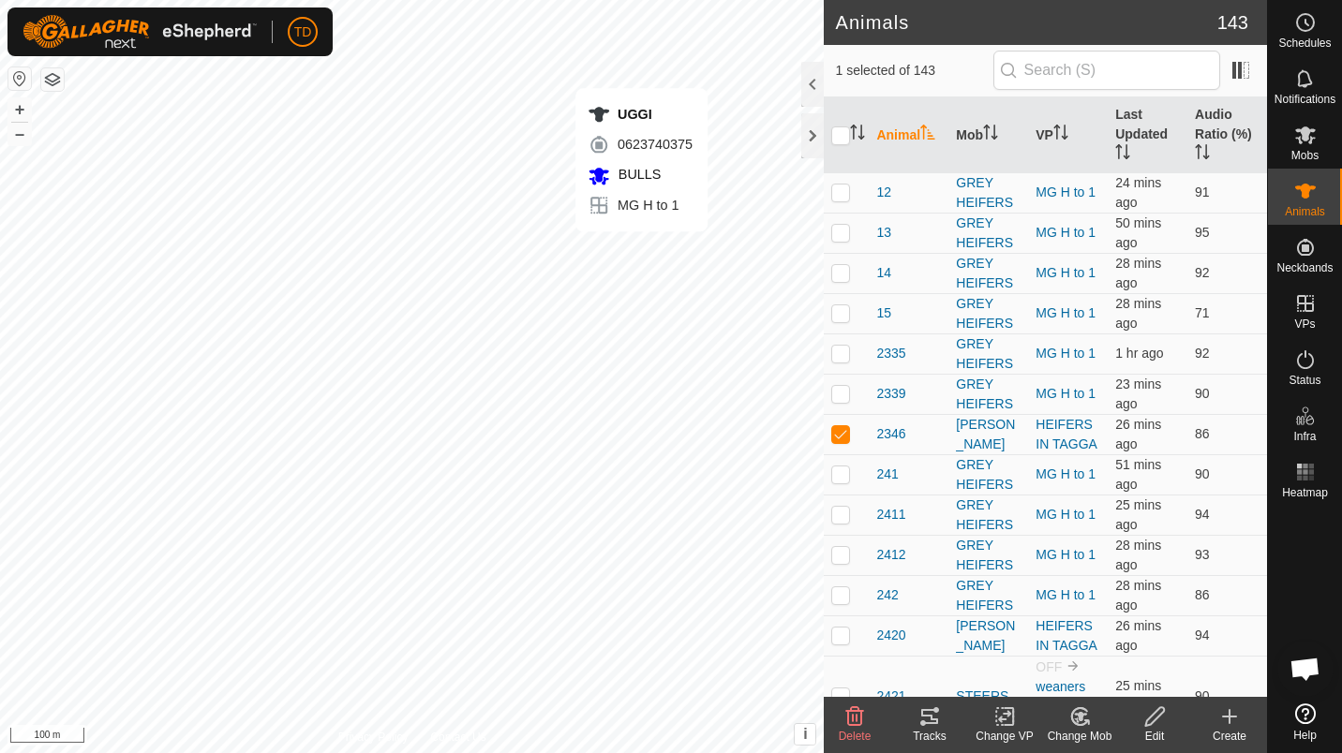
checkbox input "false"
checkbox input "true"
click at [810, 141] on div at bounding box center [812, 135] width 22 height 45
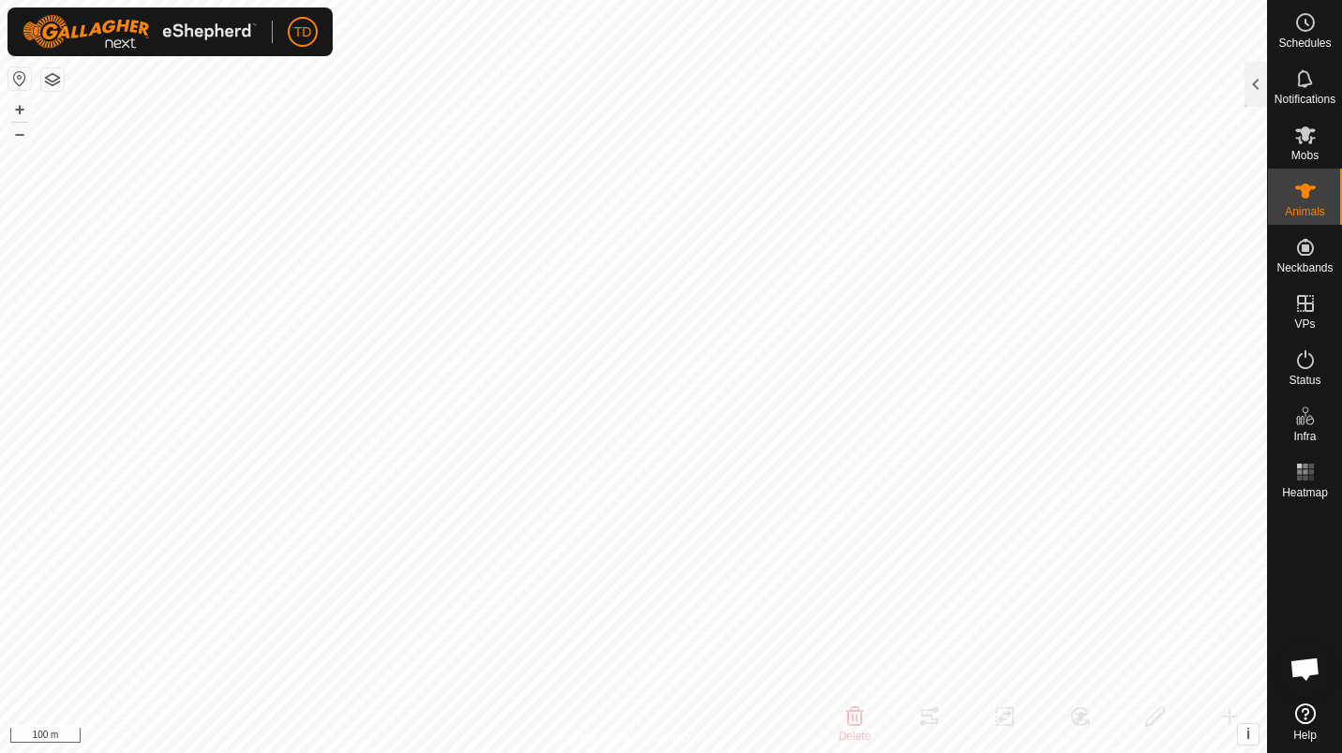
drag, startPoint x: 1257, startPoint y: 99, endPoint x: 1251, endPoint y: 78, distance: 22.3
click at [1251, 78] on div at bounding box center [1255, 84] width 22 height 45
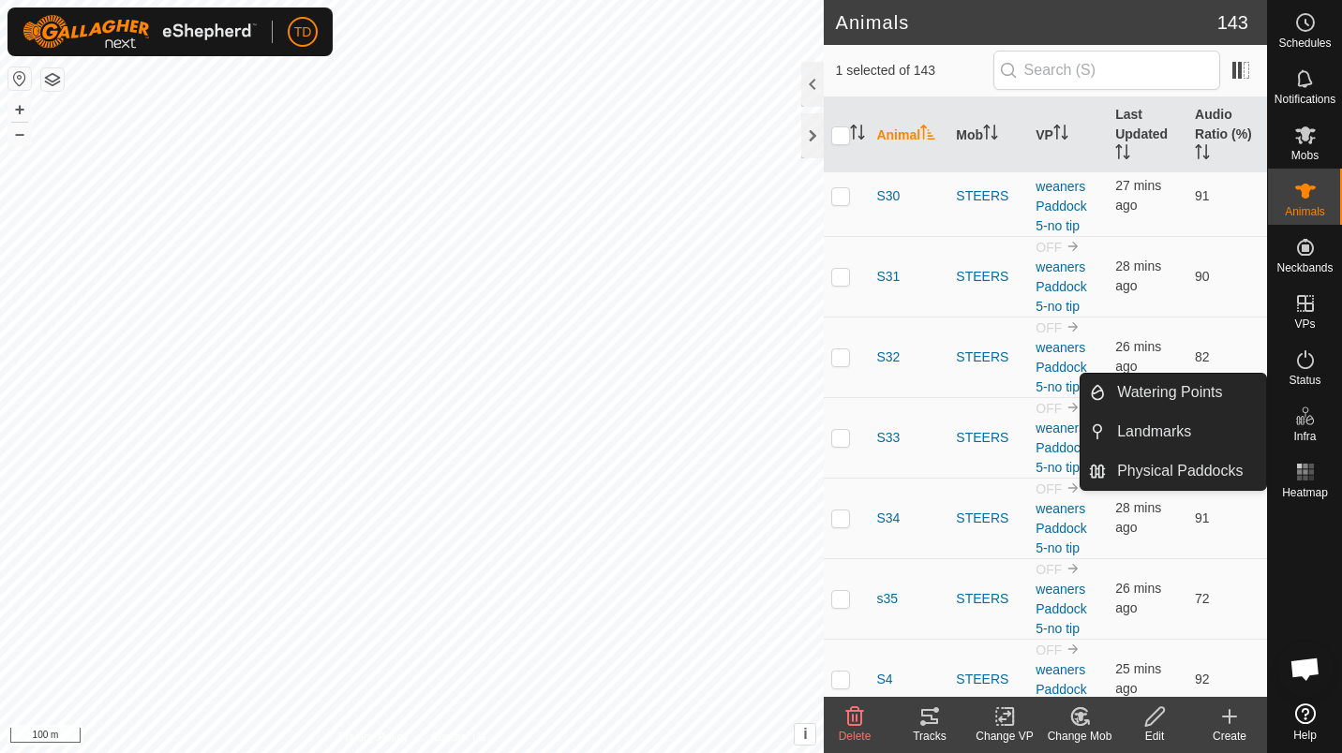
scroll to position [8896, 0]
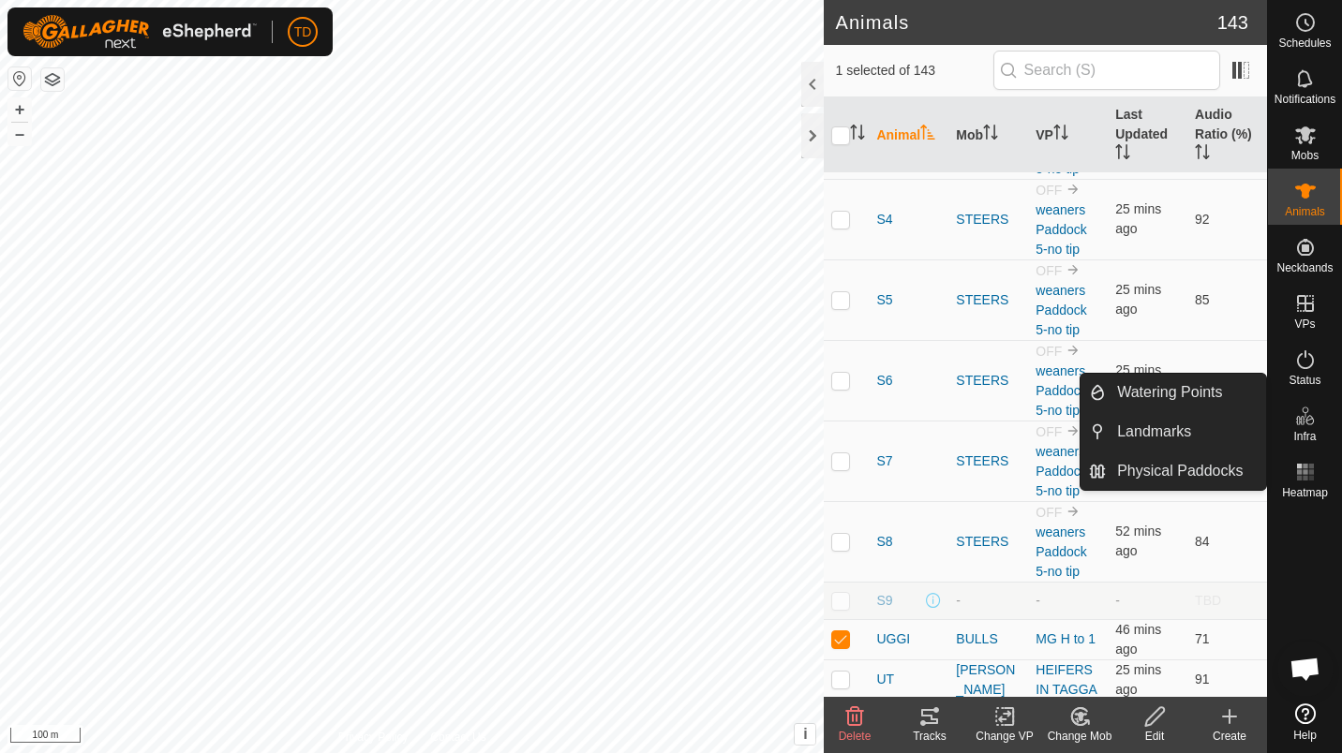
click at [892, 630] on span "UGGI" at bounding box center [893, 640] width 34 height 20
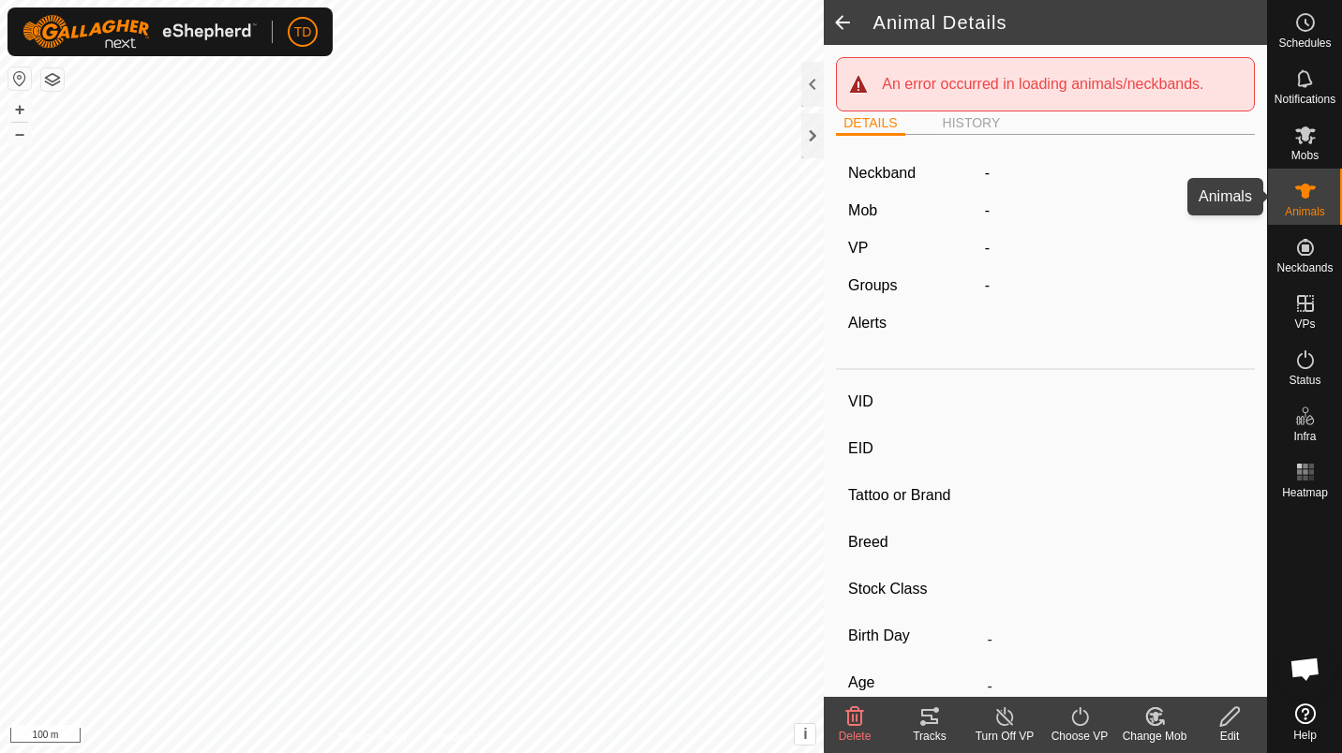
click at [1318, 194] on es-animals-svg-icon at bounding box center [1305, 191] width 34 height 30
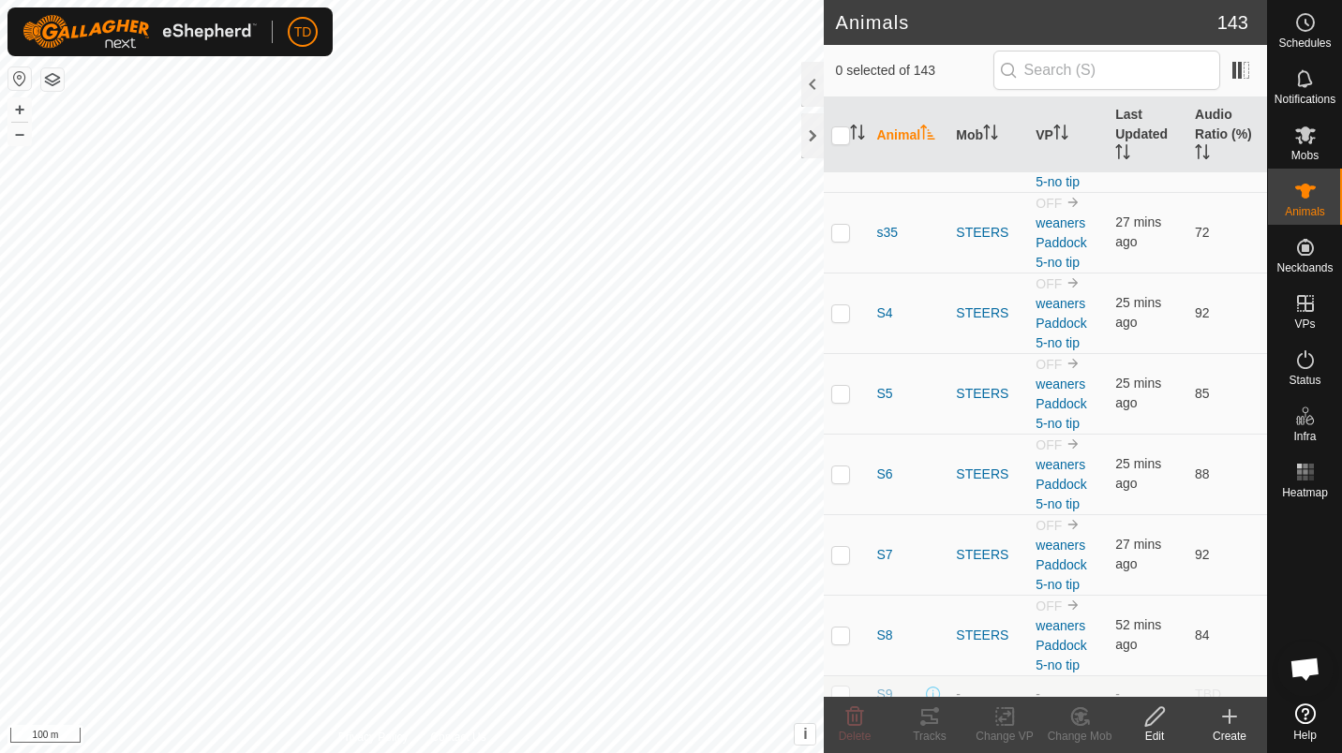
scroll to position [8896, 0]
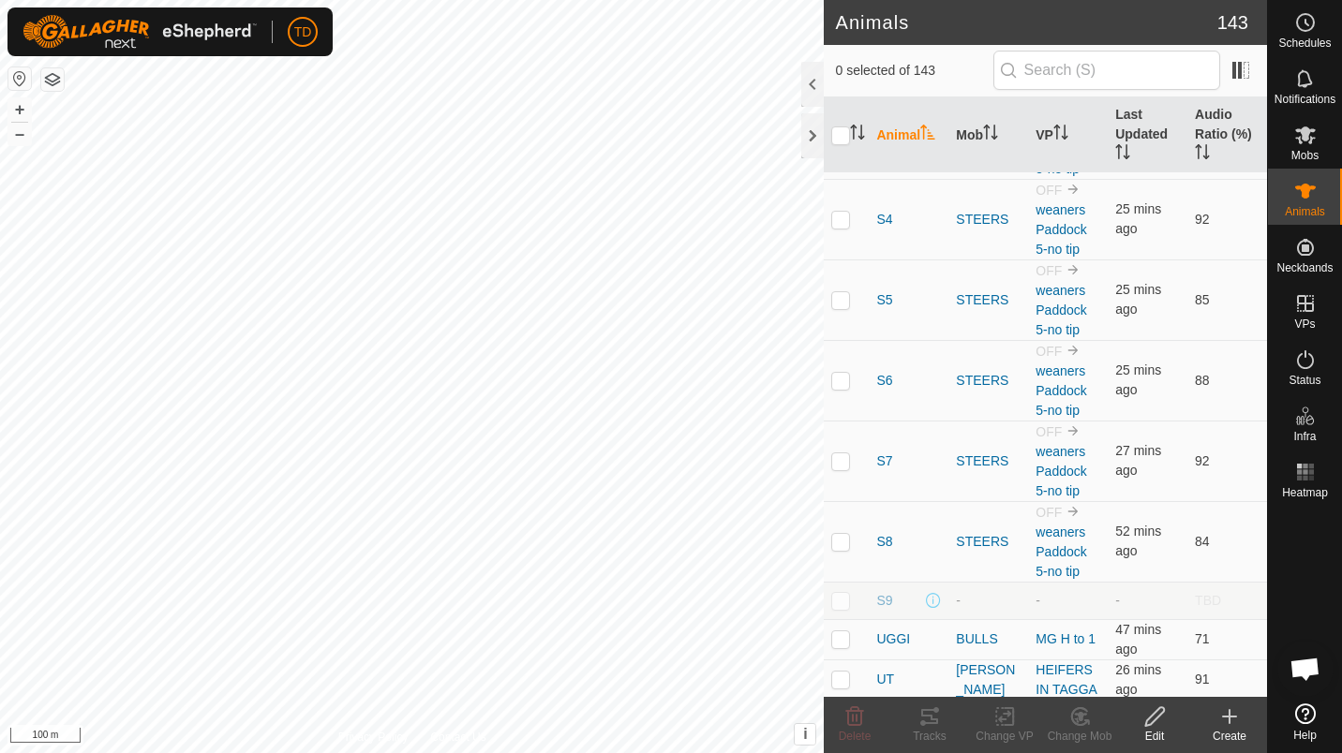
click at [894, 630] on span "UGGI" at bounding box center [893, 640] width 34 height 20
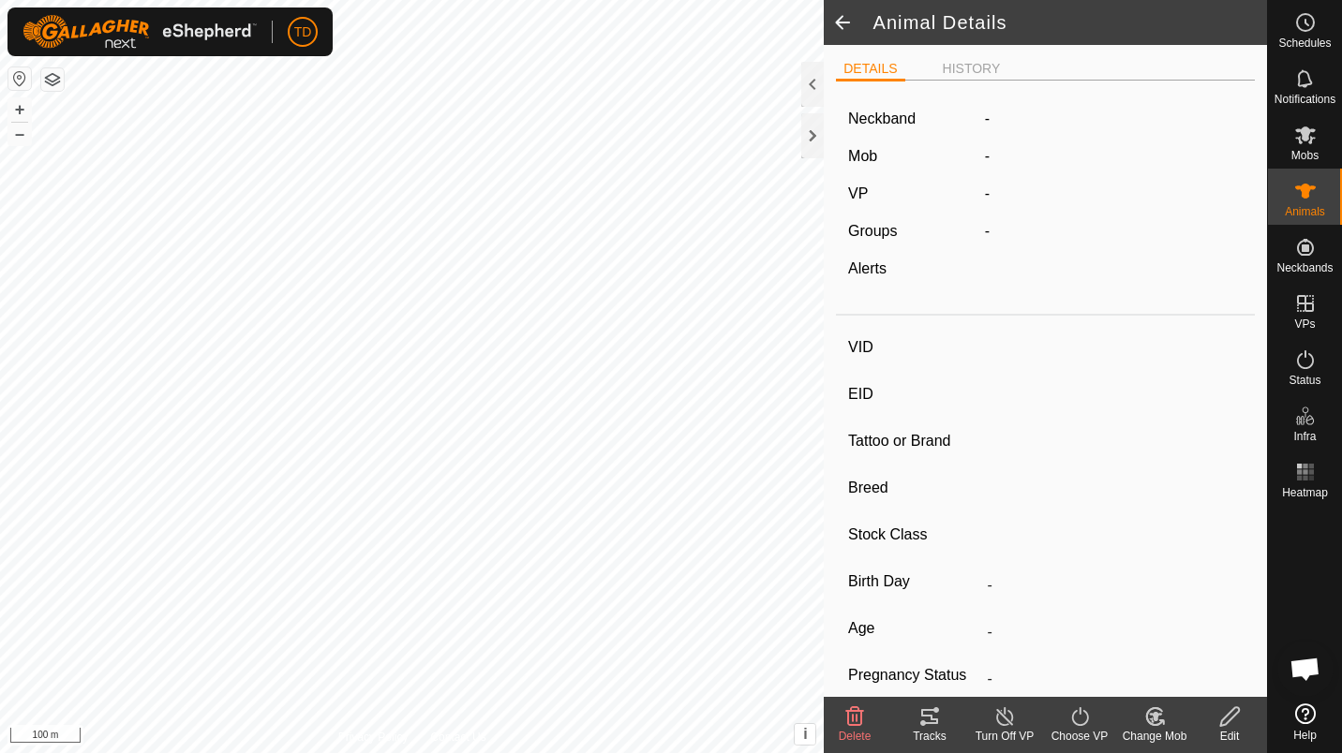
type input "UGGI"
type input "-"
type input "U75"
type input "[PERSON_NAME]"
type input "-"
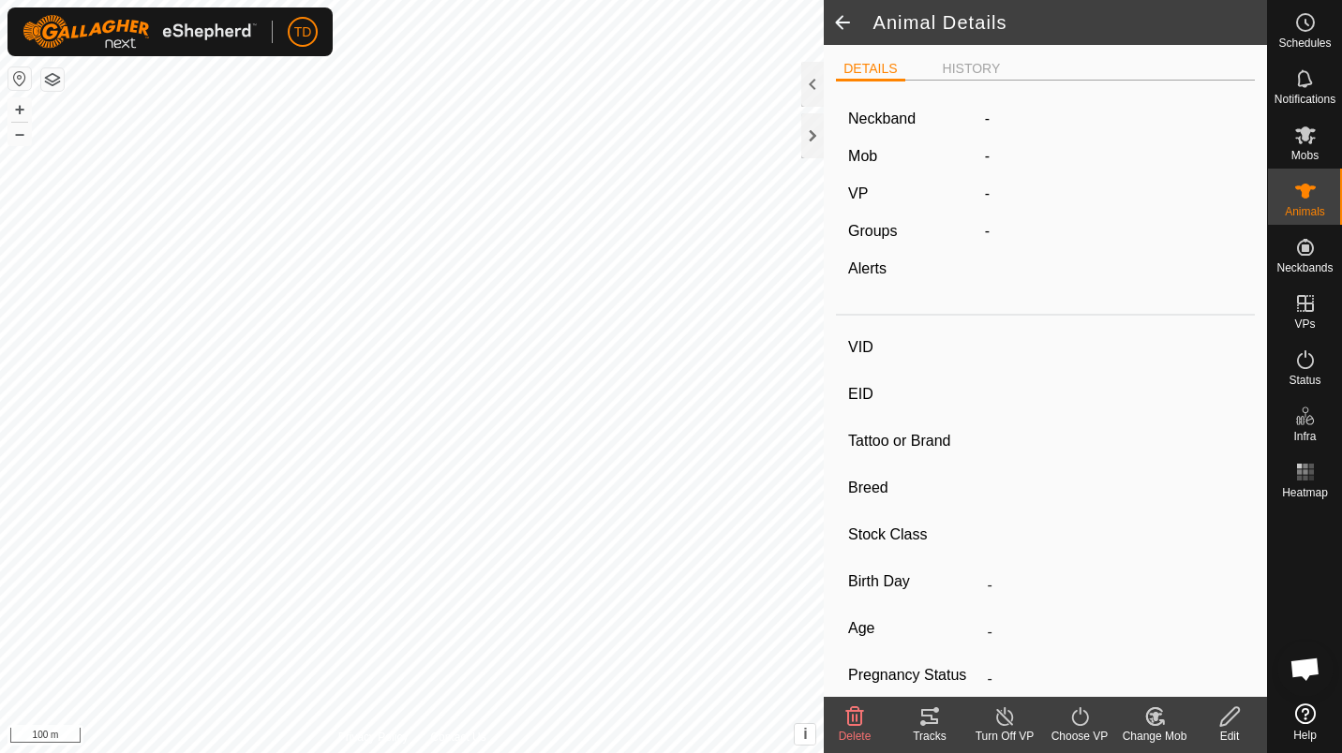
type input "04/2023"
type input "2 years 5 months"
type input "0 kg"
type input "-"
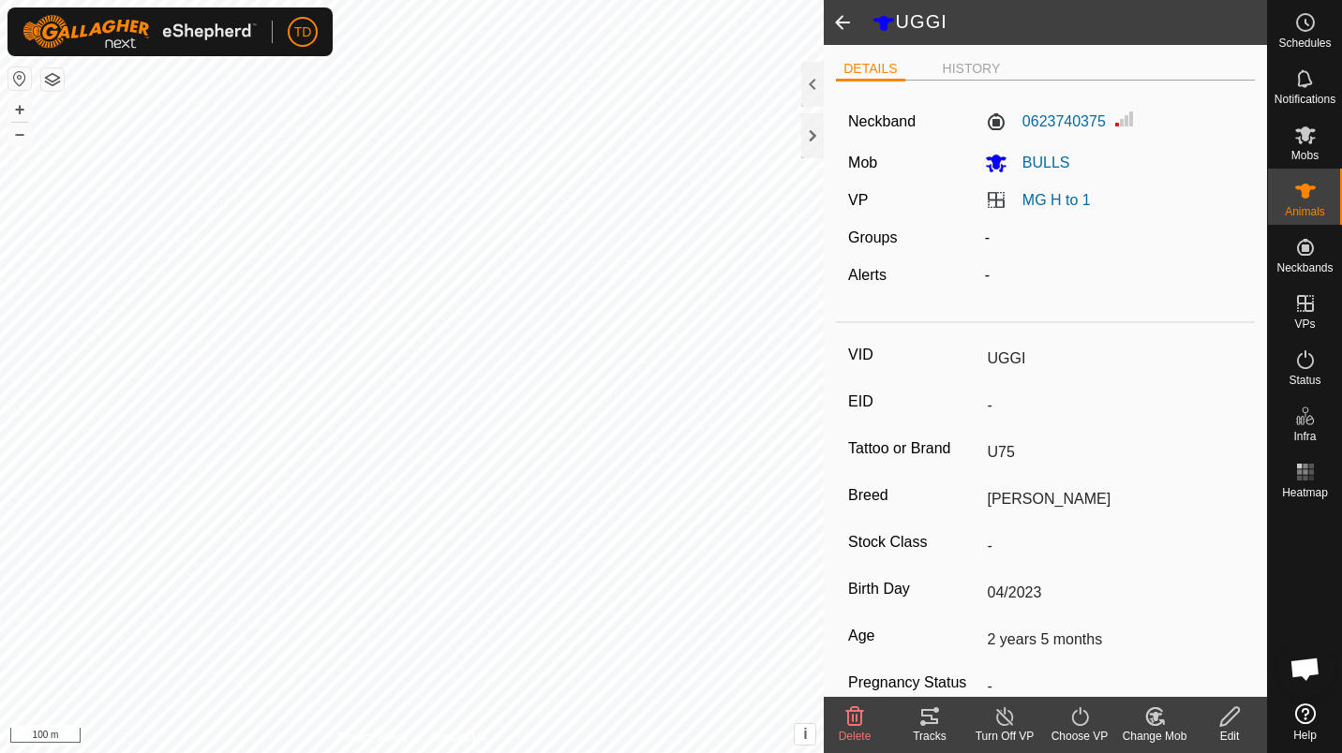
click at [935, 720] on icon at bounding box center [929, 716] width 17 height 15
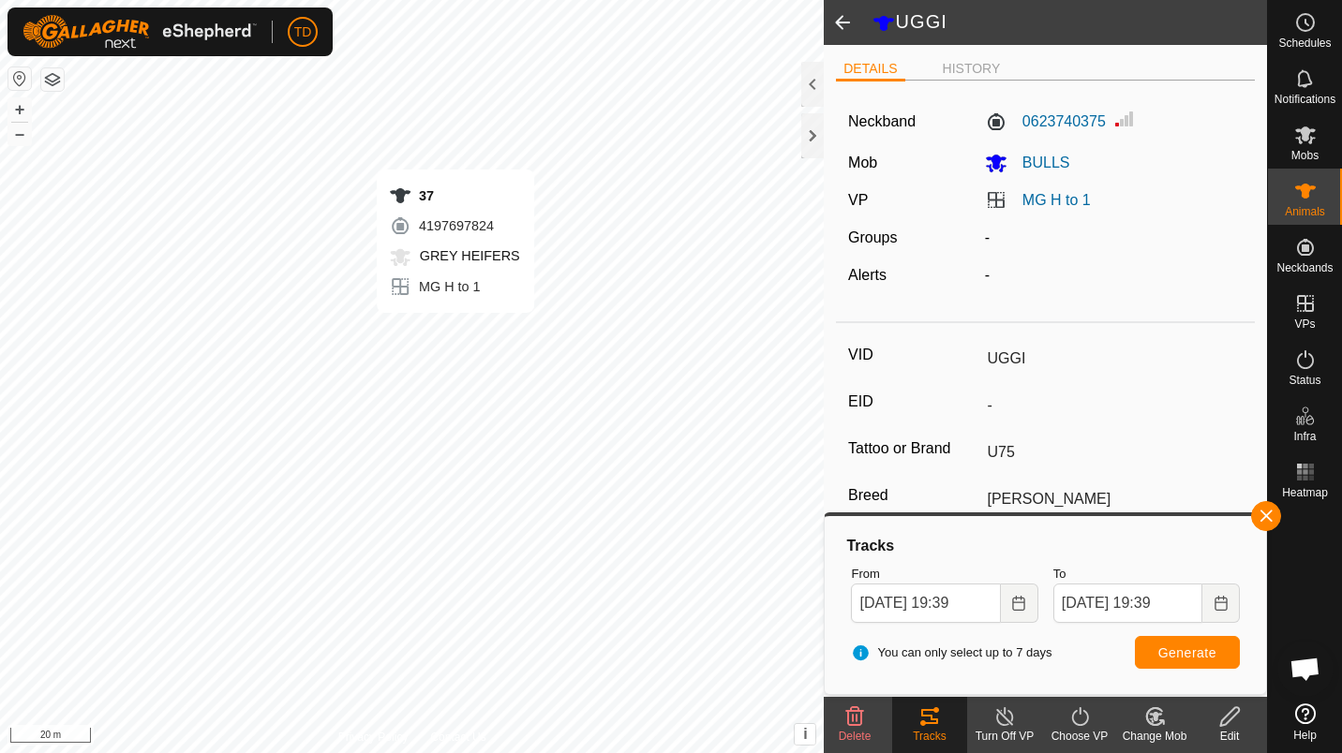
type input "-"
type input "37"
type input "-"
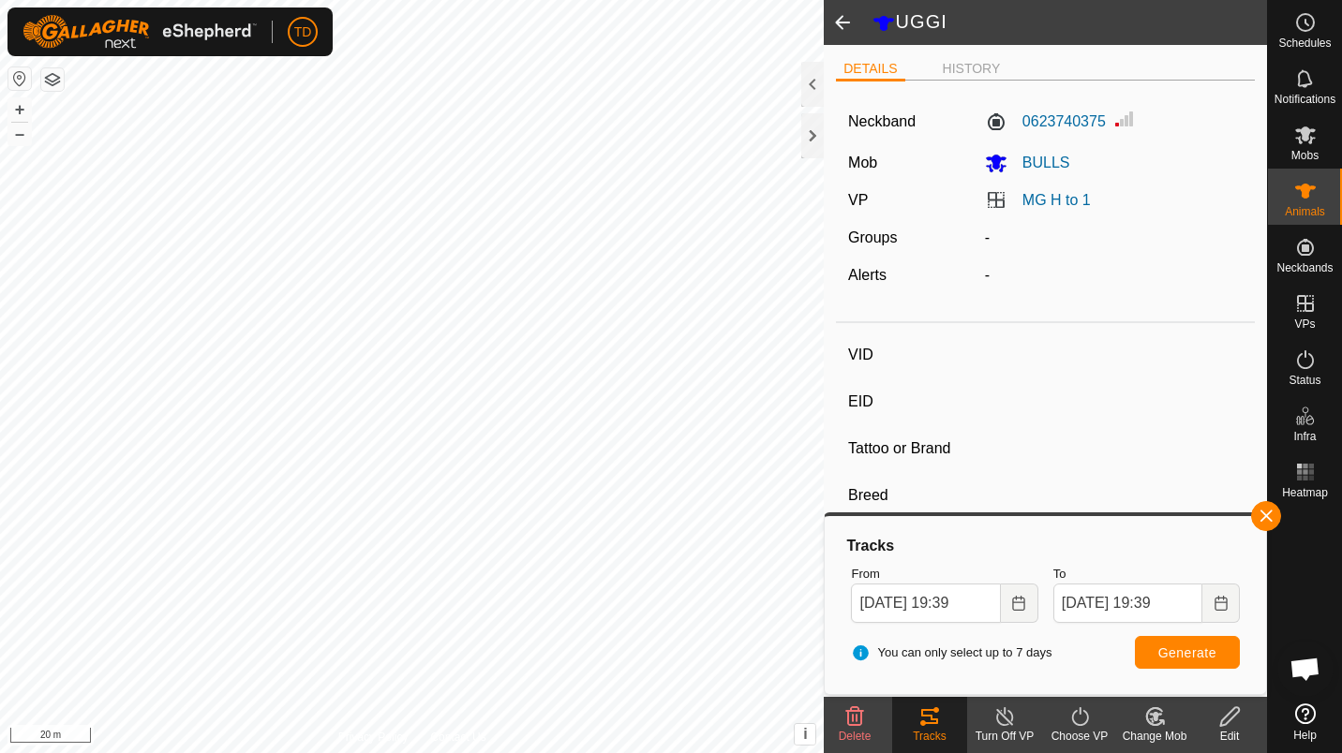
type input "[PERSON_NAME]"
type input "-"
type input "03/2024"
type input "1 year 6 months"
type input "0 kg"
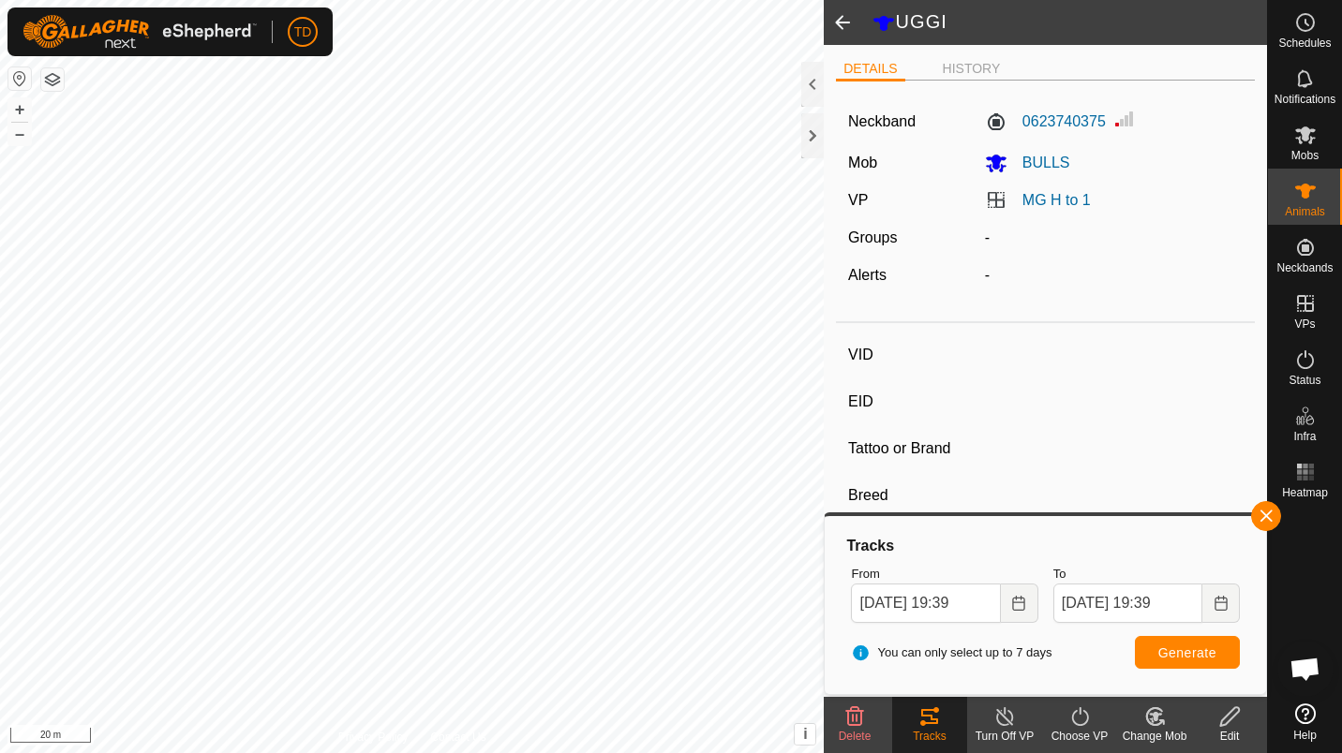
type input "-"
click at [926, 735] on div "Tracks" at bounding box center [929, 736] width 75 height 17
click at [845, 16] on span at bounding box center [842, 22] width 37 height 45
type input "-"
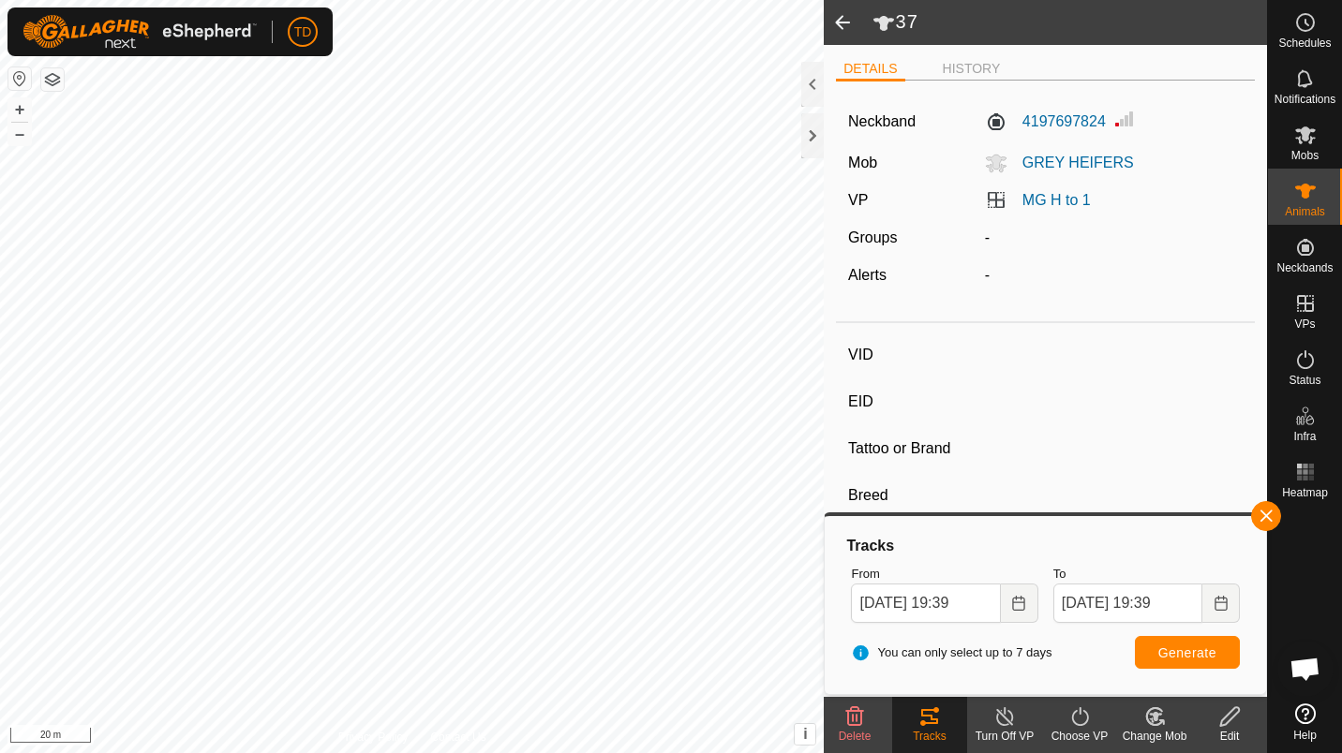
type input "UGGI"
type input "-"
type input "U75"
type input "[PERSON_NAME]"
type input "-"
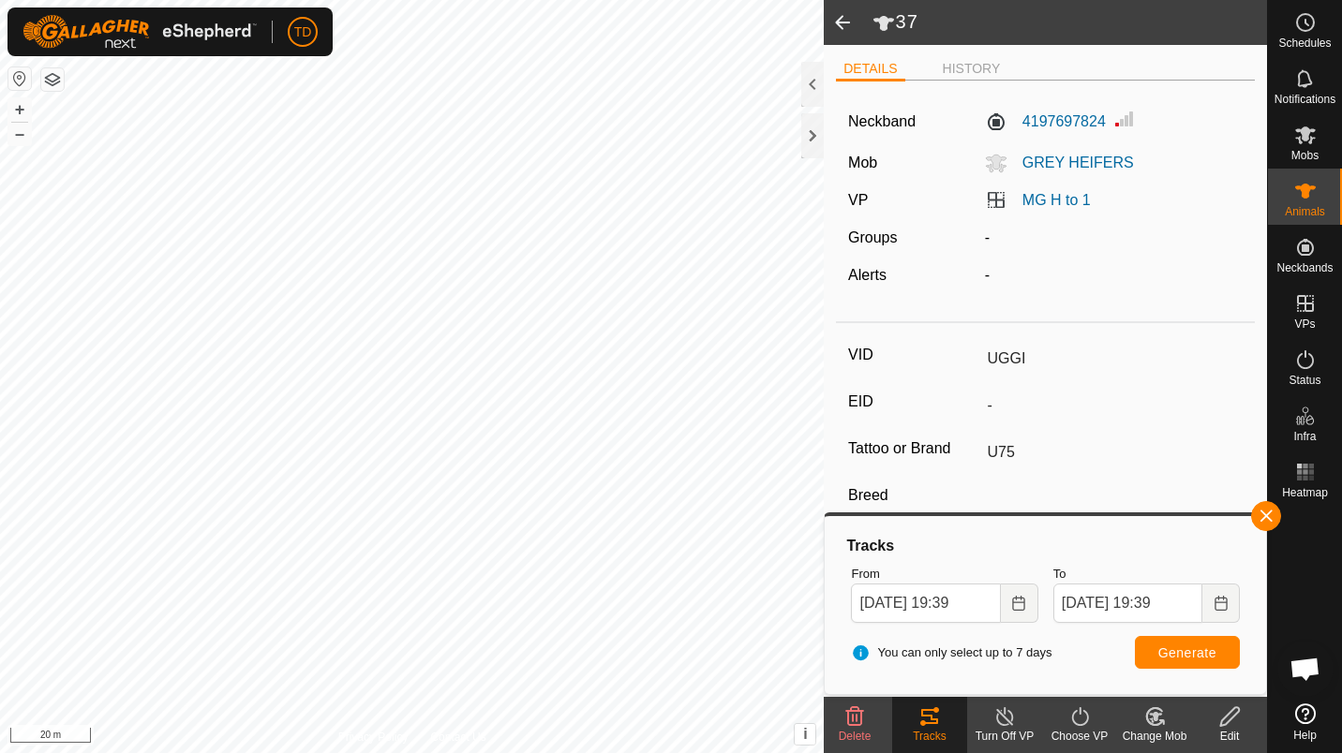
type input "04/2023"
type input "2 years 5 months"
type input "0 kg"
type input "-"
click at [848, 33] on span at bounding box center [842, 22] width 37 height 45
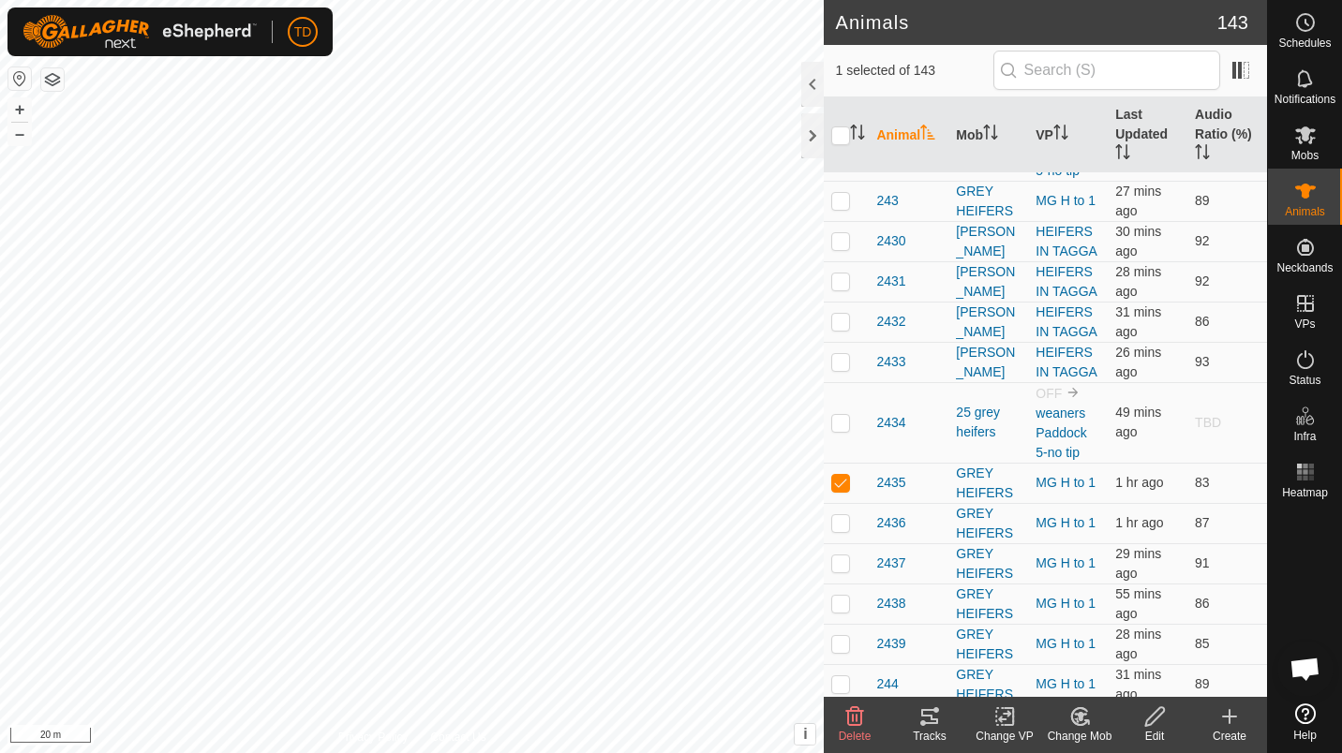
scroll to position [879, 0]
click at [907, 480] on div "2435" at bounding box center [908, 482] width 65 height 20
click at [896, 483] on span "2435" at bounding box center [890, 482] width 29 height 20
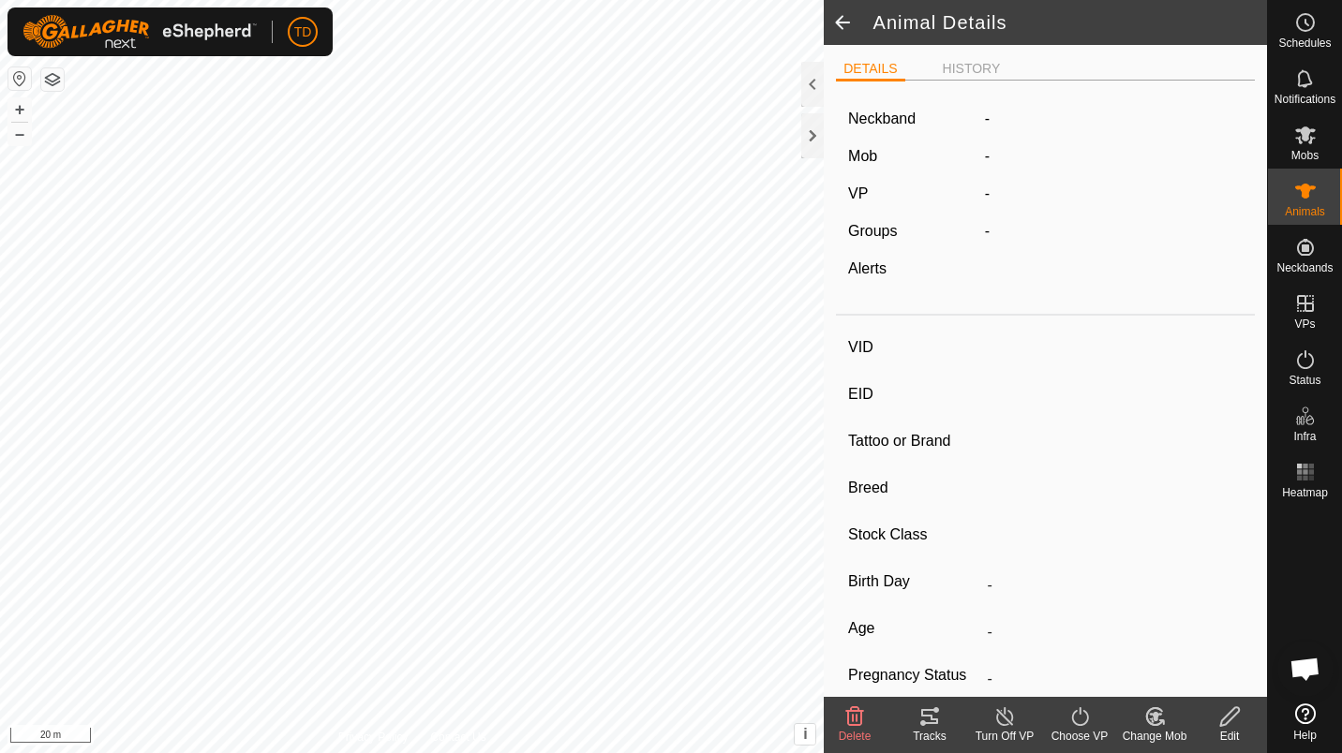
type input "2435"
type input "-"
type input "[PERSON_NAME]"
type input "-"
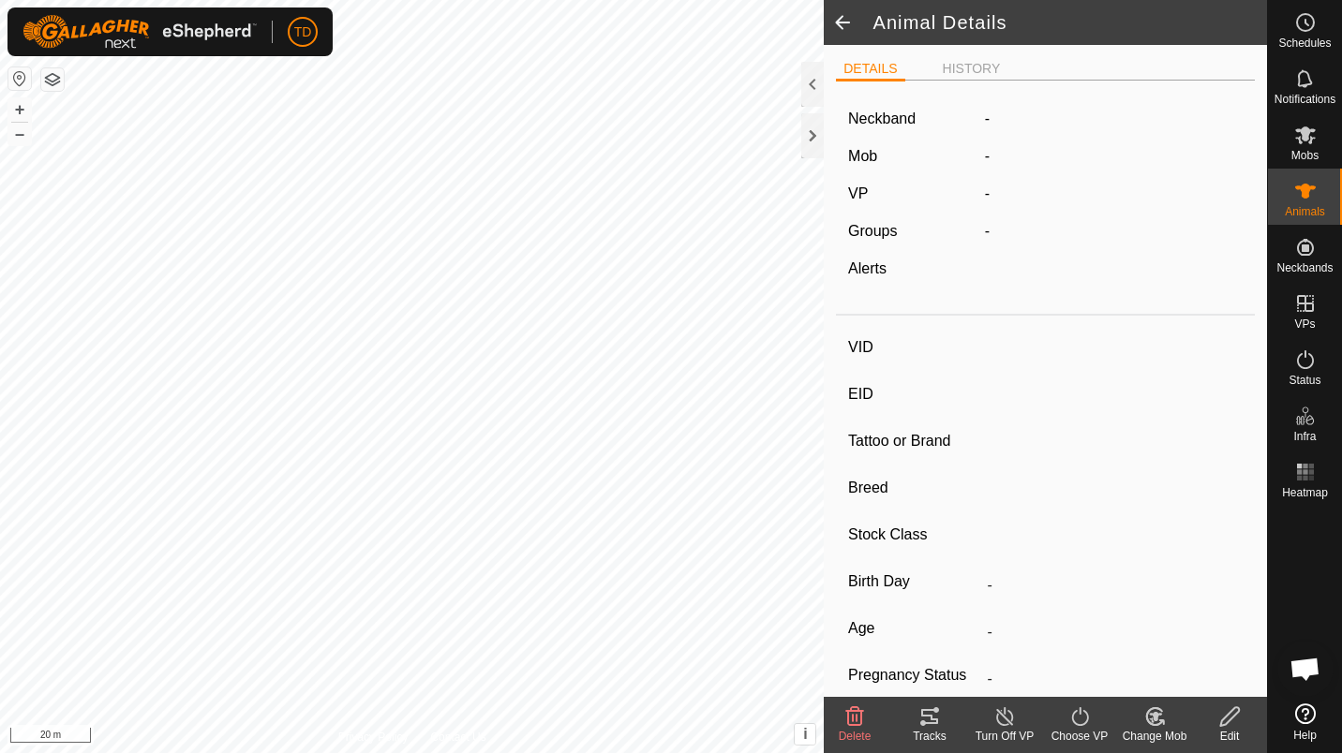
type input "03/2024"
type input "1 year 6 months"
type input "0 kg"
type input "-"
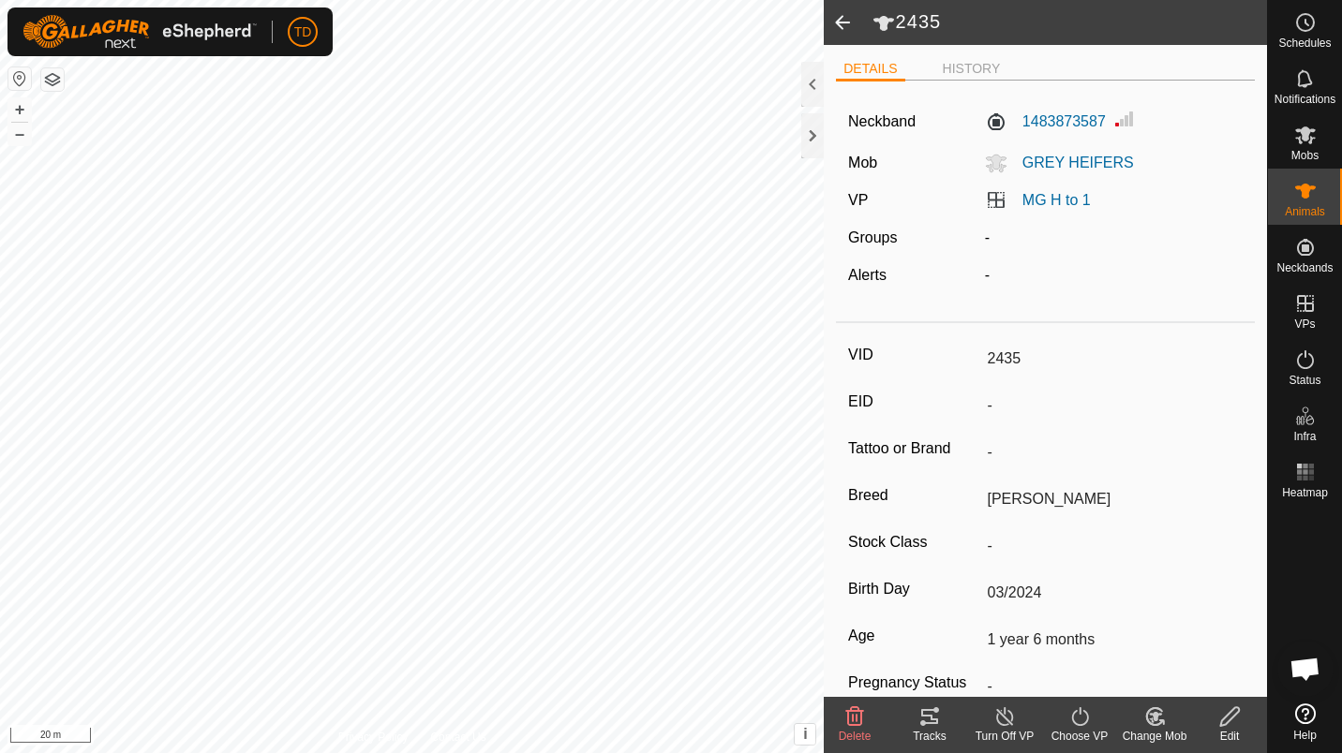
click at [916, 741] on div "Tracks" at bounding box center [929, 736] width 75 height 17
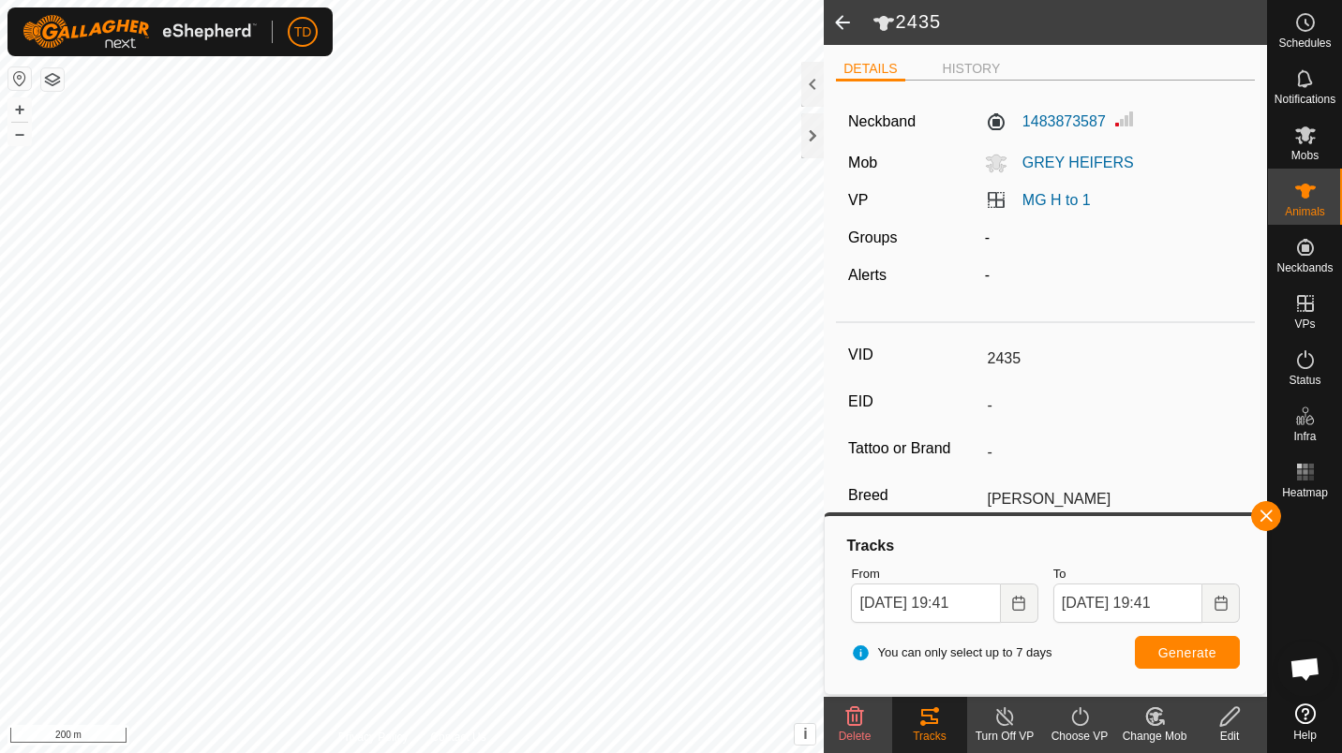
click at [837, 30] on span at bounding box center [842, 22] width 37 height 45
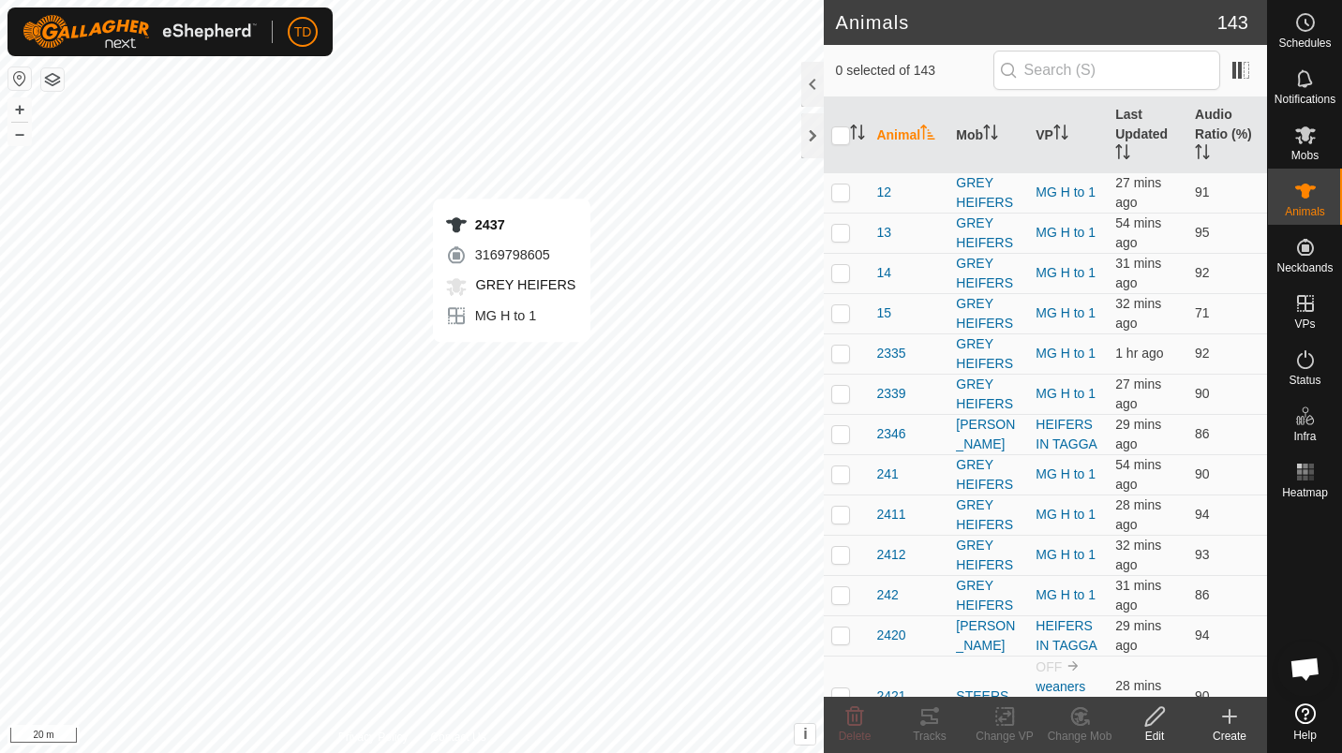
checkbox input "true"
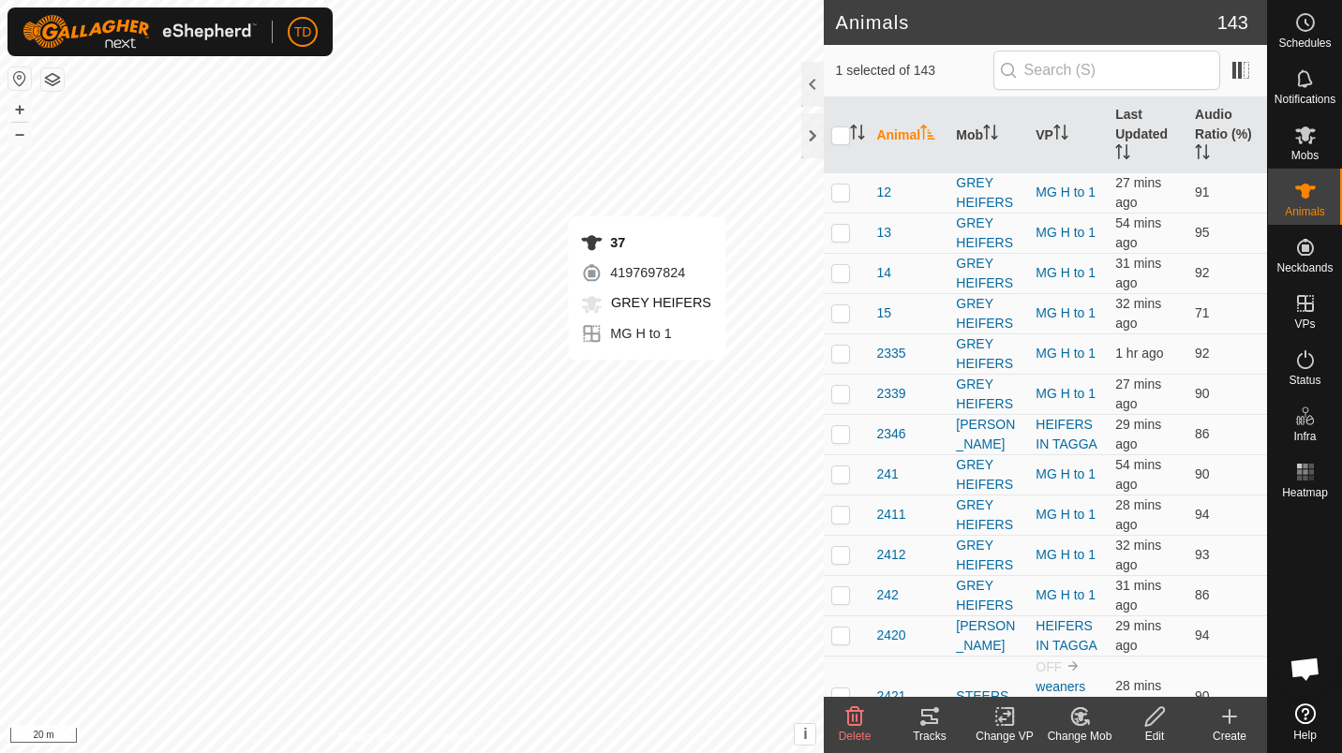
click at [911, 515] on div "2411" at bounding box center [908, 515] width 65 height 20
click at [927, 714] on icon at bounding box center [929, 717] width 22 height 22
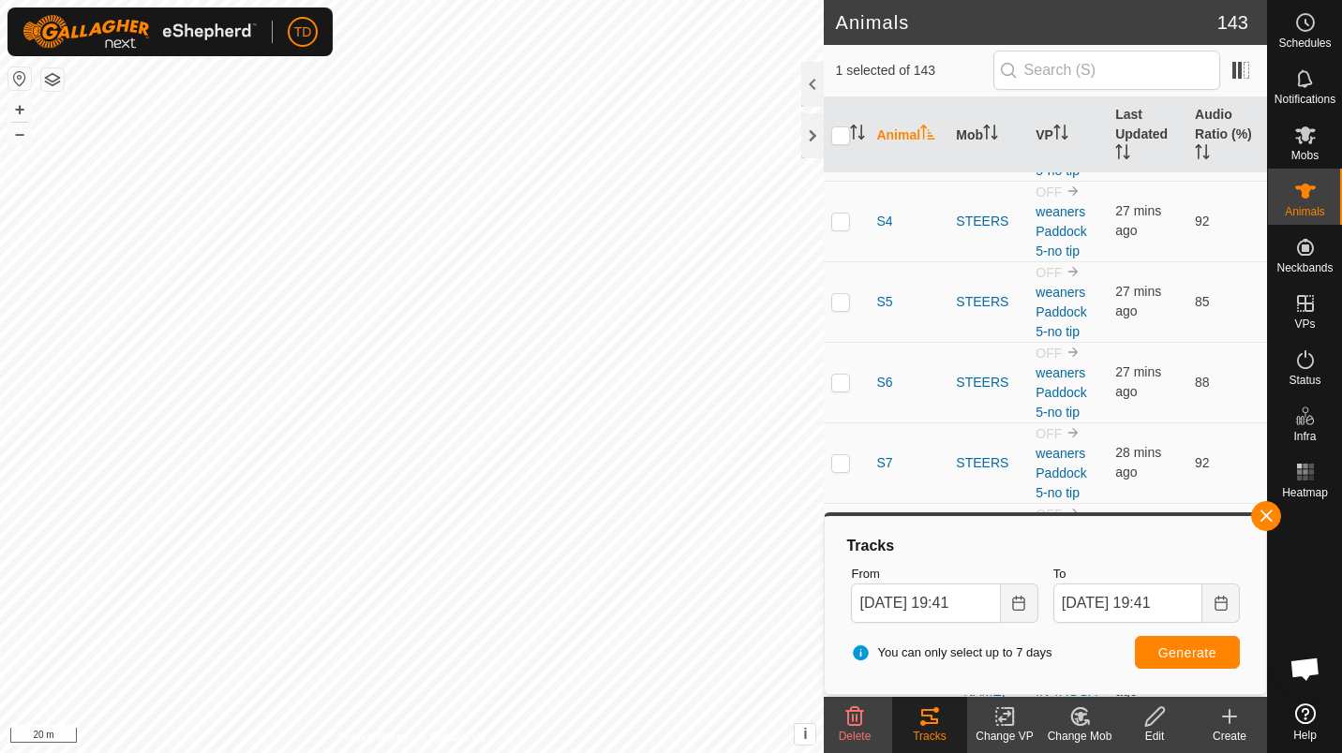
scroll to position [8896, 0]
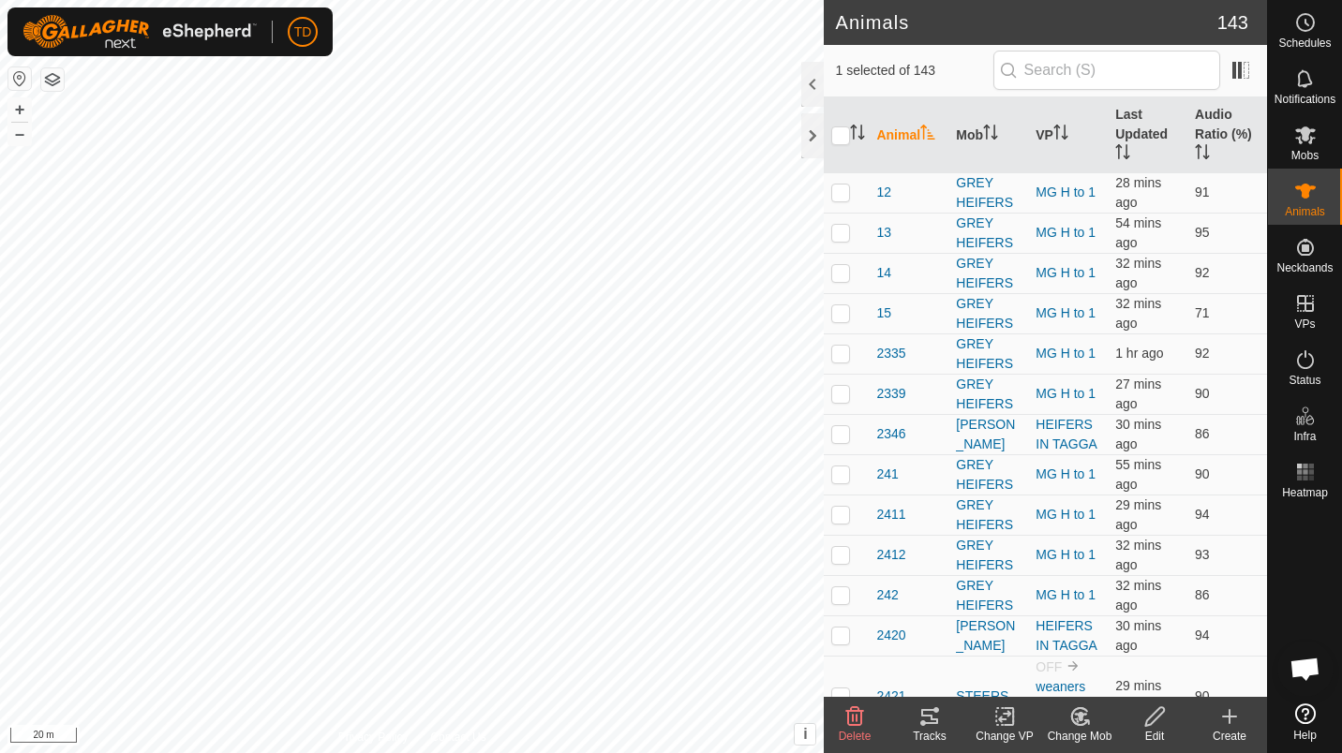
click at [932, 737] on div "Tracks" at bounding box center [929, 736] width 75 height 17
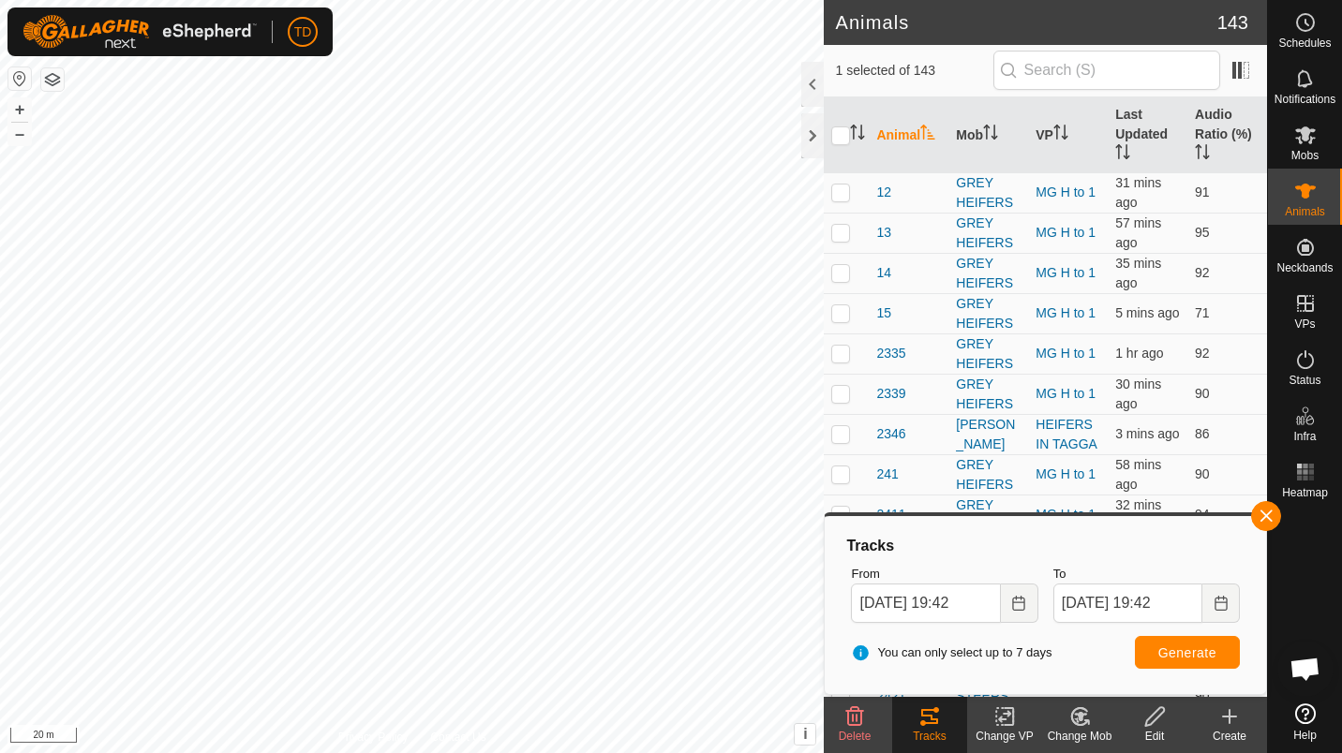
click at [813, 143] on div at bounding box center [812, 135] width 22 height 45
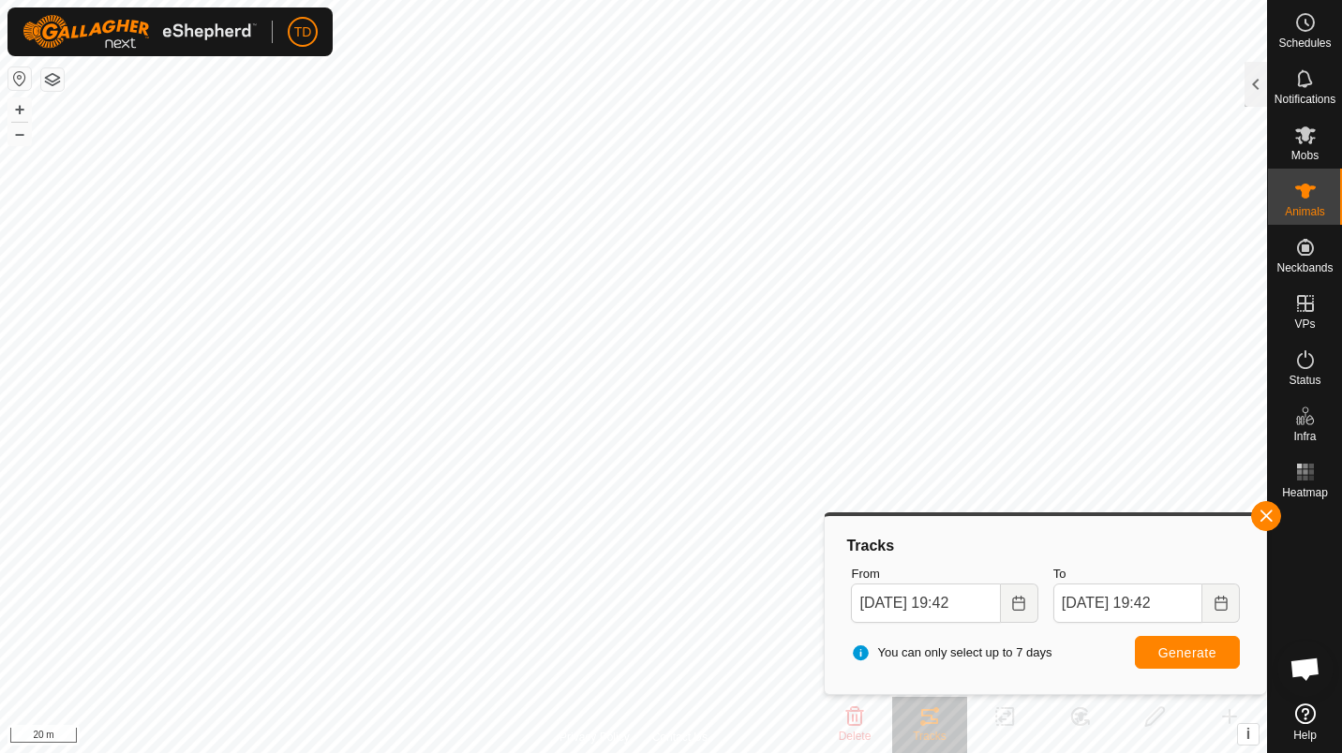
click at [1269, 511] on button "button" at bounding box center [1266, 516] width 30 height 30
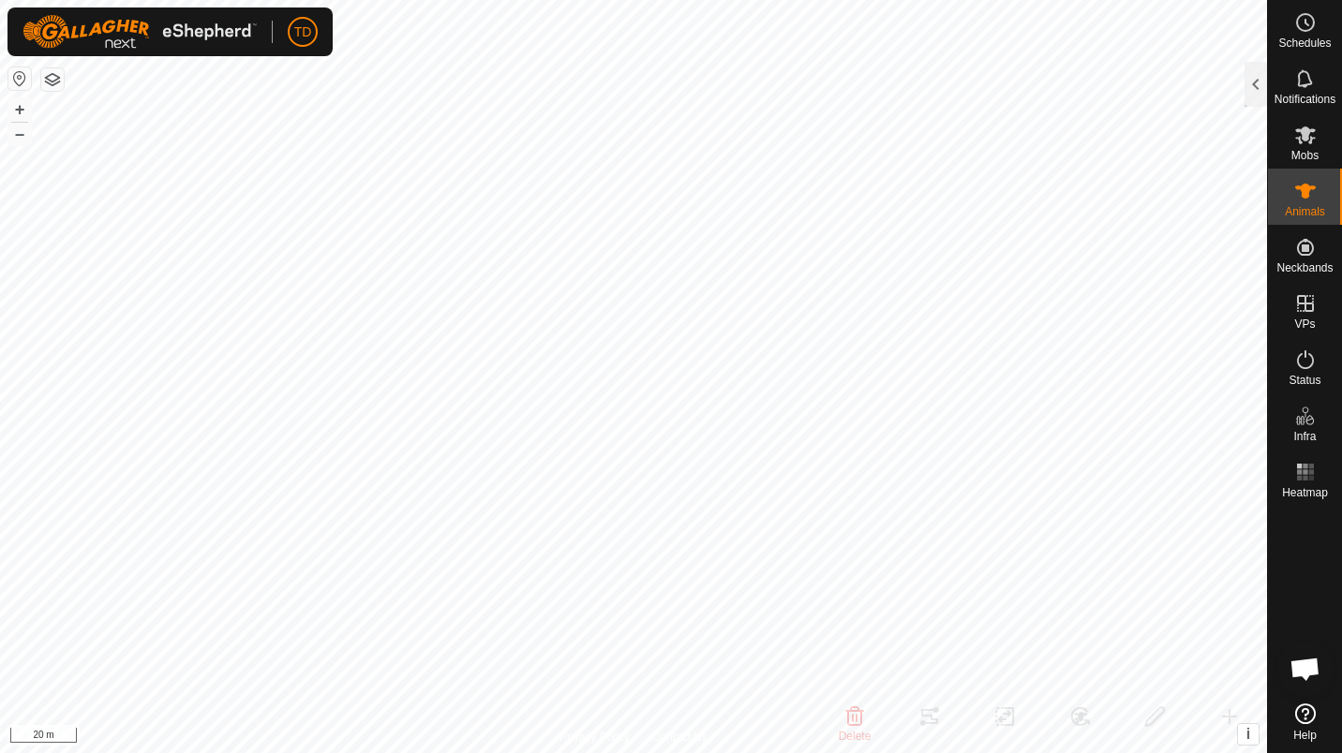
click at [1285, 546] on div at bounding box center [1305, 601] width 74 height 190
